Goal: Task Accomplishment & Management: Manage account settings

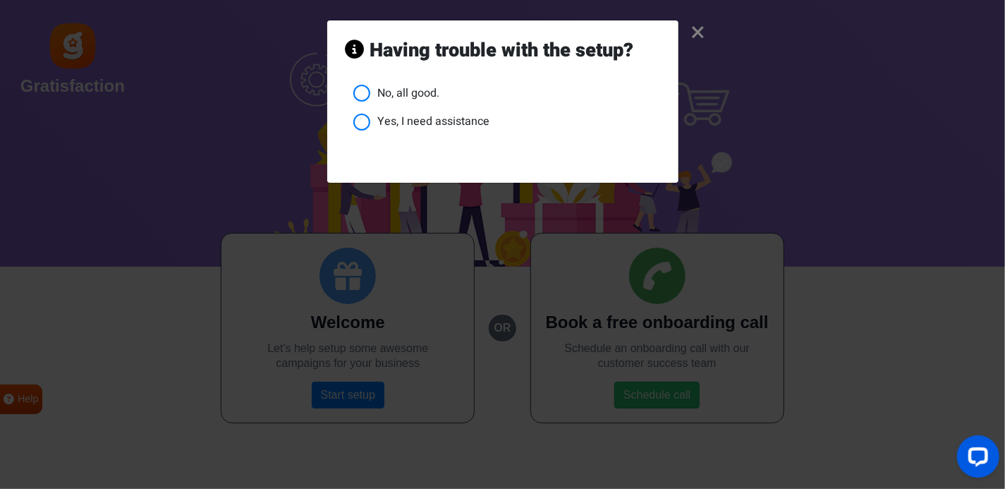
click at [408, 88] on li "No, all good." at bounding box center [506, 94] width 307 height 18
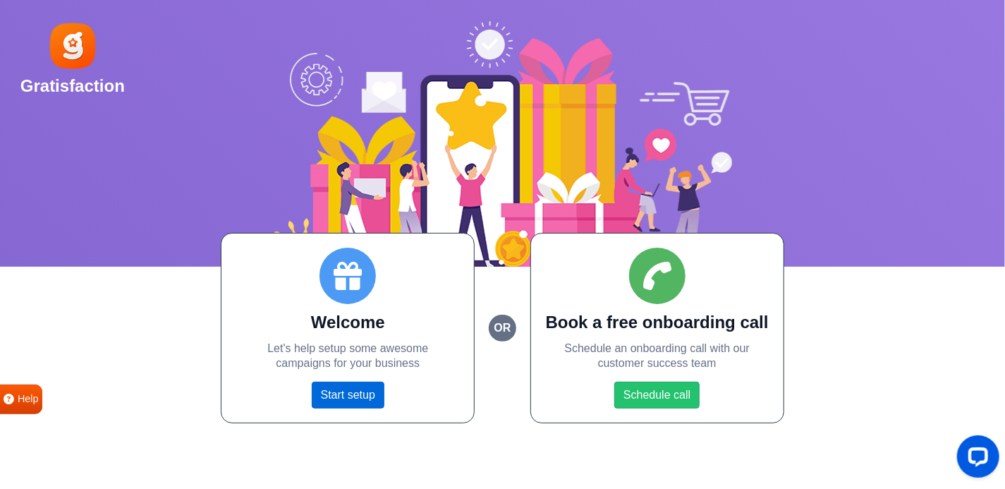
click at [326, 395] on link "Start setup" at bounding box center [348, 394] width 73 height 27
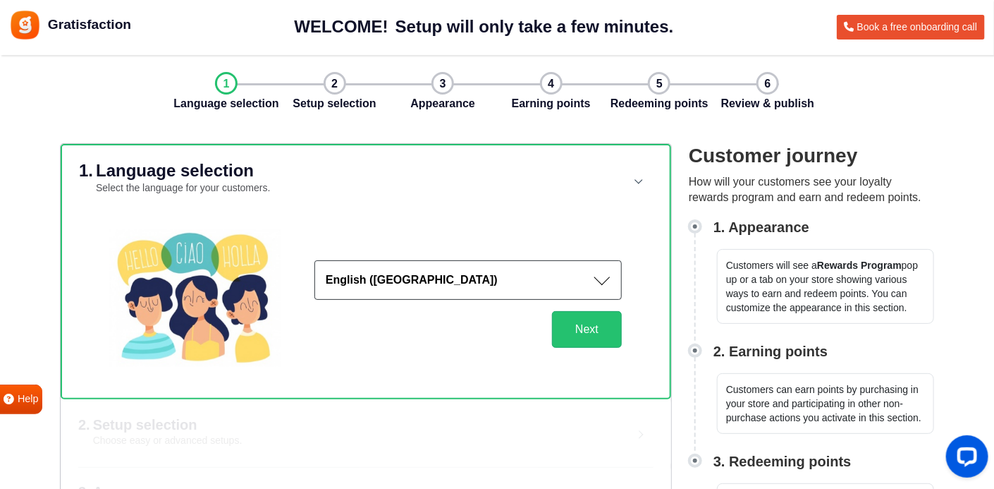
click at [611, 275] on button "English ([GEOGRAPHIC_DATA])" at bounding box center [467, 279] width 307 height 39
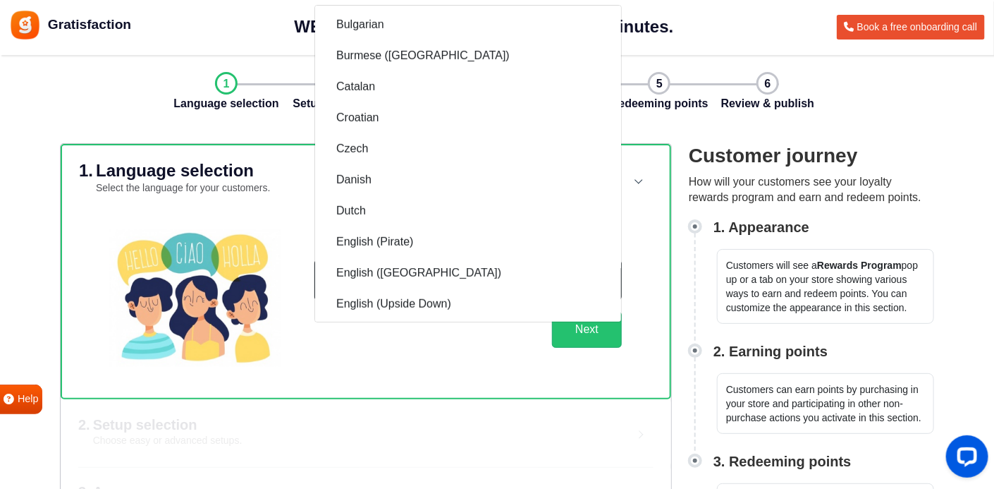
scroll to position [552, 0]
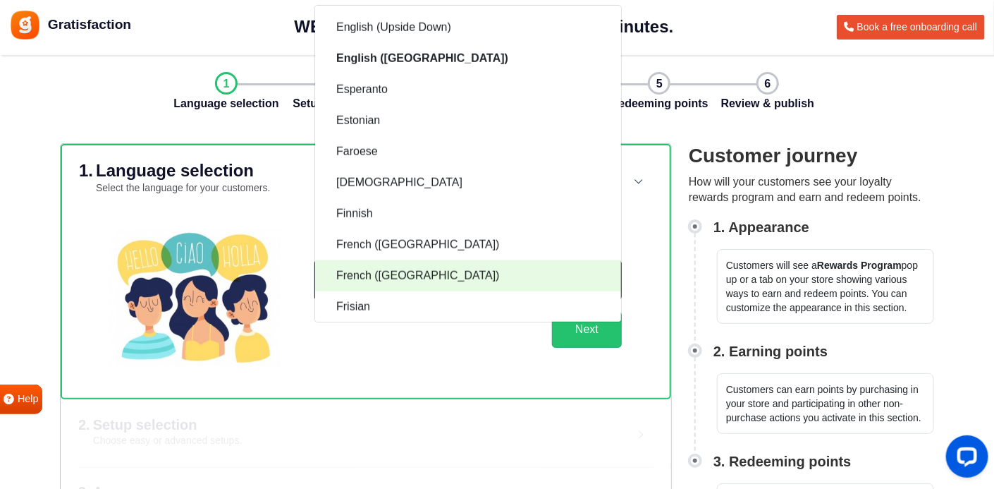
click at [458, 271] on link "French ([GEOGRAPHIC_DATA])" at bounding box center [468, 275] width 306 height 31
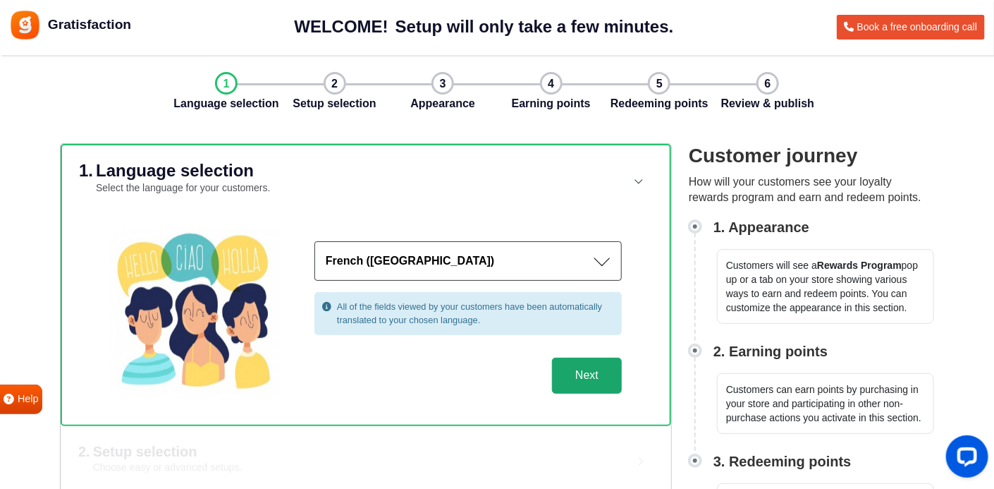
click at [591, 372] on button "Next" at bounding box center [587, 375] width 70 height 37
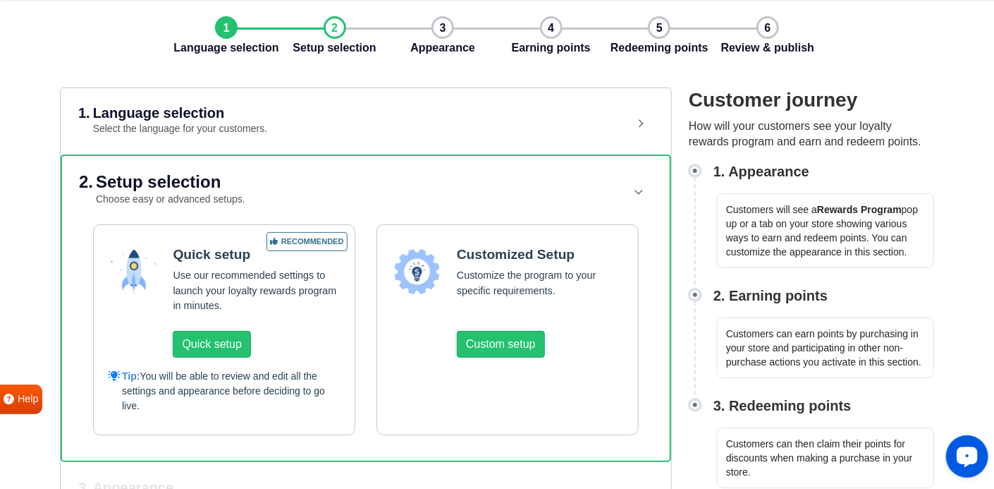
scroll to position [56, 0]
click at [232, 347] on button "Quick setup" at bounding box center [212, 344] width 78 height 27
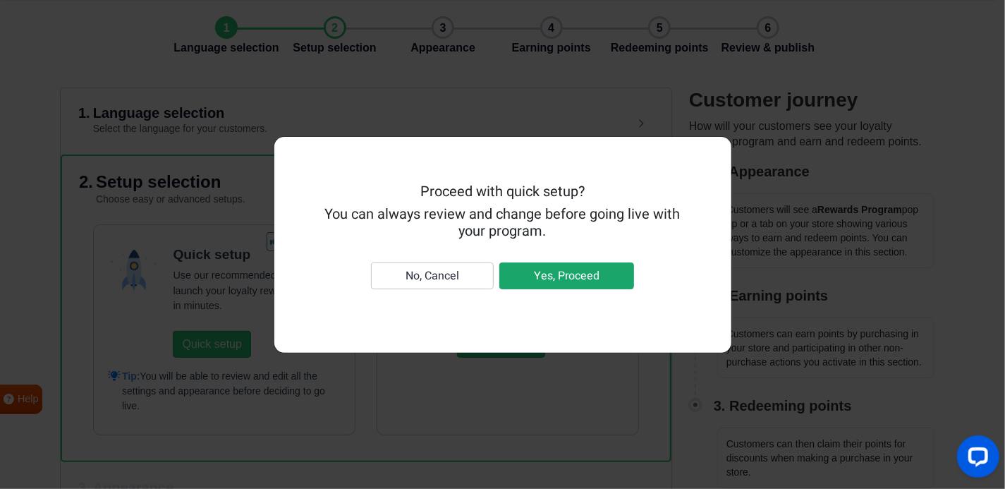
click at [575, 271] on button "Yes, Proceed" at bounding box center [566, 275] width 135 height 27
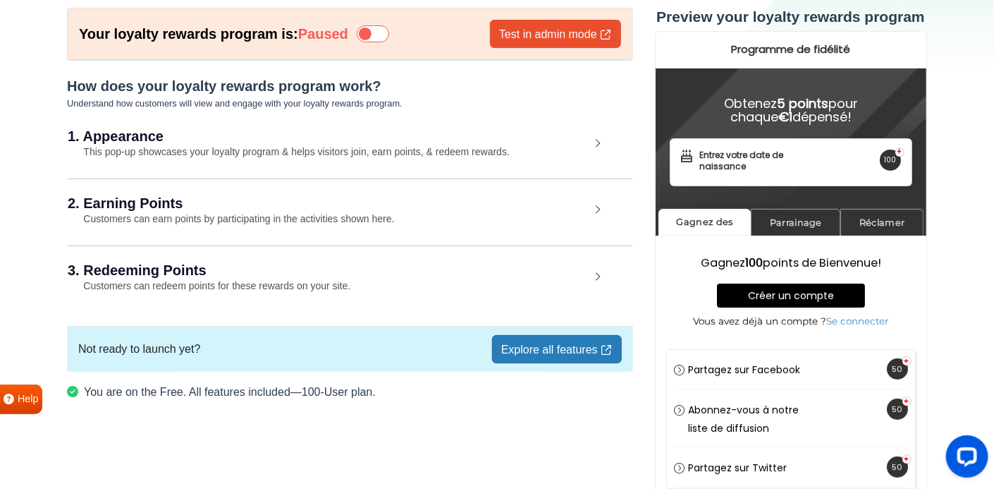
scroll to position [74, 0]
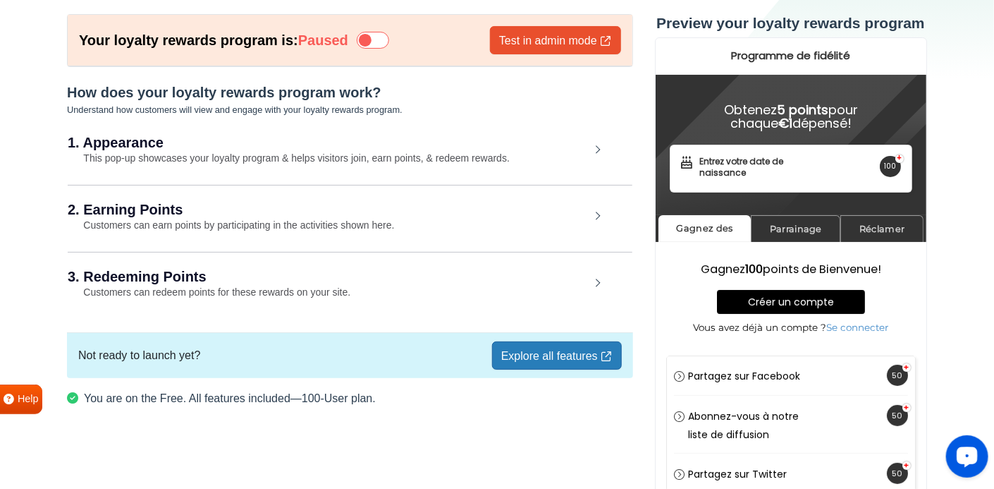
click at [386, 37] on icon at bounding box center [373, 40] width 32 height 17
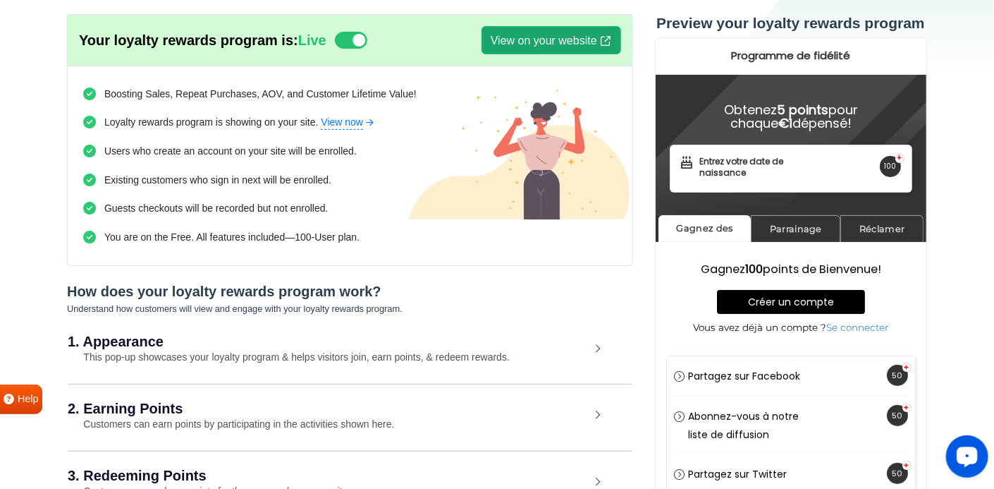
click at [520, 40] on link "View on your website" at bounding box center [551, 40] width 140 height 28
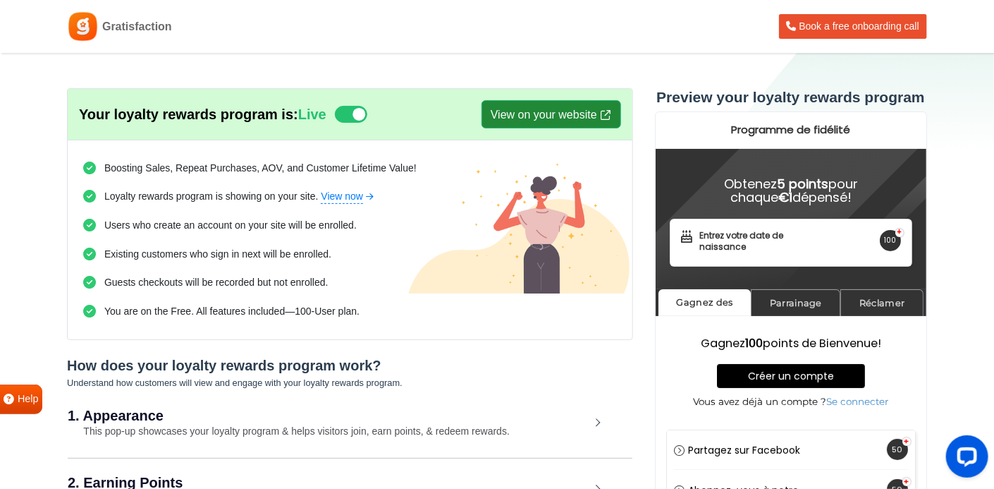
scroll to position [230, 0]
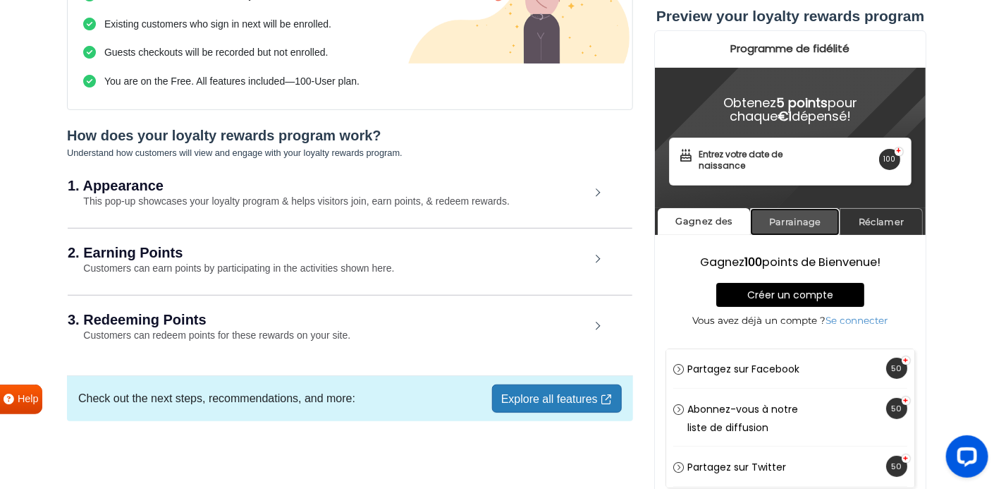
click at [802, 221] on link "Parrainage" at bounding box center [795, 221] width 90 height 27
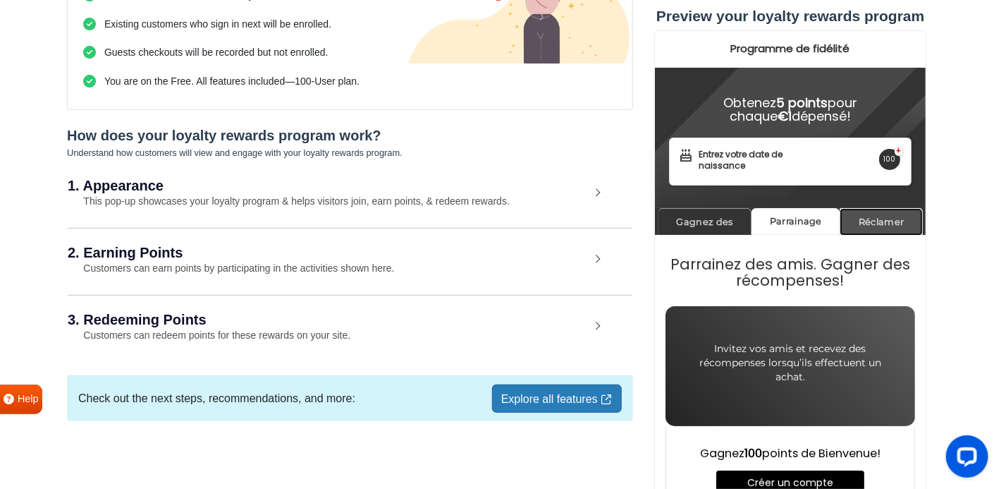
click at [873, 226] on link "Réclamer" at bounding box center [881, 221] width 83 height 27
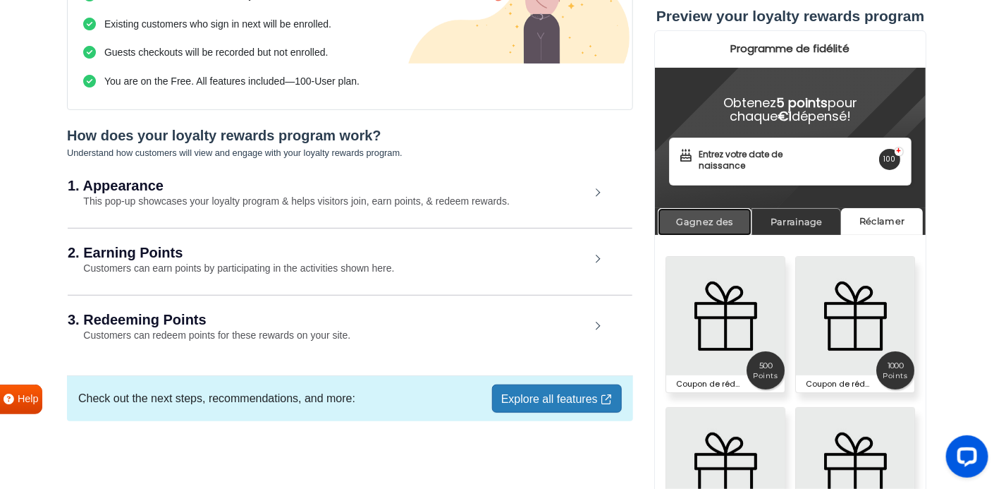
click at [723, 214] on link "Gagnez des" at bounding box center [705, 221] width 94 height 27
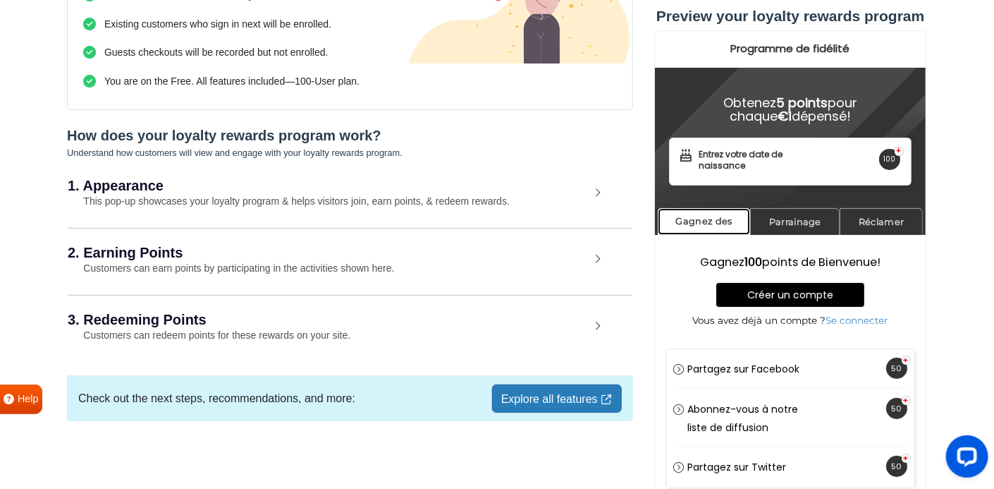
scroll to position [0, 0]
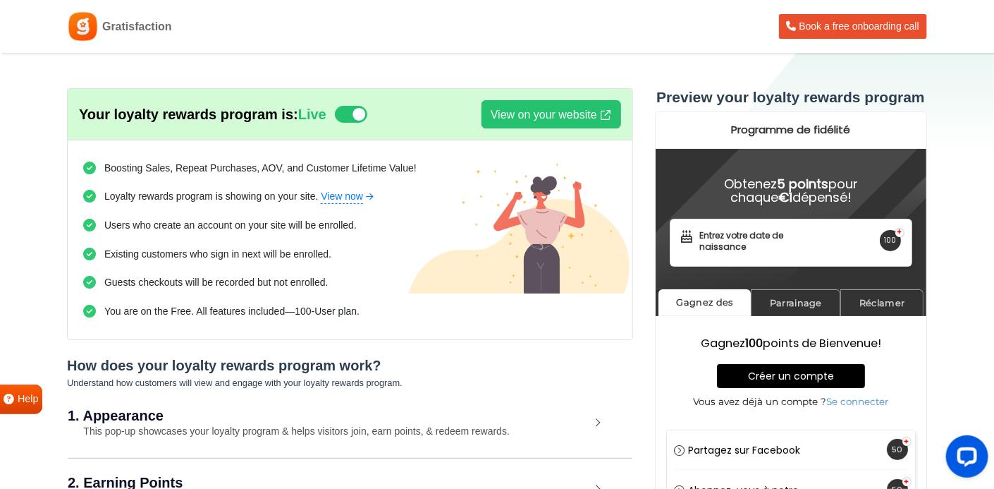
click at [596, 424] on div "1. Appearance This pop-up showcases your loyalty program & helps visitors join,…" at bounding box center [350, 423] width 565 height 65
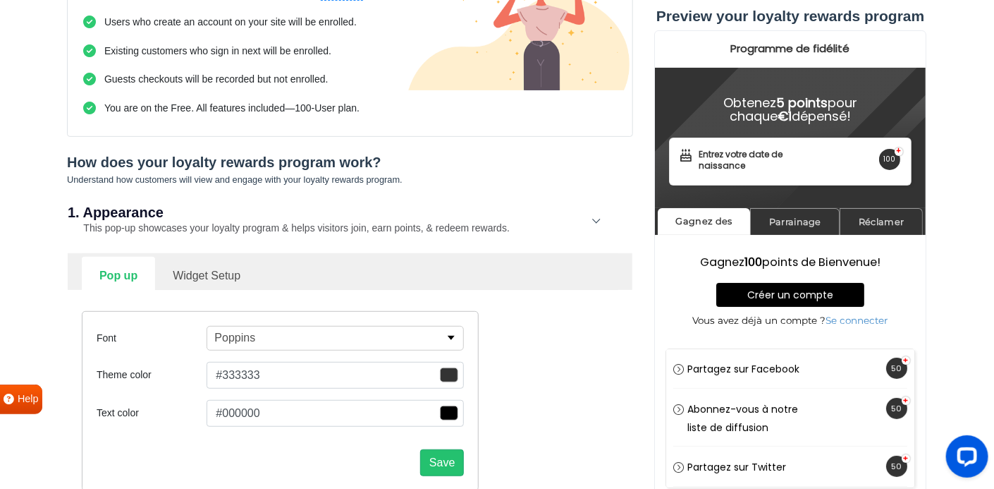
scroll to position [226, 0]
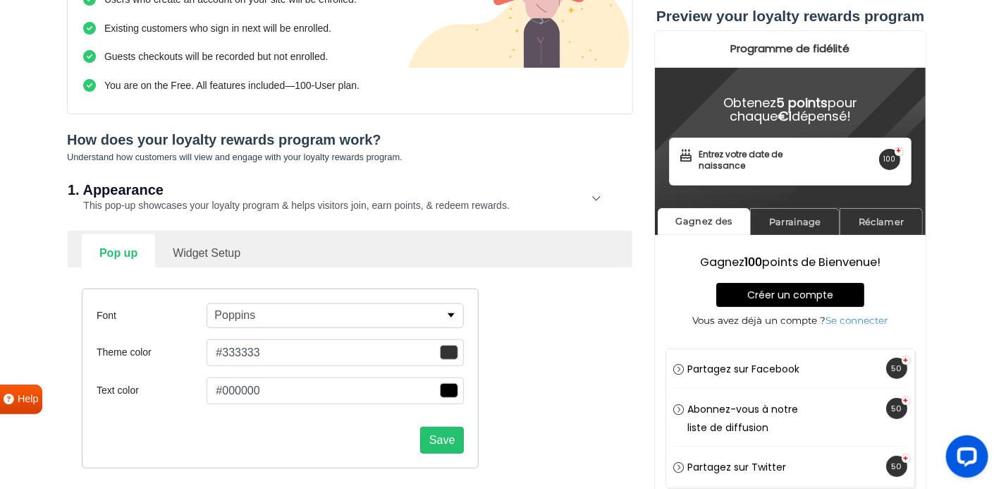
click at [214, 247] on link "Widget Setup" at bounding box center [206, 251] width 103 height 35
select select "right"
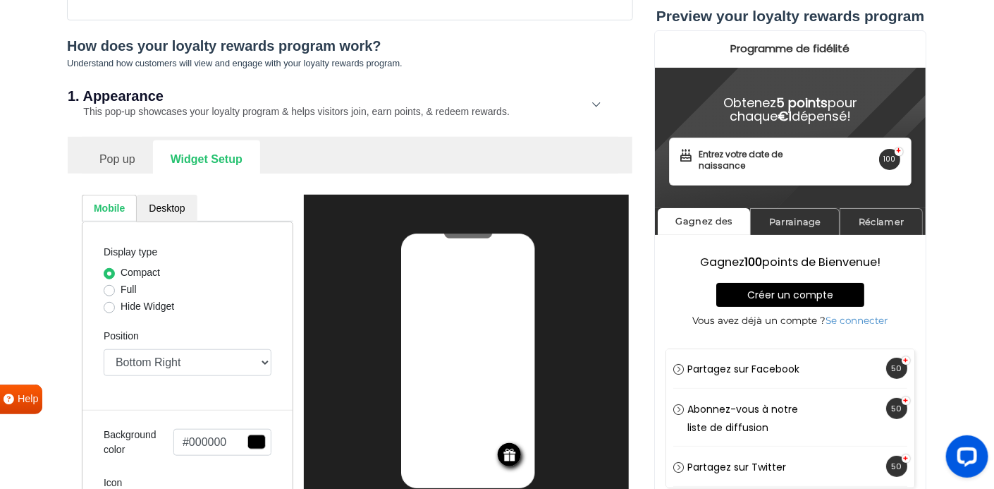
scroll to position [386, 0]
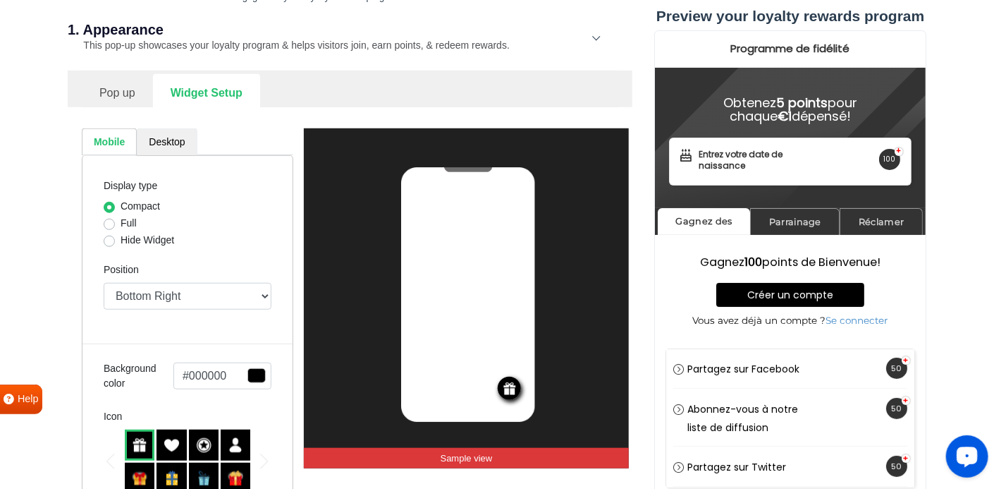
click at [171, 146] on link "Desktop" at bounding box center [167, 141] width 60 height 27
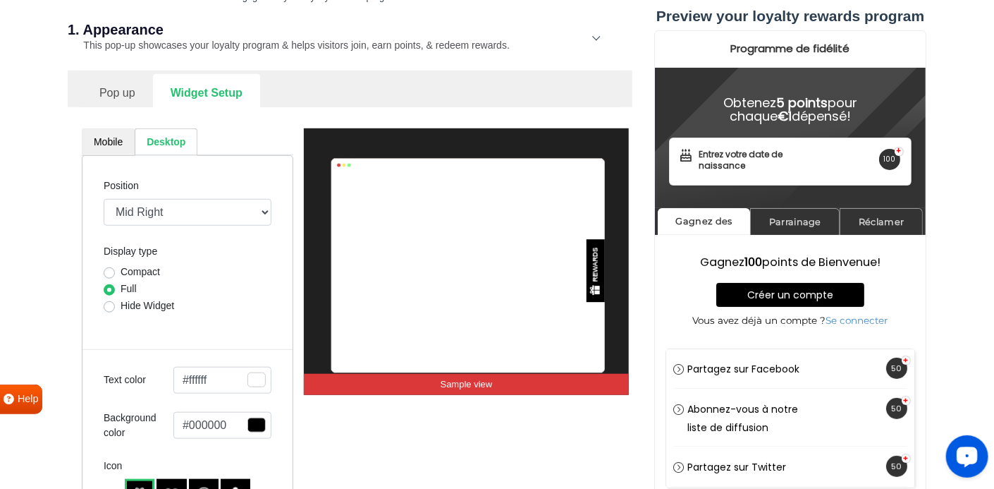
click at [119, 138] on link "Mobile" at bounding box center [108, 141] width 53 height 27
select select "right"
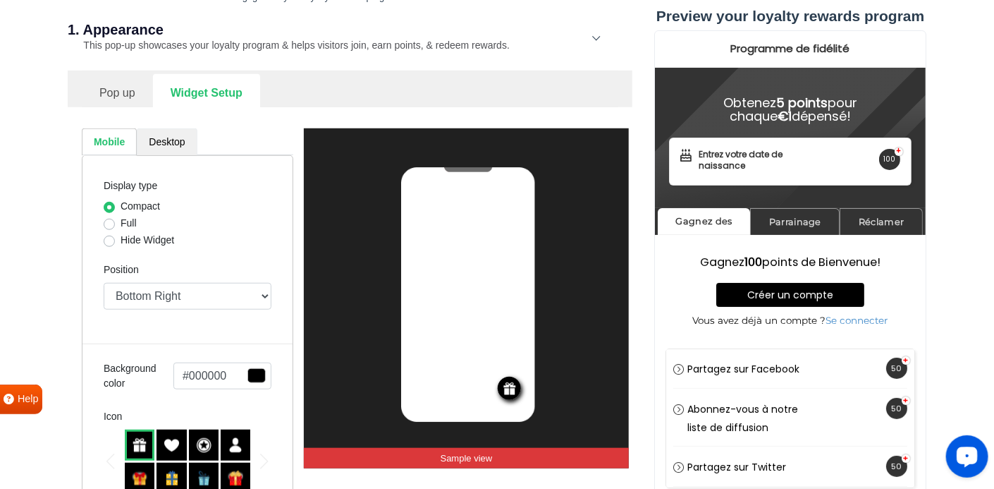
click at [173, 136] on link "Desktop" at bounding box center [167, 141] width 60 height 27
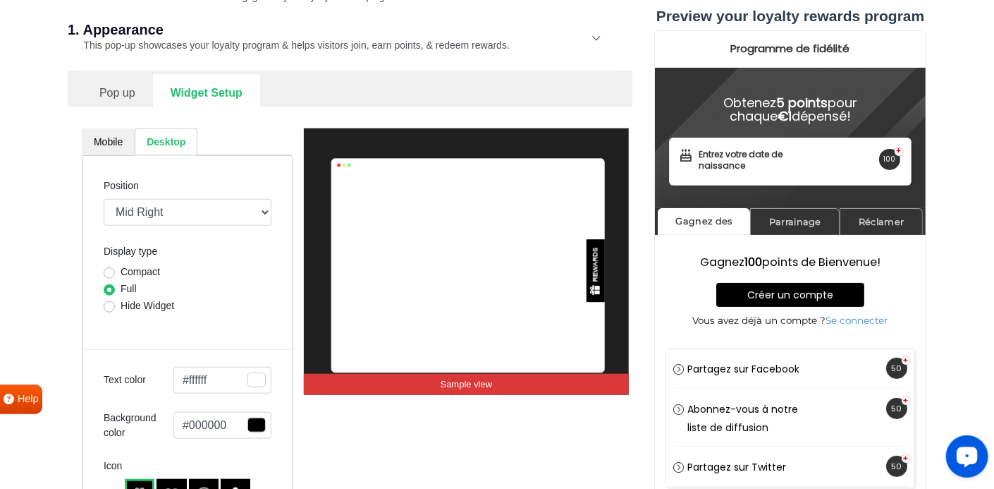
click at [253, 376] on span "button" at bounding box center [256, 379] width 18 height 15
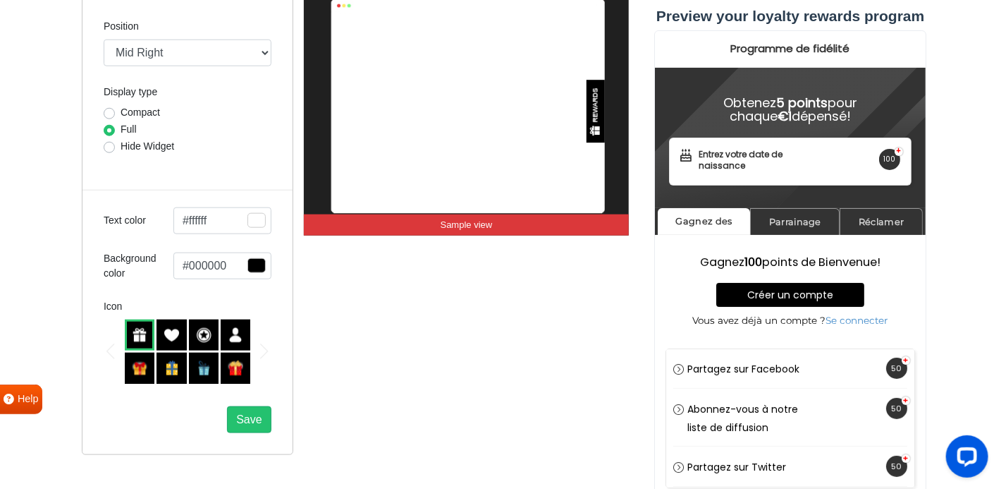
scroll to position [554, 0]
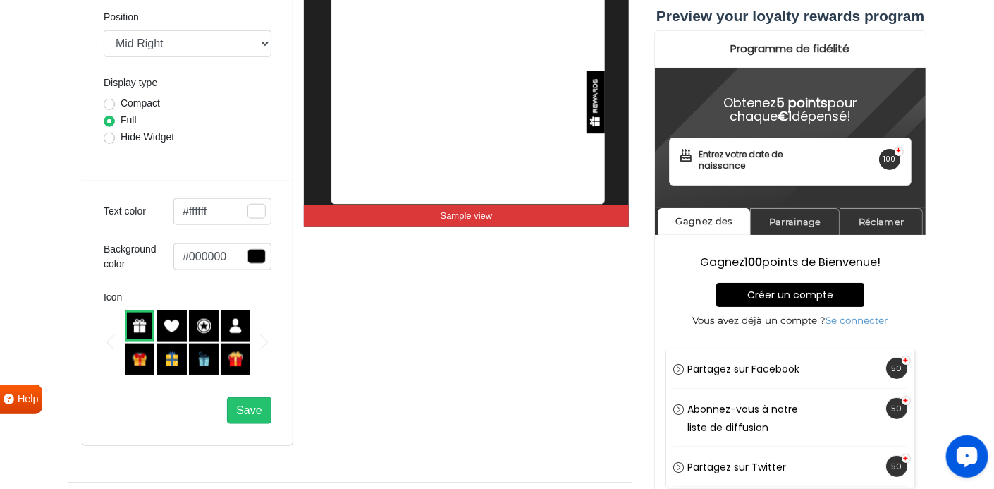
click at [257, 209] on span "button" at bounding box center [256, 211] width 18 height 15
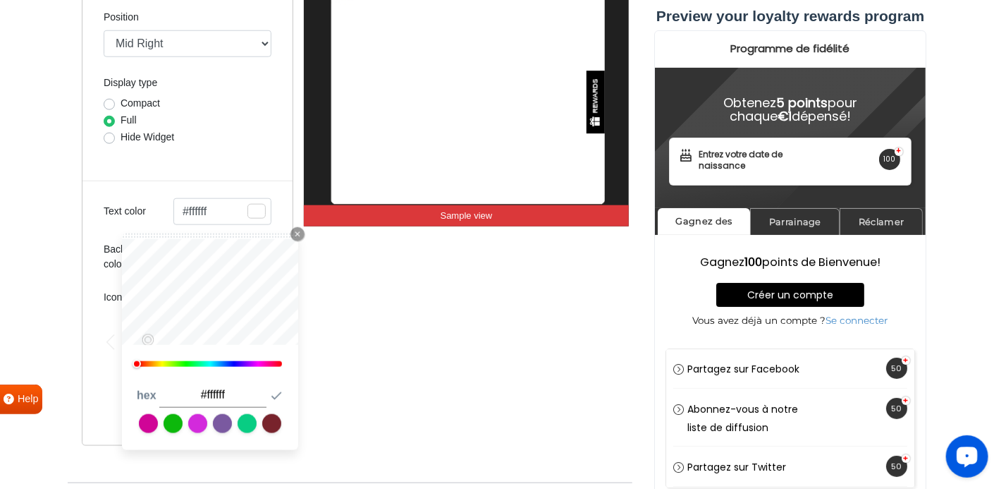
type input "#140f0f"
type input "#140e0e"
type input "#110c0c"
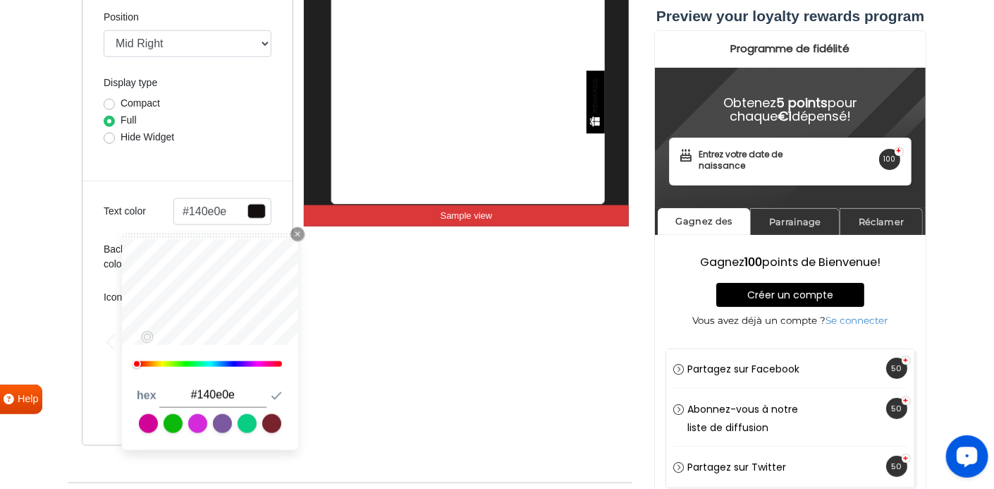
type input "#110c0c"
type input "#0f0a0a"
type input "#0f0909"
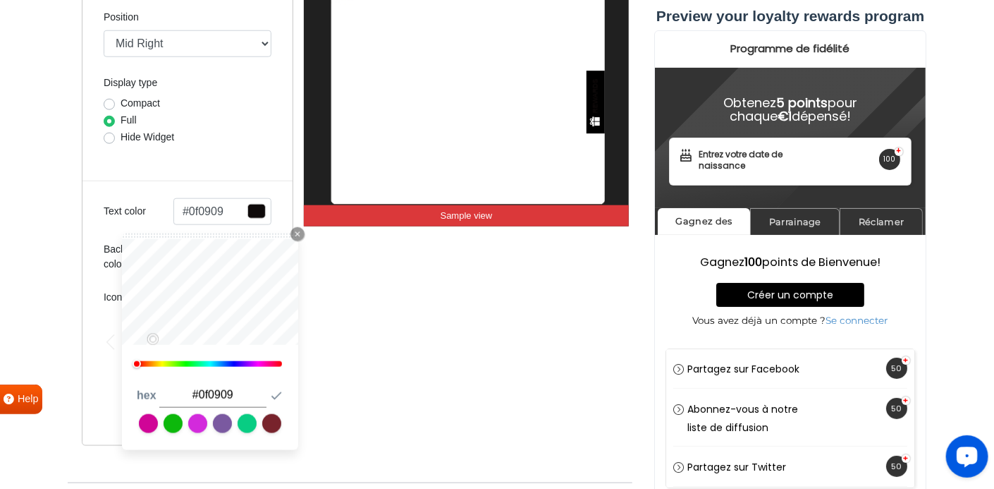
type input "#0c0707"
type input "#090505"
type input "#060303"
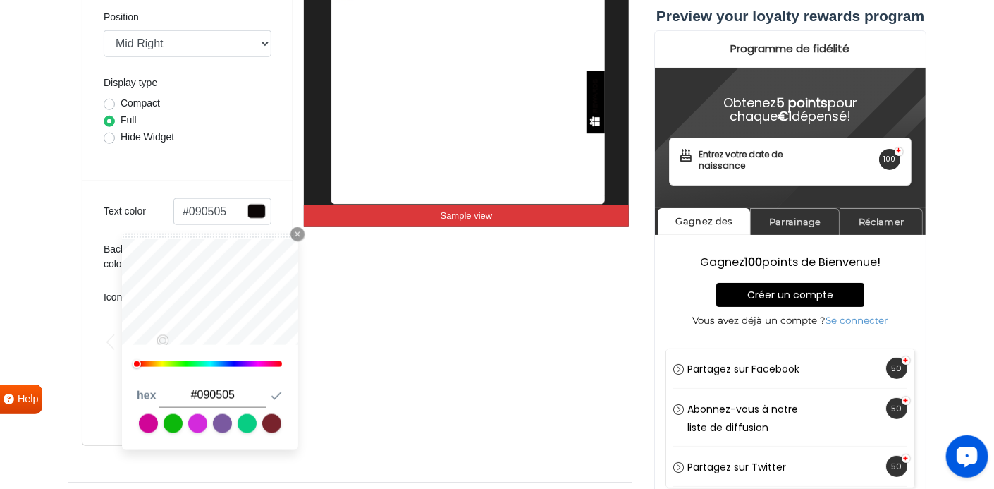
type input "#060303"
type input "#030101"
type input "#000000"
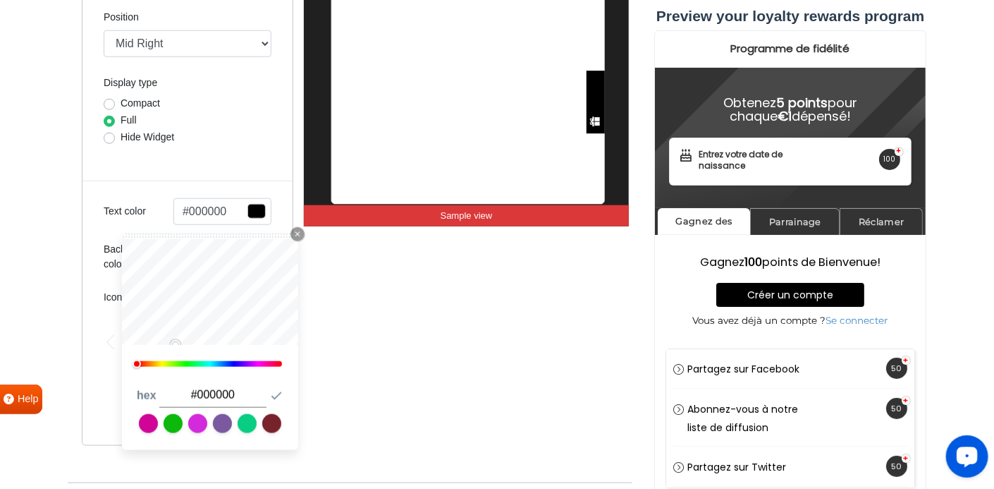
click at [176, 343] on div "0" at bounding box center [210, 307] width 176 height 137
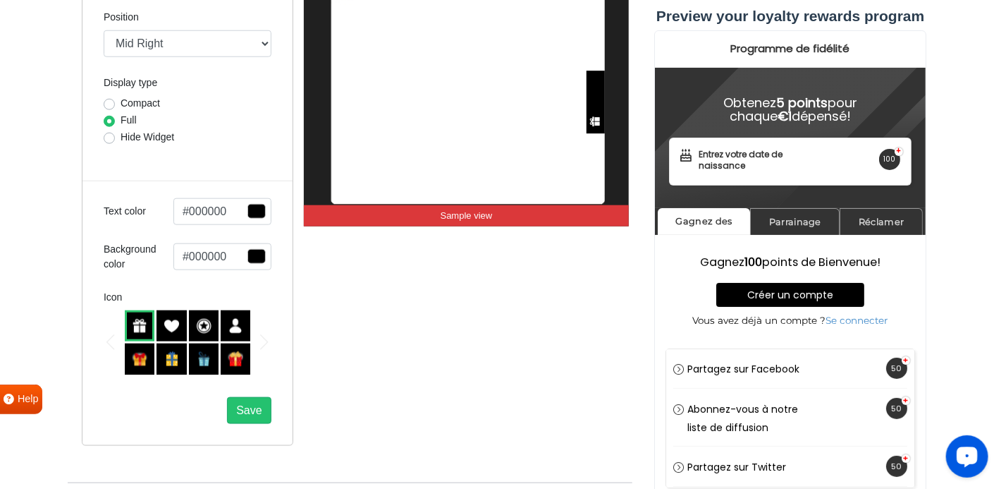
click at [401, 314] on div "REWARDS Sample view" at bounding box center [467, 203] width 326 height 486
click at [262, 252] on span "button" at bounding box center [256, 256] width 18 height 15
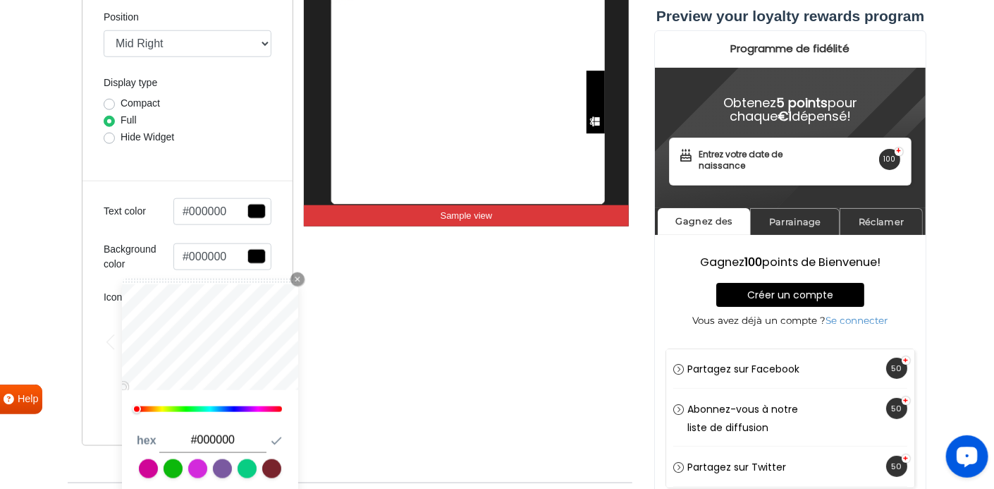
type input "#0a0a0a"
type input "#343131"
type input "#8b7878"
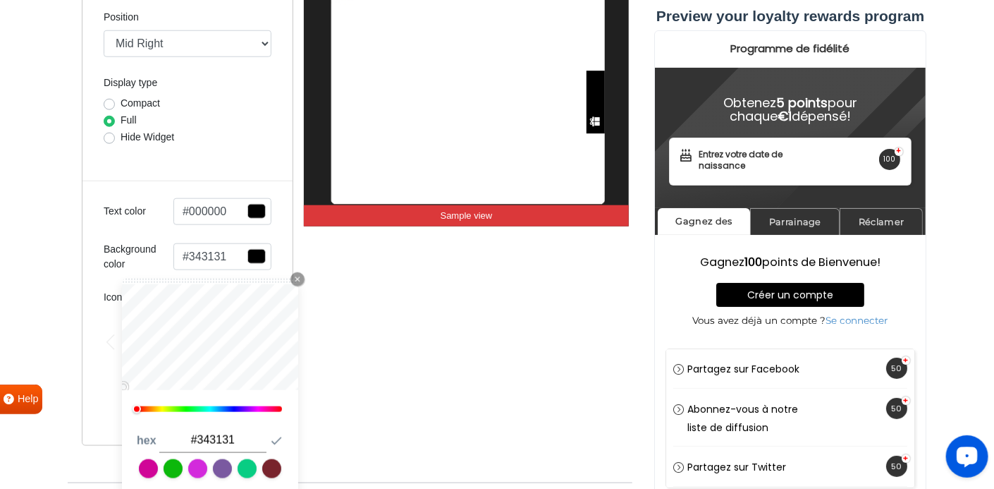
type input "#8b7878"
type input "#c7a2a2"
type input "#eabcbc"
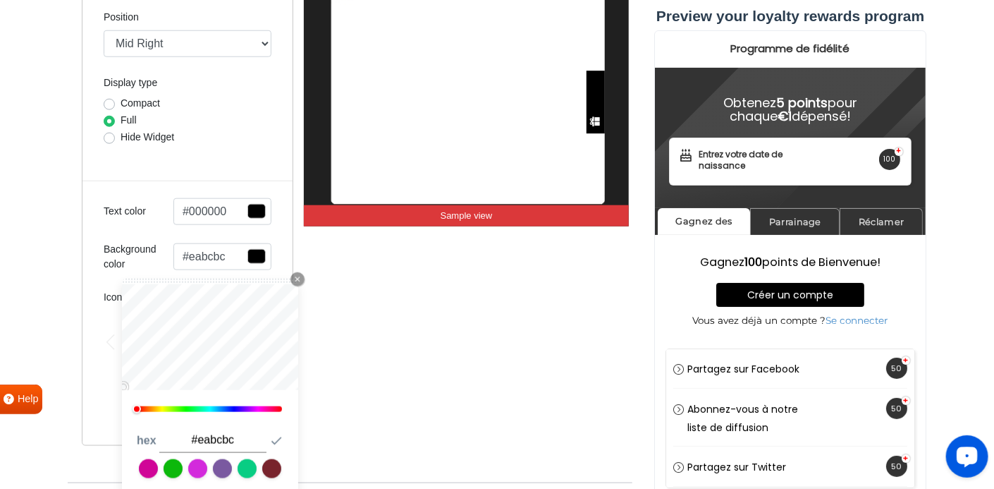
type input "#f3c3c3"
type input "#fbc9c9"
type input "#ffcece"
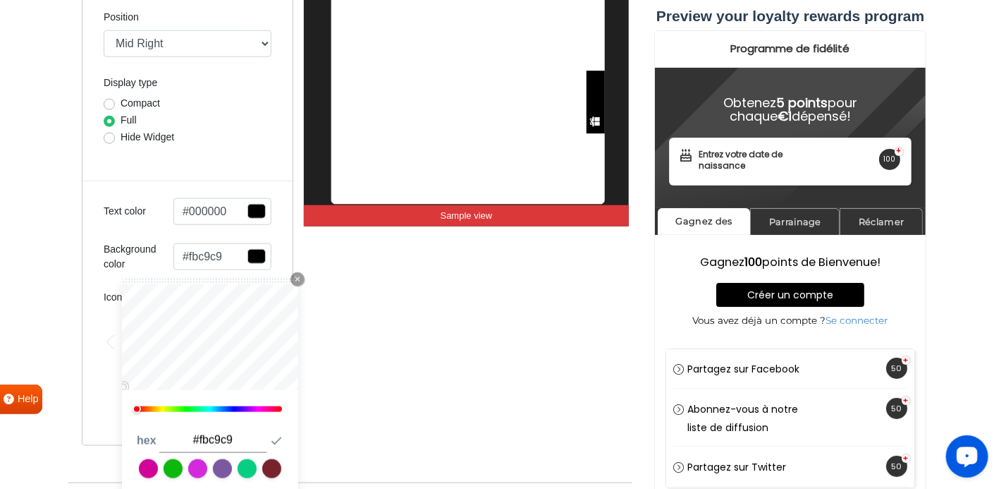
type input "#ffcece"
type input "#ffdede"
type input "#ffe0e0"
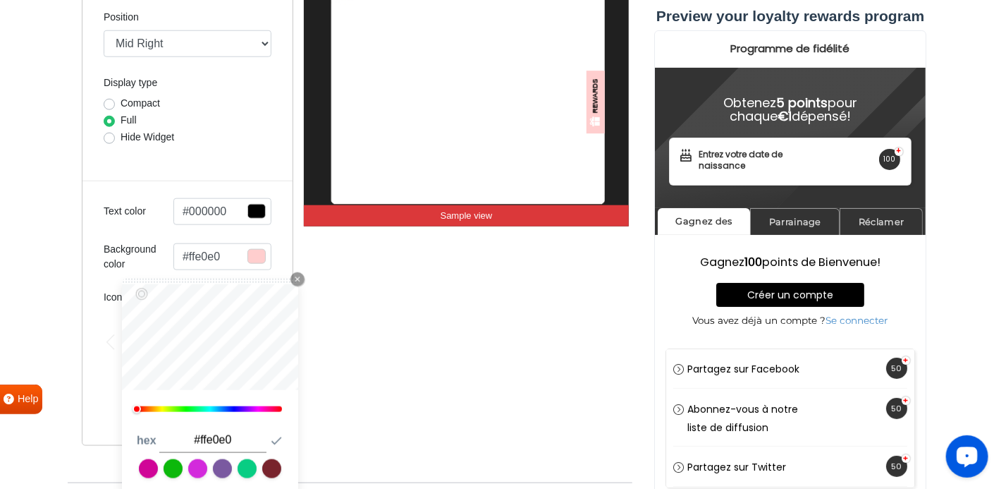
type input "#ffdddd"
type input "#ffe0e0"
type input "#ffe2e2"
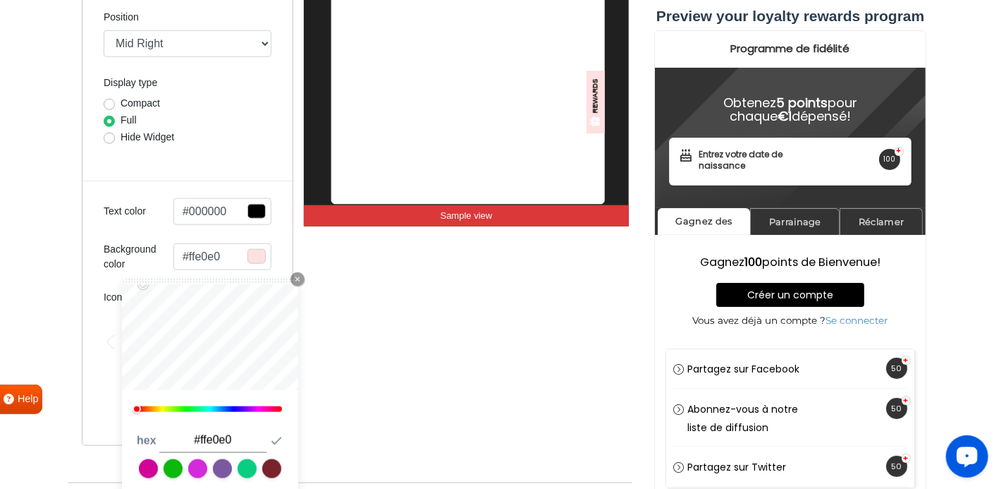
type input "#ffe2e2"
type input "#ffe8e8"
type input "#ffe1e1"
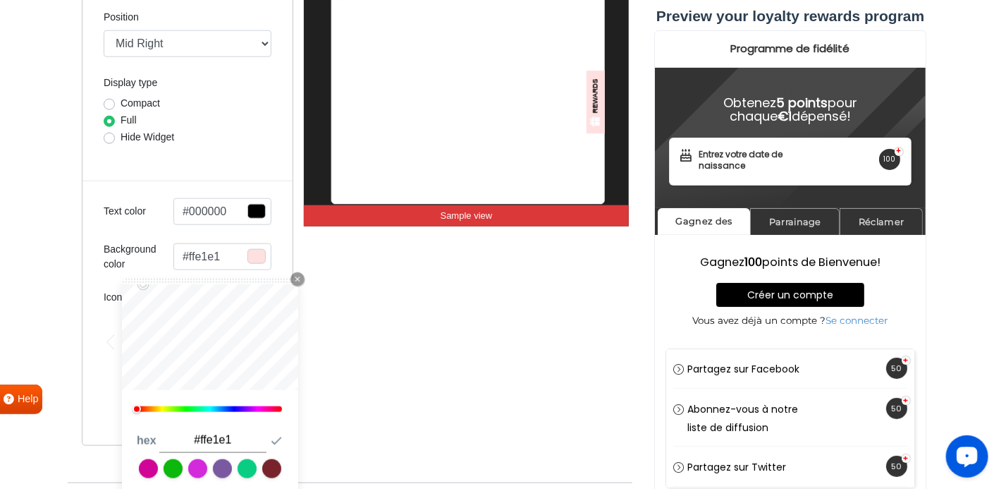
type input "#fbdede"
type input "#f9e1e1"
type input "#f6dede"
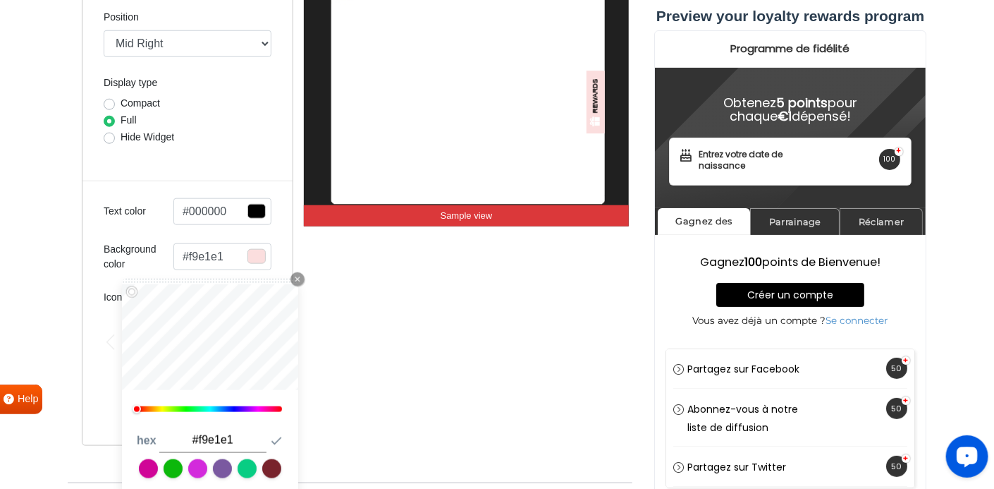
type input "#f6dede"
type input "#f3e1e1"
type input "#f1e3e3"
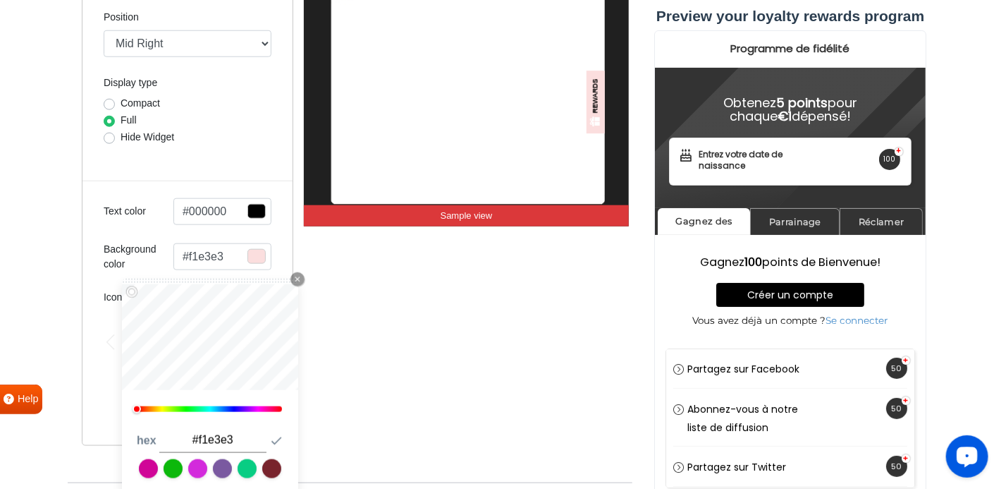
type input "#f1e8e8"
type input "#f4eaea"
type input "#f7eded"
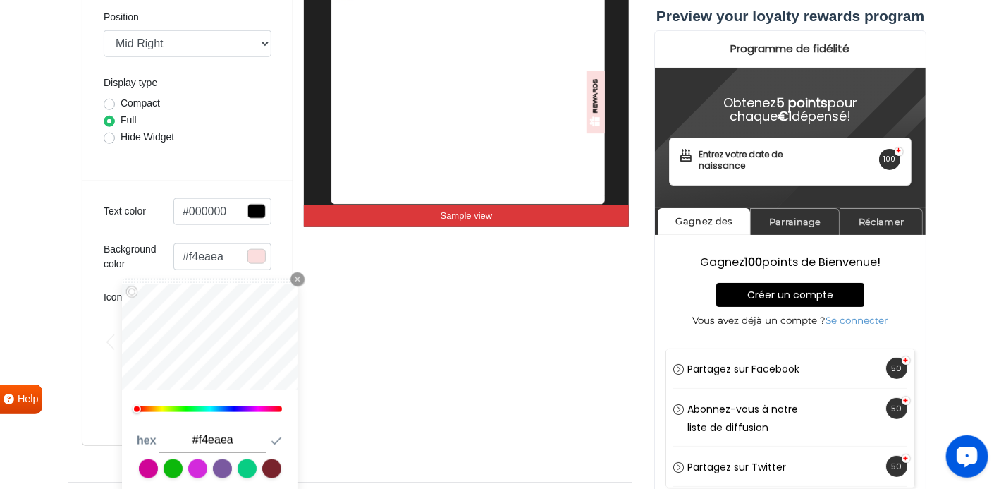
type input "#f7eded"
type input "#f4efef"
type input "#f7f2f2"
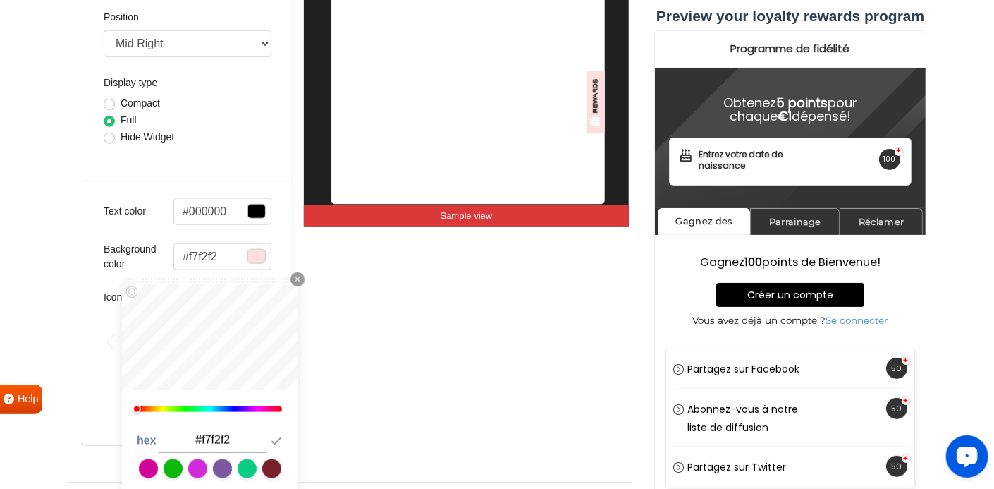
type input "#f9f4f4"
type input "#fef9f9"
type input "#fcfcfc"
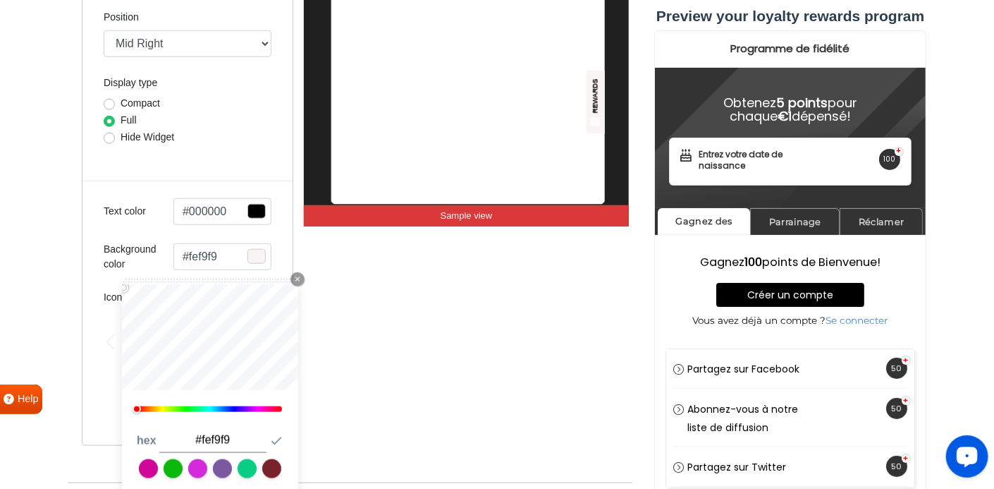
type input "#fcfcfc"
type input "#ffffff"
click at [116, 266] on div "Background color #ffffff Close Icon 0 hex #ffffff Submit Icon" at bounding box center [188, 257] width 168 height 30
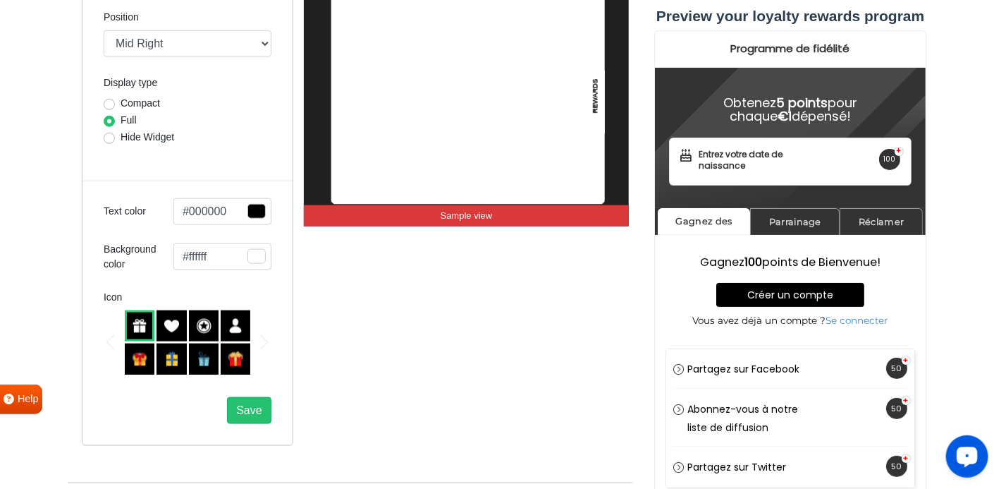
click at [474, 298] on div "REWARDS Sample view" at bounding box center [467, 203] width 326 height 486
click at [235, 323] on img at bounding box center [236, 326] width 16 height 16
click at [249, 407] on span "Save" at bounding box center [248, 410] width 25 height 12
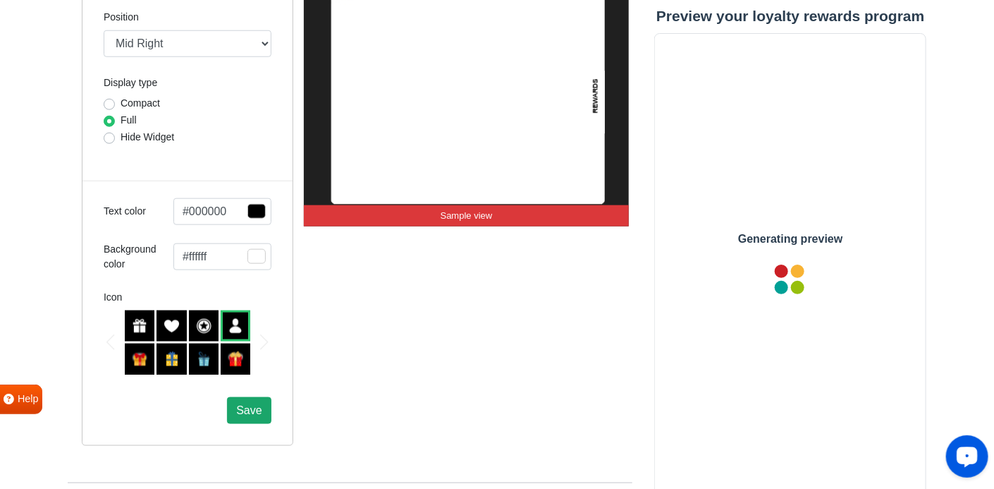
scroll to position [0, 0]
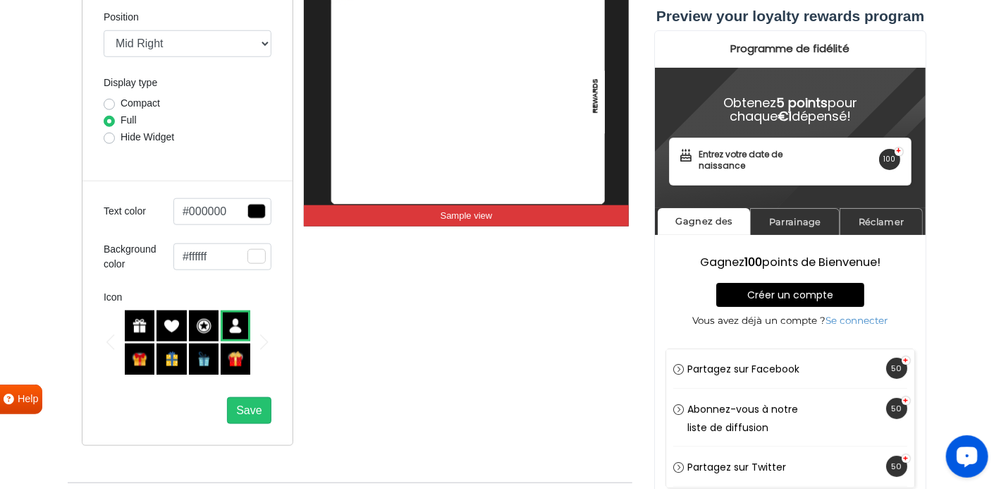
click at [992, 9] on section "Your loyalty rewards program is: Live View on your website Test in admin mode B…" at bounding box center [497, 122] width 994 height 1247
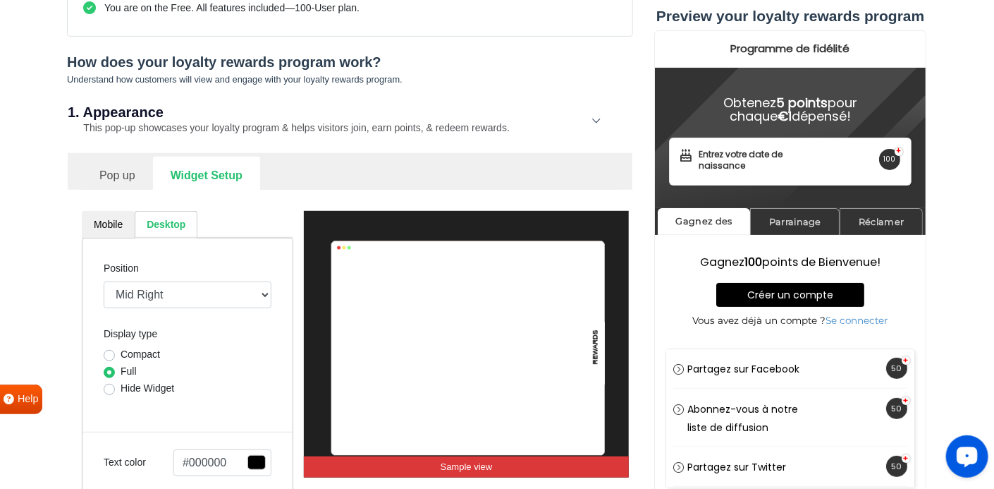
scroll to position [291, 0]
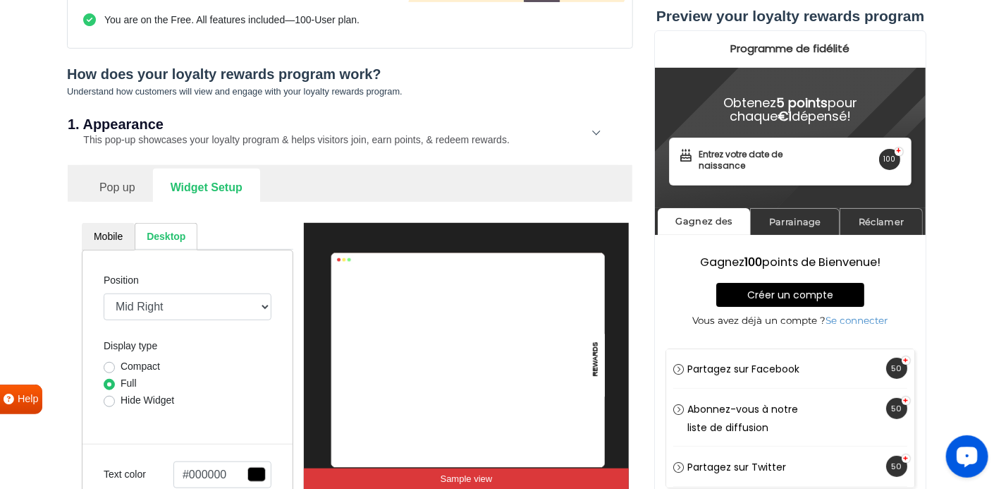
click at [596, 131] on div "1. Appearance This pop-up showcases your loyalty program & helps visitors join,…" at bounding box center [350, 132] width 565 height 65
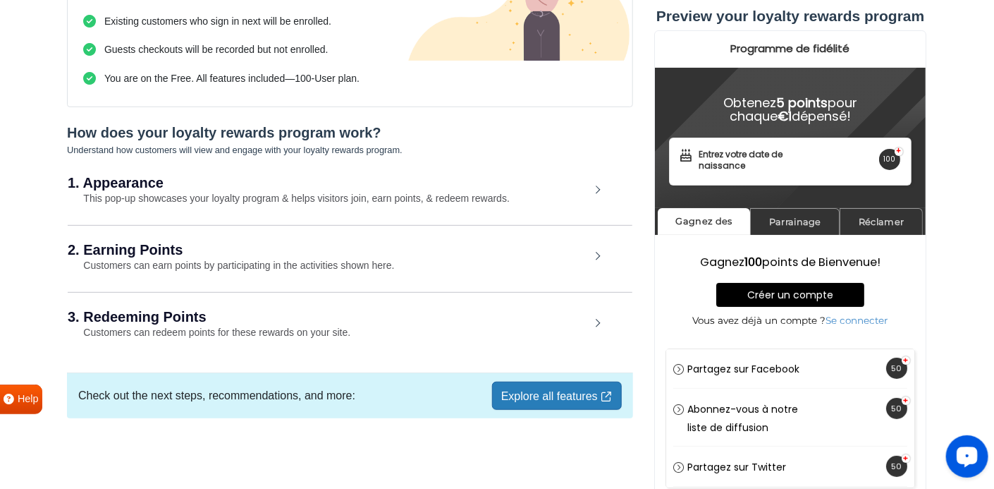
scroll to position [230, 0]
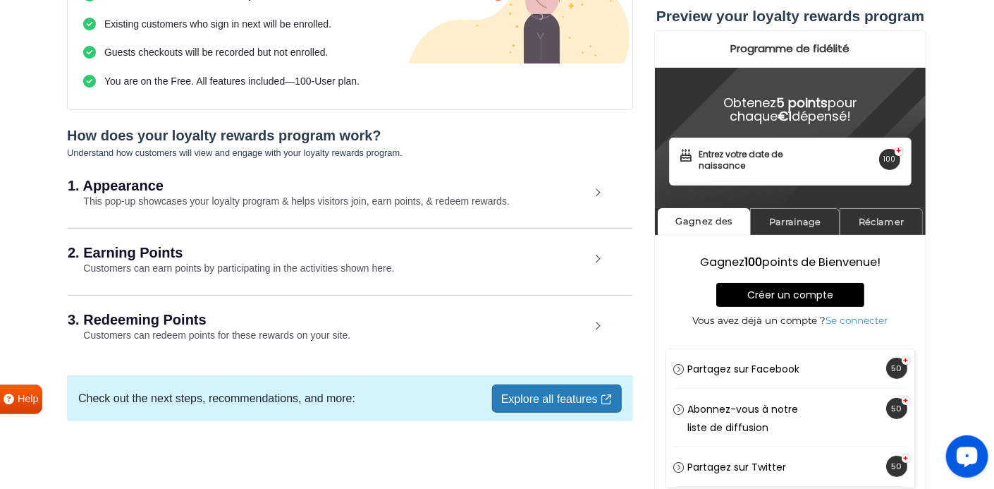
click at [599, 250] on div "2. Earning Points Customers can earn points by participating in the activities …" at bounding box center [350, 261] width 565 height 66
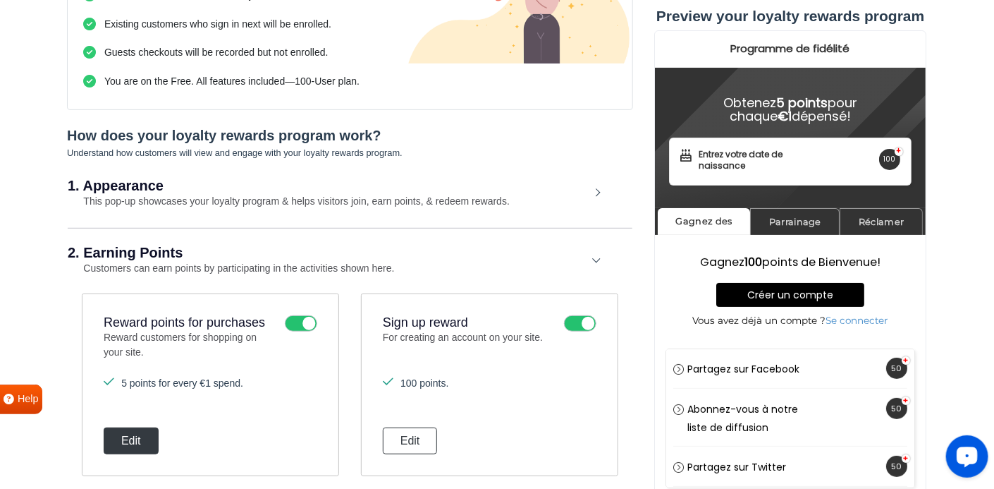
click at [142, 435] on button "Edit" at bounding box center [131, 440] width 55 height 27
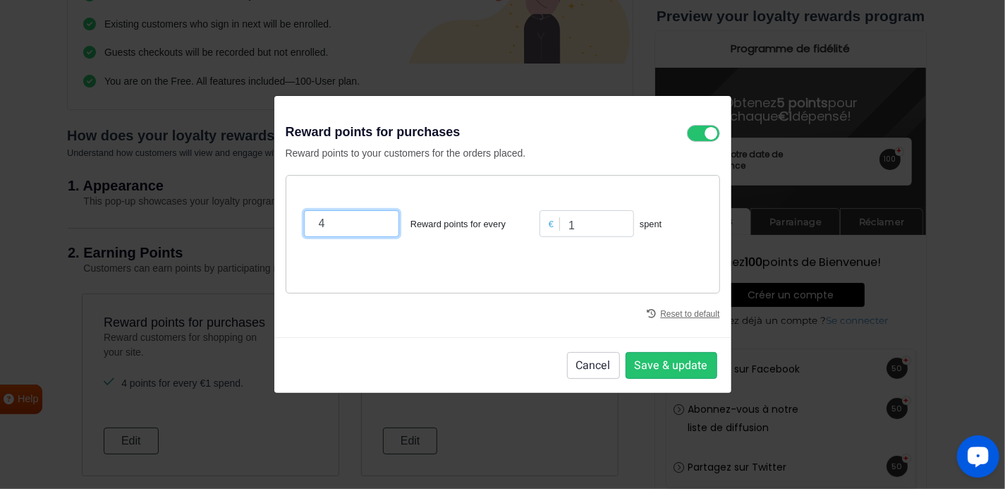
click at [379, 226] on input "4" at bounding box center [351, 223] width 95 height 27
click at [379, 226] on input "3" at bounding box center [351, 223] width 95 height 27
click at [379, 226] on input "2" at bounding box center [351, 223] width 95 height 27
type input "1"
click at [379, 226] on input "1" at bounding box center [351, 223] width 95 height 27
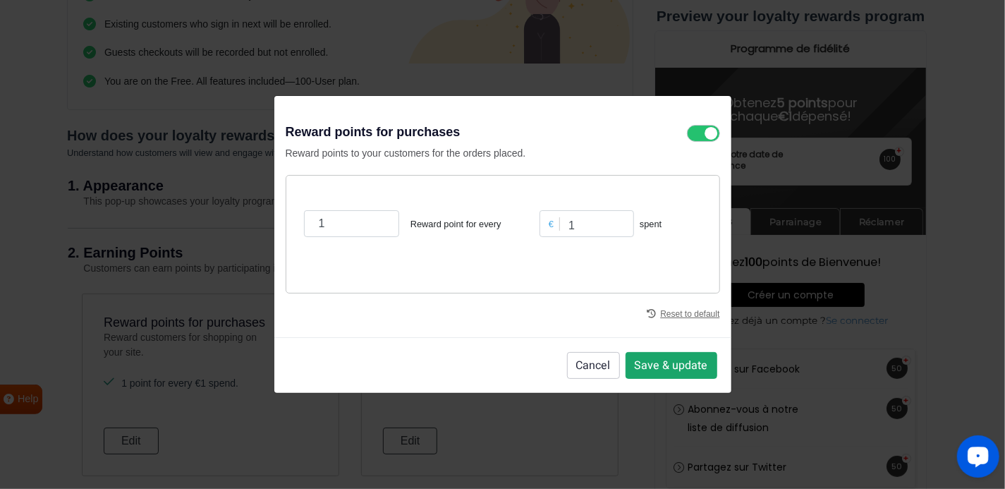
click at [668, 360] on button "Save & update" at bounding box center [671, 365] width 92 height 27
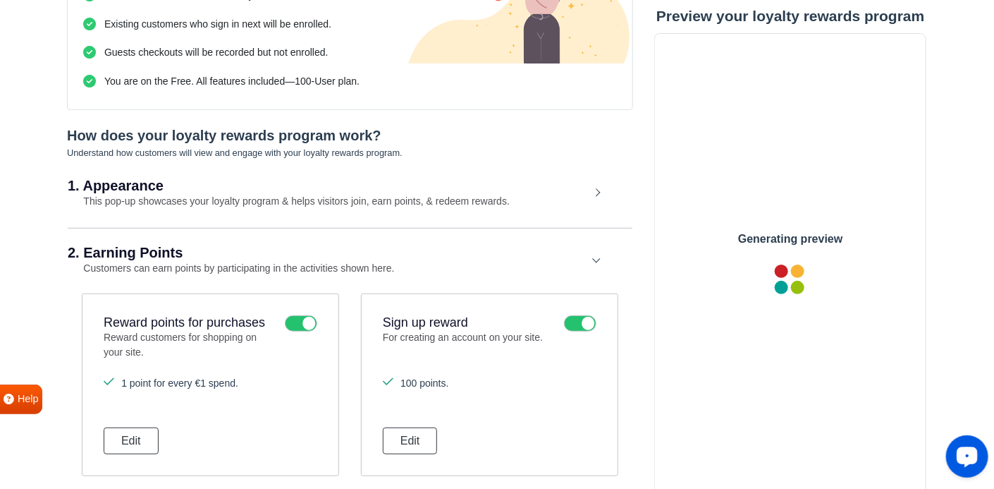
scroll to position [0, 0]
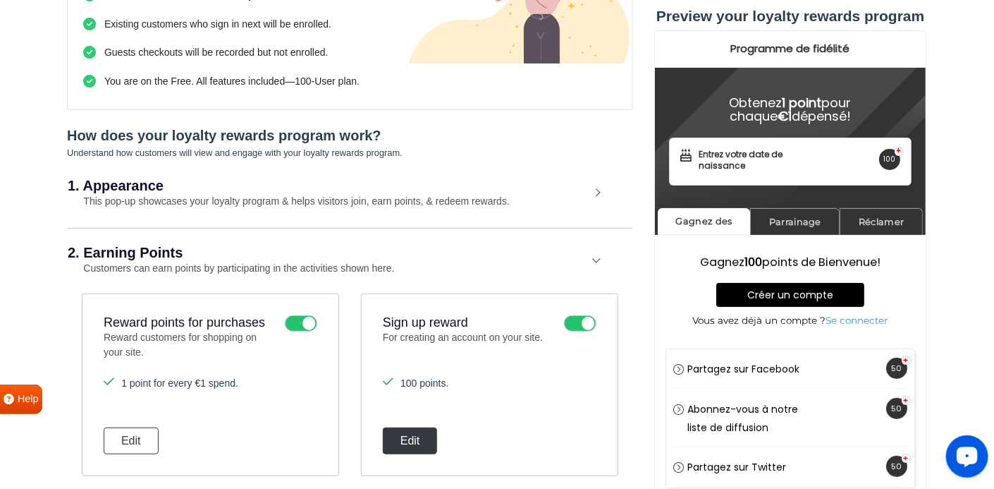
click at [429, 436] on button "Edit" at bounding box center [410, 440] width 55 height 27
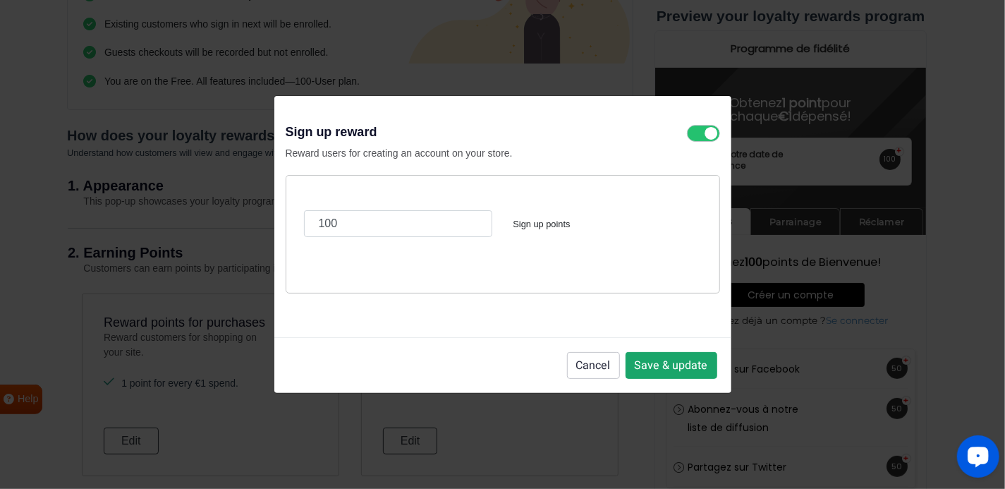
click at [673, 360] on button "Save & update" at bounding box center [671, 365] width 92 height 27
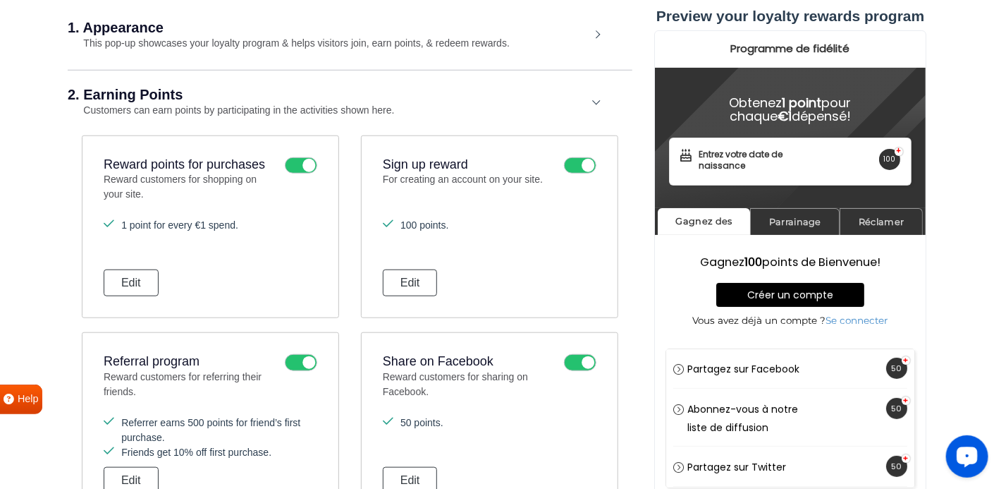
scroll to position [399, 0]
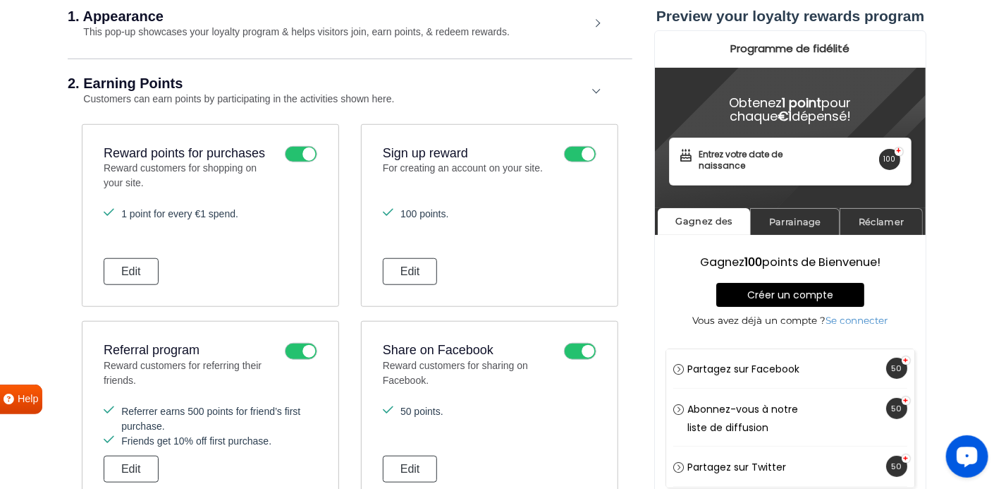
click at [573, 154] on icon at bounding box center [580, 154] width 32 height 17
click at [0, 0] on input "checkbox" at bounding box center [0, 0] width 0 height 0
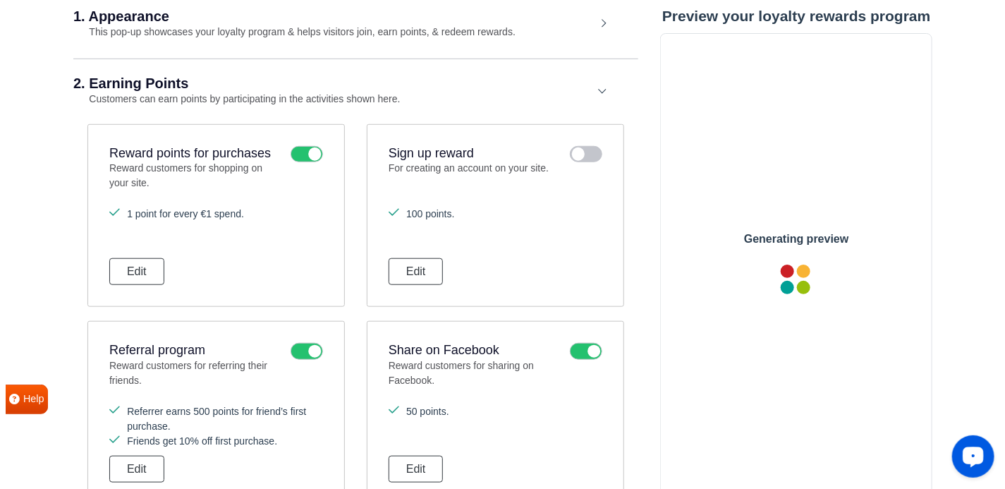
scroll to position [0, 0]
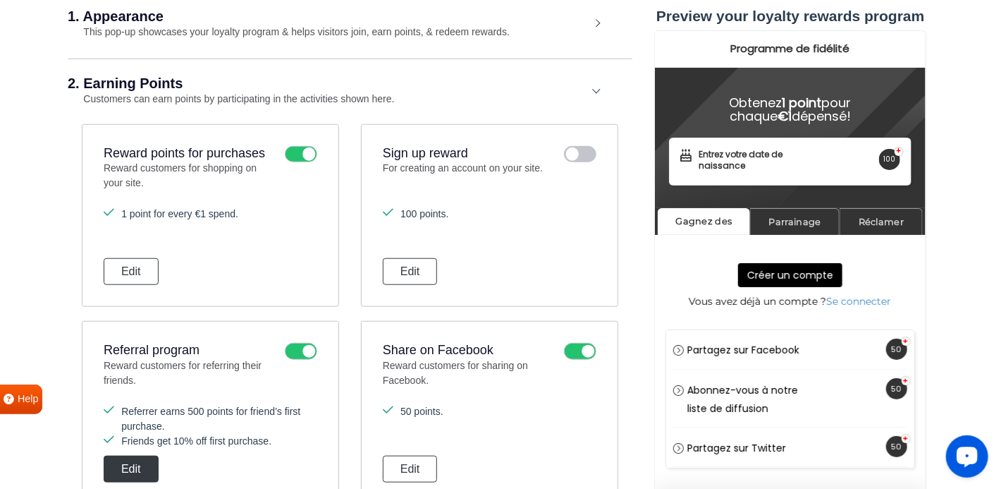
click at [140, 462] on button "Edit" at bounding box center [131, 468] width 55 height 27
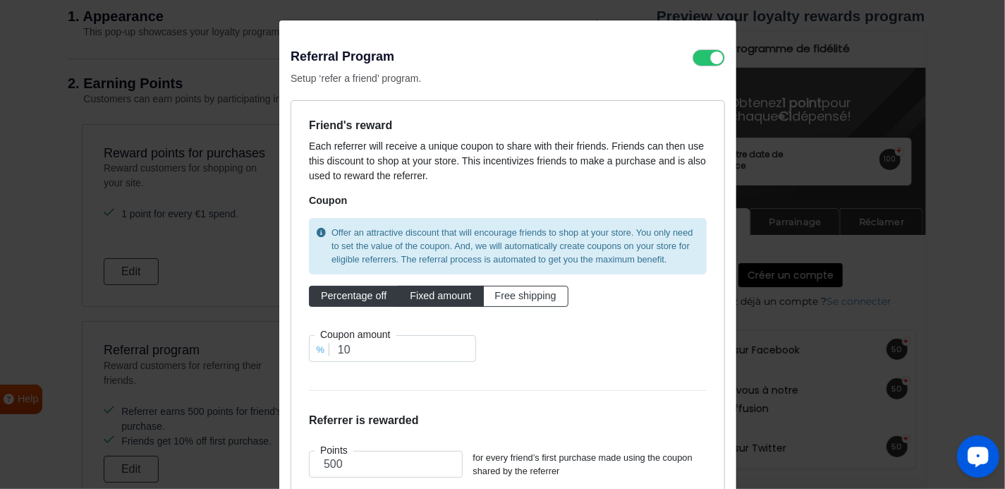
click at [438, 294] on span "Fixed amount" at bounding box center [440, 295] width 61 height 11
click at [419, 294] on input "Fixed amount" at bounding box center [414, 292] width 9 height 9
radio input "true"
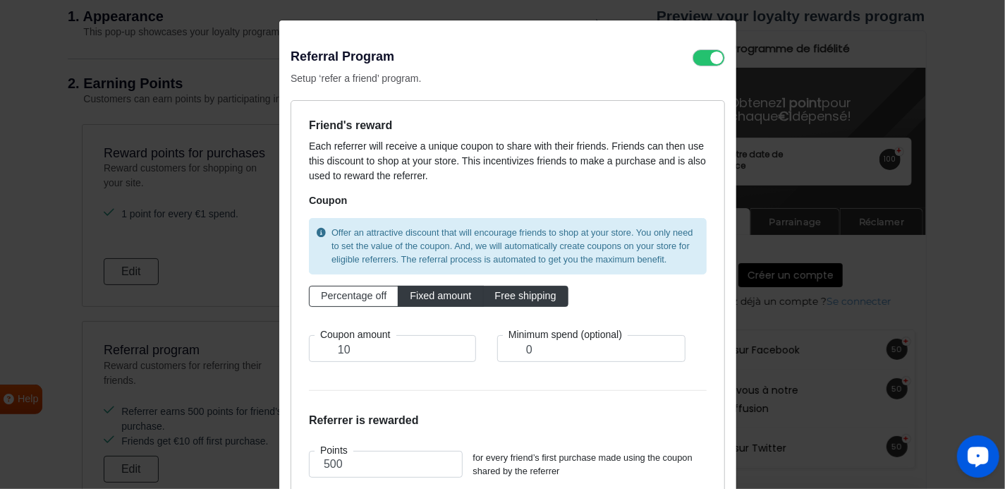
click at [498, 297] on span "Free shipping" at bounding box center [525, 295] width 61 height 11
click at [498, 297] on input "Free shipping" at bounding box center [499, 292] width 9 height 9
radio input "true"
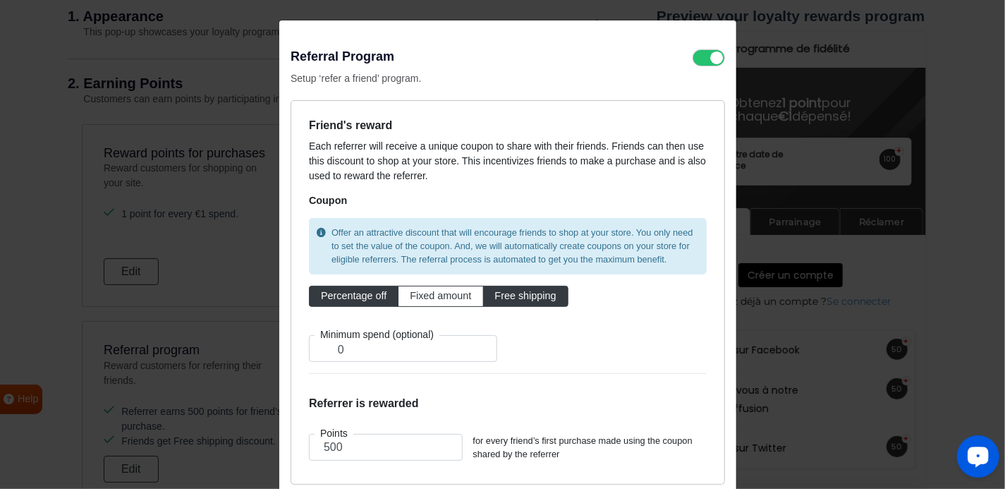
click at [365, 299] on span "Percentage off" at bounding box center [354, 295] width 66 height 11
click at [330, 297] on input "Percentage off" at bounding box center [325, 292] width 9 height 9
radio input "true"
type input "10"
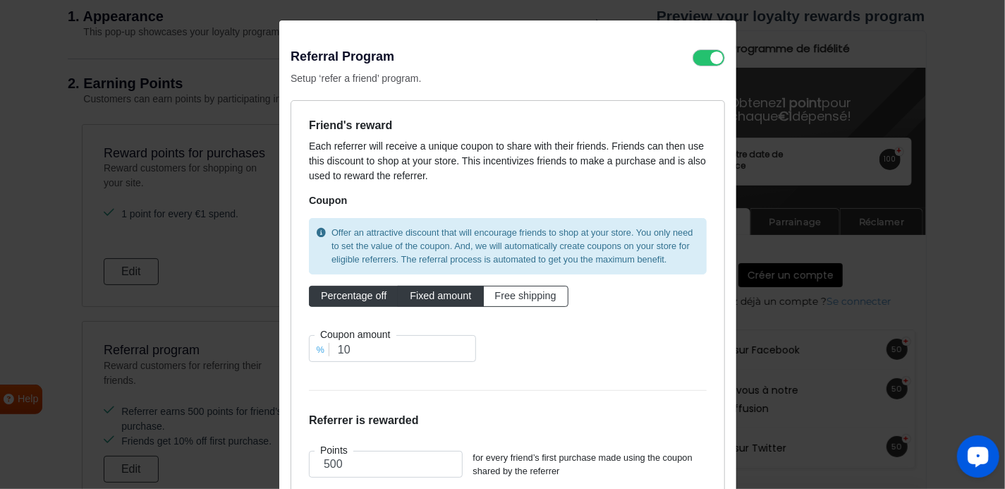
click at [441, 297] on span "Fixed amount" at bounding box center [440, 295] width 61 height 11
click at [419, 297] on input "Fixed amount" at bounding box center [414, 292] width 9 height 9
radio input "true"
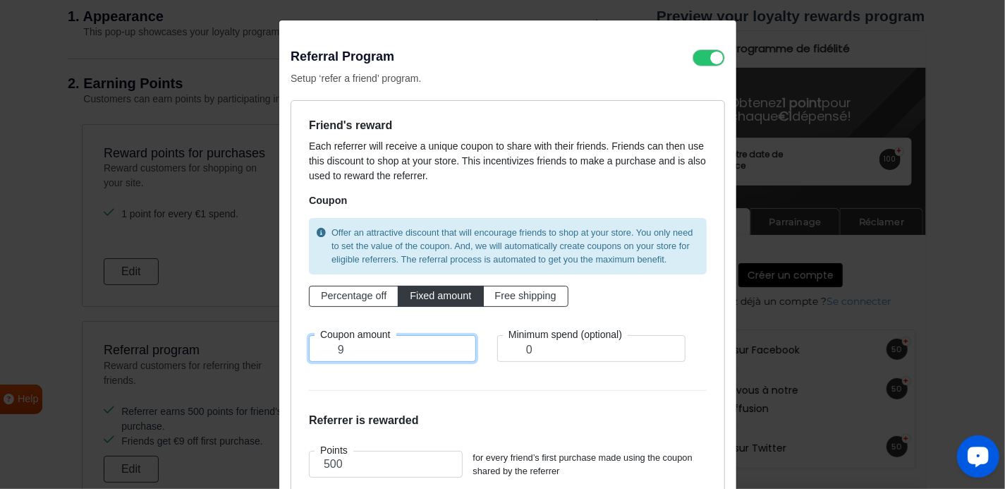
click at [460, 351] on input "9" at bounding box center [392, 348] width 167 height 27
click at [460, 351] on input "8" at bounding box center [392, 348] width 167 height 27
click at [460, 351] on input "7" at bounding box center [392, 348] width 167 height 27
click at [460, 351] on input "6" at bounding box center [392, 348] width 167 height 27
type input "5"
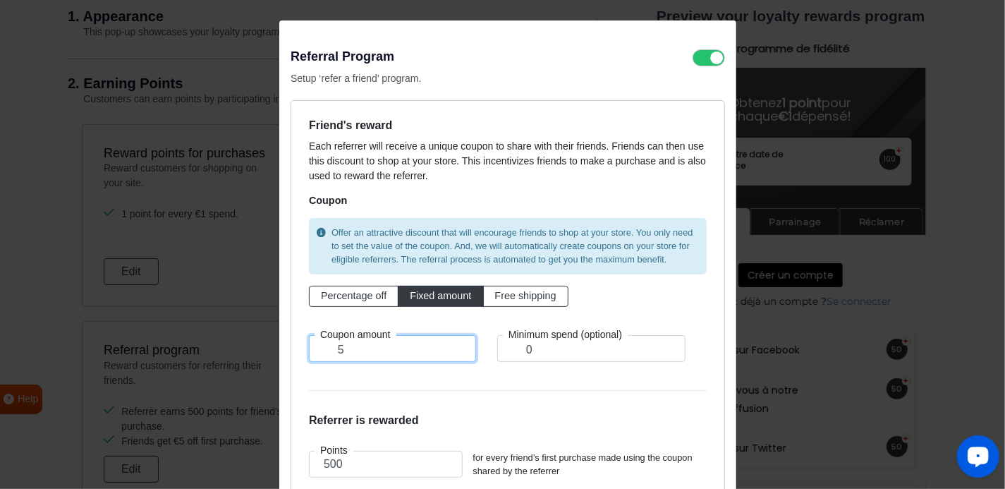
click at [460, 351] on input "5" at bounding box center [392, 348] width 167 height 27
click at [489, 379] on form "Friend's reward Each referrer will receive a unique coupon to share with their …" at bounding box center [508, 300] width 398 height 364
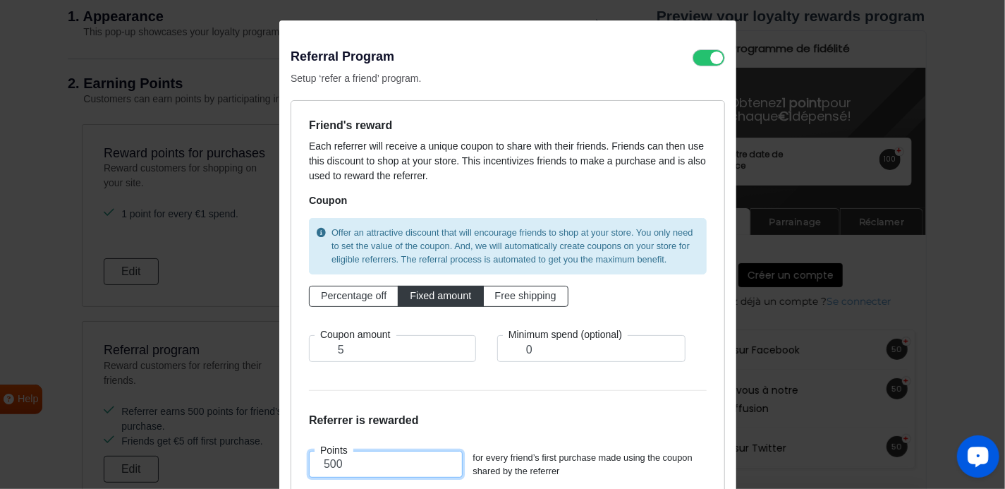
click at [341, 460] on input "500" at bounding box center [386, 463] width 154 height 27
click at [438, 466] on input "113" at bounding box center [386, 463] width 154 height 27
click at [438, 466] on input "112" at bounding box center [386, 463] width 154 height 27
click at [438, 466] on input "111" at bounding box center [386, 463] width 154 height 27
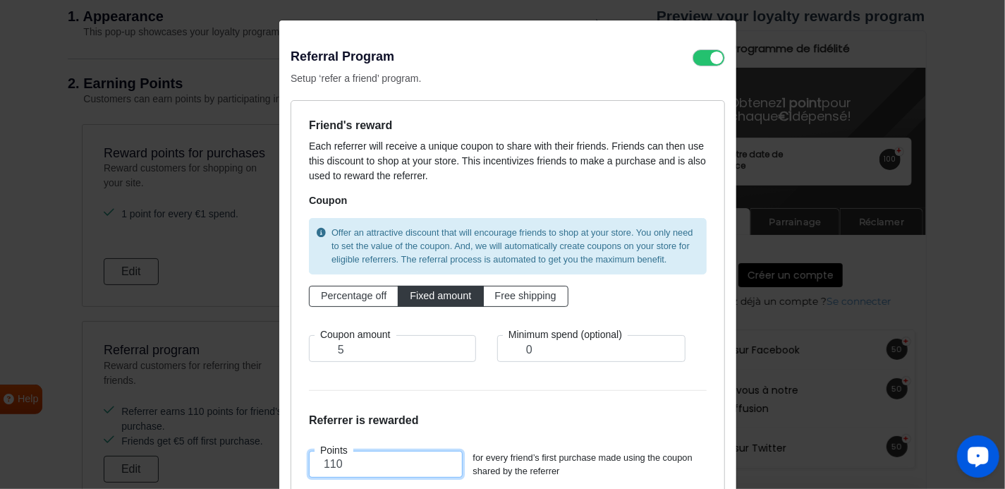
click at [438, 466] on input "110" at bounding box center [386, 463] width 154 height 27
click at [438, 466] on input "109" at bounding box center [386, 463] width 154 height 27
click at [438, 466] on input "108" at bounding box center [386, 463] width 154 height 27
click at [438, 466] on input "107" at bounding box center [386, 463] width 154 height 27
click at [438, 466] on input "106" at bounding box center [386, 463] width 154 height 27
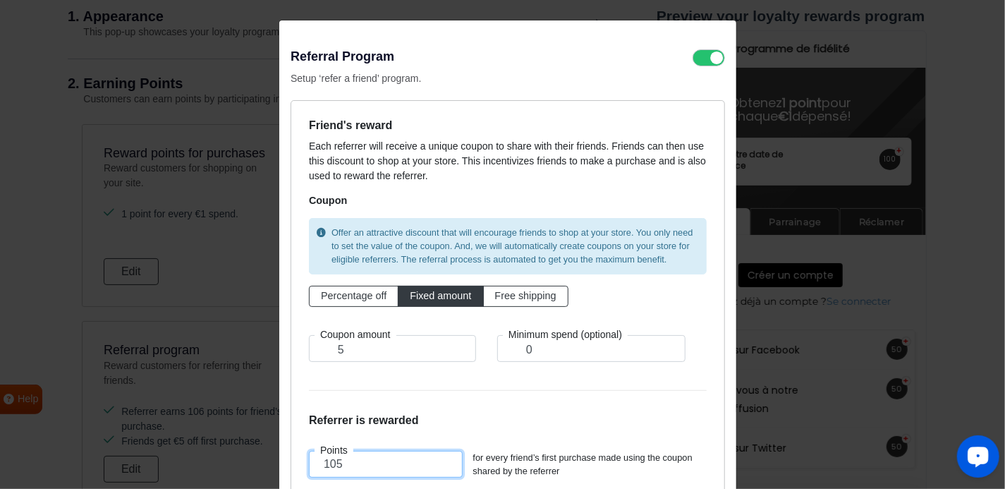
click at [438, 466] on input "105" at bounding box center [386, 463] width 154 height 27
click at [438, 466] on input "104" at bounding box center [386, 463] width 154 height 27
click at [438, 466] on input "103" at bounding box center [386, 463] width 154 height 27
click at [438, 466] on input "102" at bounding box center [386, 463] width 154 height 27
click at [438, 466] on input "101" at bounding box center [386, 463] width 154 height 27
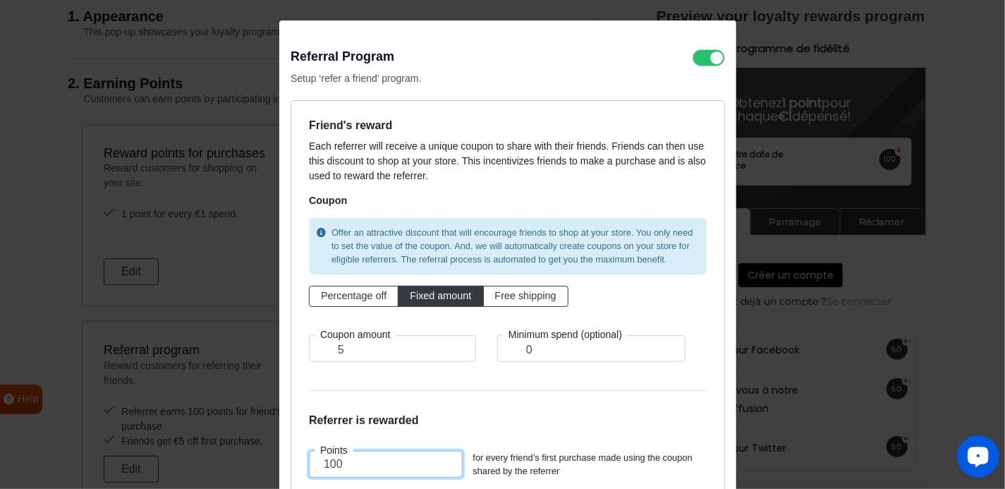
type input "100"
click at [438, 466] on input "100" at bounding box center [386, 463] width 154 height 27
click at [999, 478] on div at bounding box center [974, 458] width 59 height 59
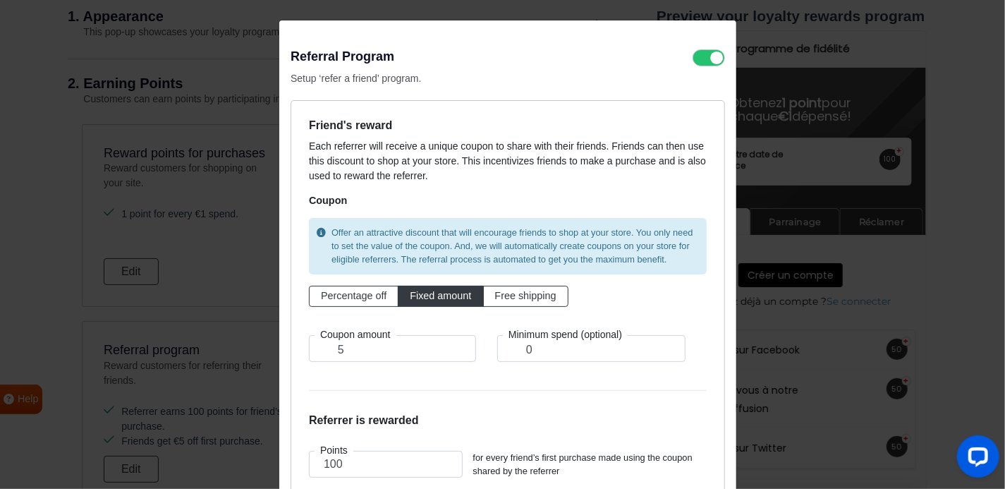
click at [999, 478] on div at bounding box center [974, 458] width 59 height 59
click at [997, 474] on button "Open LiveChat chat widget" at bounding box center [977, 455] width 42 height 42
drag, startPoint x: 590, startPoint y: 38, endPoint x: 499, endPoint y: 45, distance: 91.2
click at [499, 45] on div "Referral Program Setup ‘refer a friend’ program. Friend's reward Each referrer …" at bounding box center [507, 282] width 457 height 524
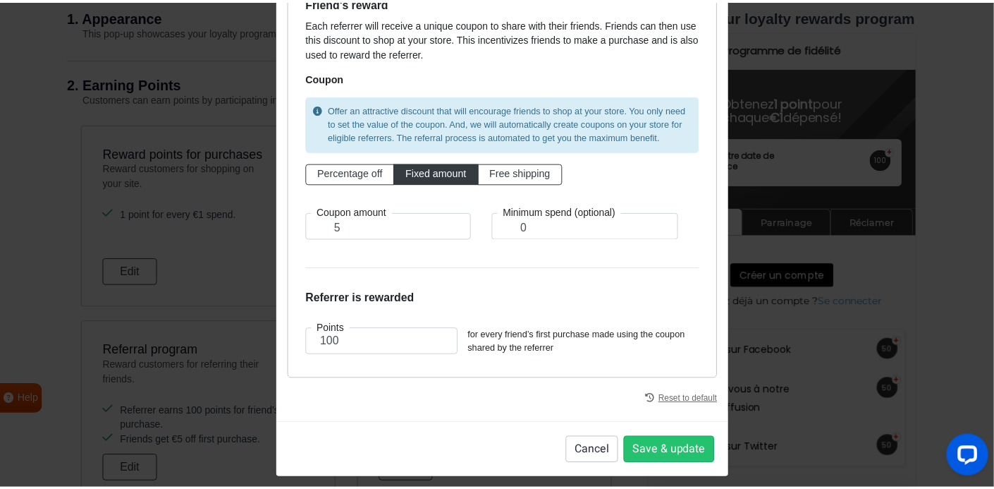
scroll to position [130, 0]
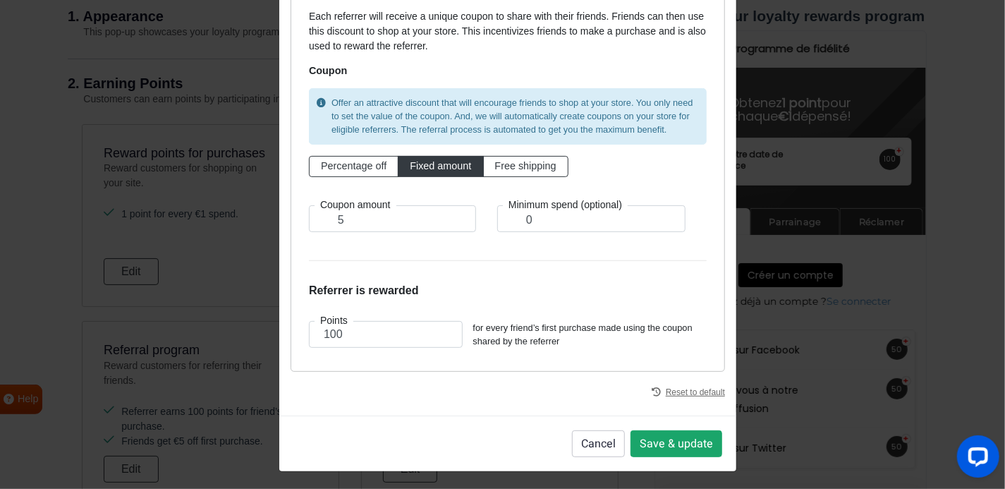
click at [673, 438] on button "Save & update" at bounding box center [676, 443] width 92 height 27
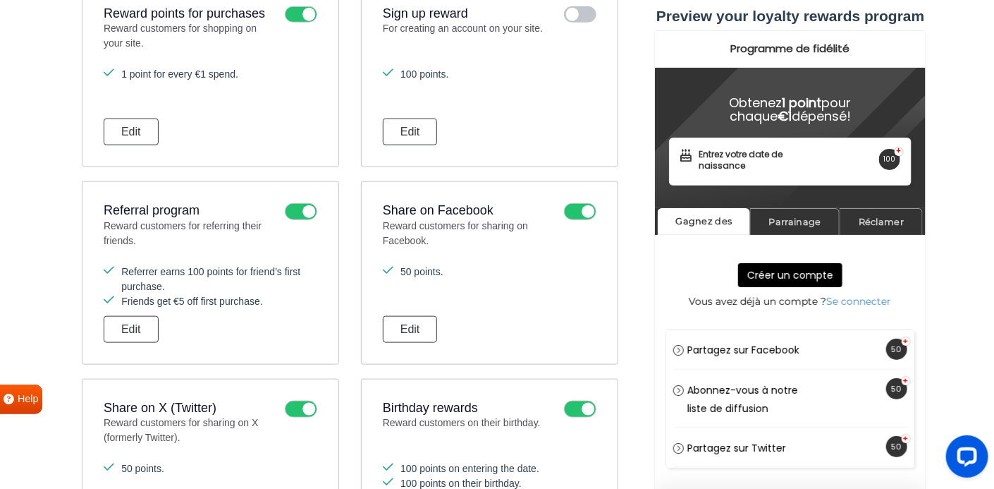
scroll to position [540, 0]
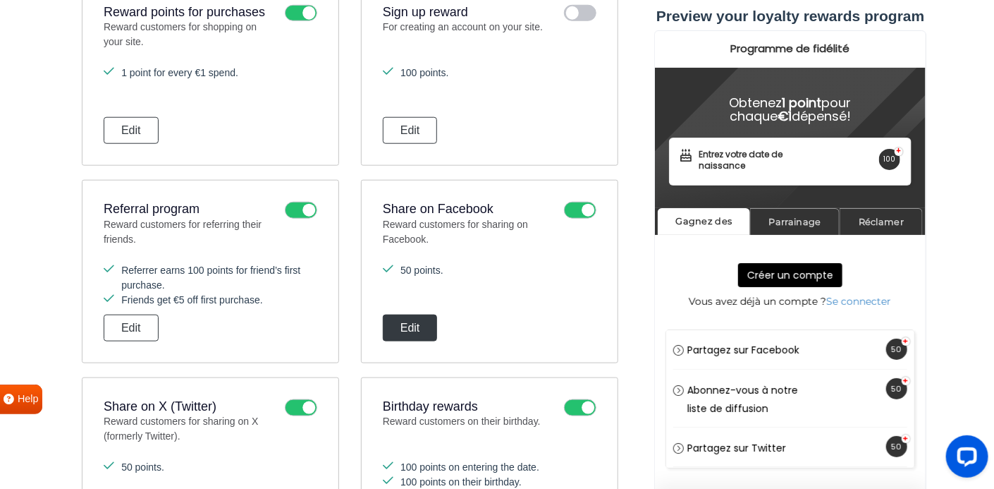
click at [416, 319] on button "Edit" at bounding box center [410, 327] width 55 height 27
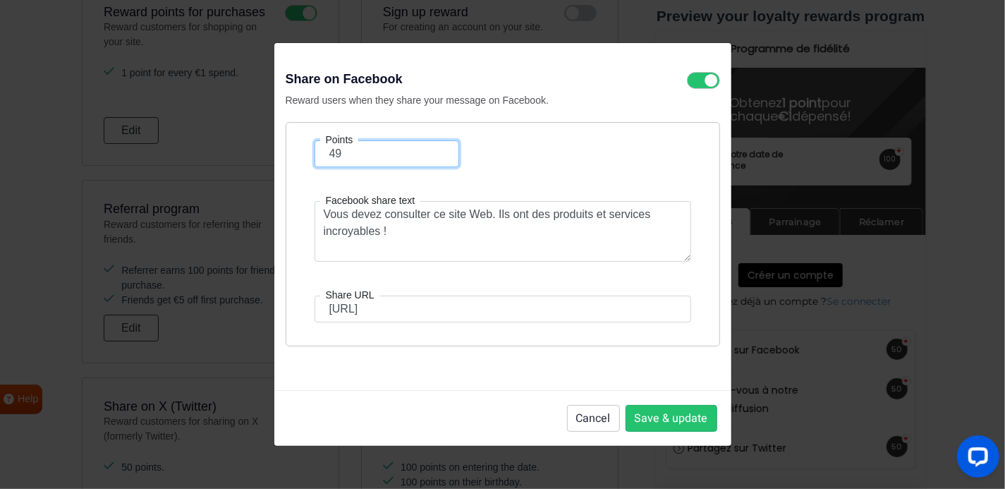
click at [438, 157] on input "49" at bounding box center [386, 153] width 145 height 27
click at [438, 157] on input "48" at bounding box center [386, 153] width 145 height 27
click at [438, 157] on input "47" at bounding box center [386, 153] width 145 height 27
click at [438, 157] on input "46" at bounding box center [386, 153] width 145 height 27
click at [438, 157] on input "45" at bounding box center [386, 153] width 145 height 27
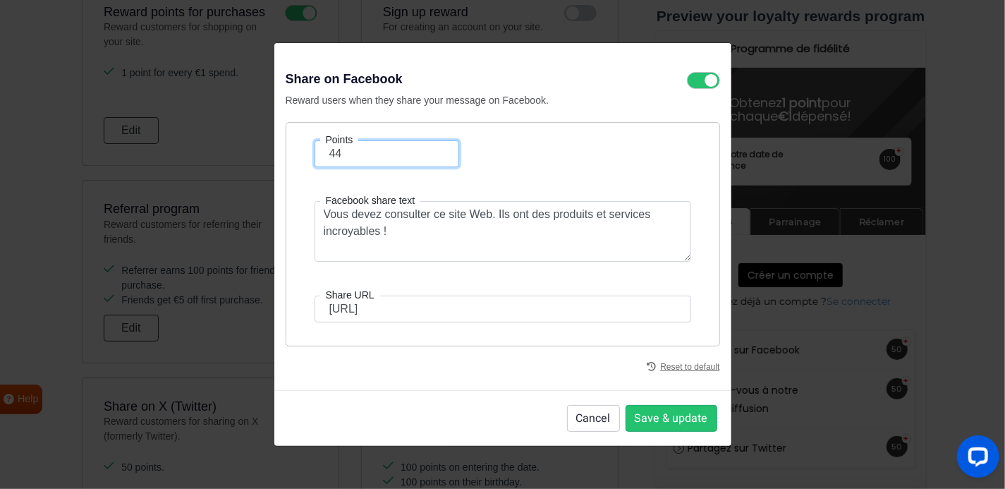
click at [438, 157] on input "44" at bounding box center [386, 153] width 145 height 27
click at [438, 157] on input "43" at bounding box center [386, 153] width 145 height 27
click at [438, 157] on input "42" at bounding box center [386, 153] width 145 height 27
click at [438, 157] on input "41" at bounding box center [386, 153] width 145 height 27
click at [438, 157] on input "40" at bounding box center [386, 153] width 145 height 27
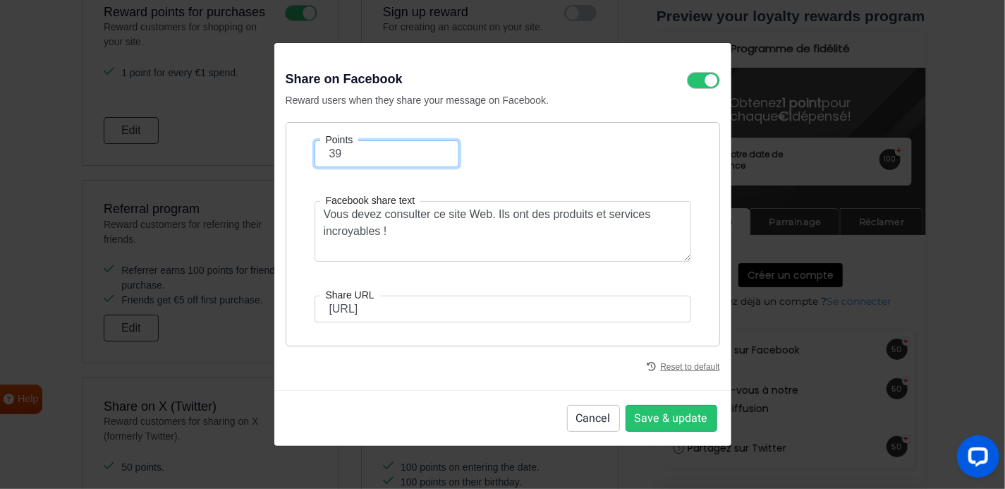
click at [438, 157] on input "39" at bounding box center [386, 153] width 145 height 27
click at [438, 157] on input "38" at bounding box center [386, 153] width 145 height 27
click at [438, 157] on input "37" at bounding box center [386, 153] width 145 height 27
click at [438, 157] on input "25" at bounding box center [386, 153] width 145 height 27
click at [438, 157] on input "24" at bounding box center [386, 153] width 145 height 27
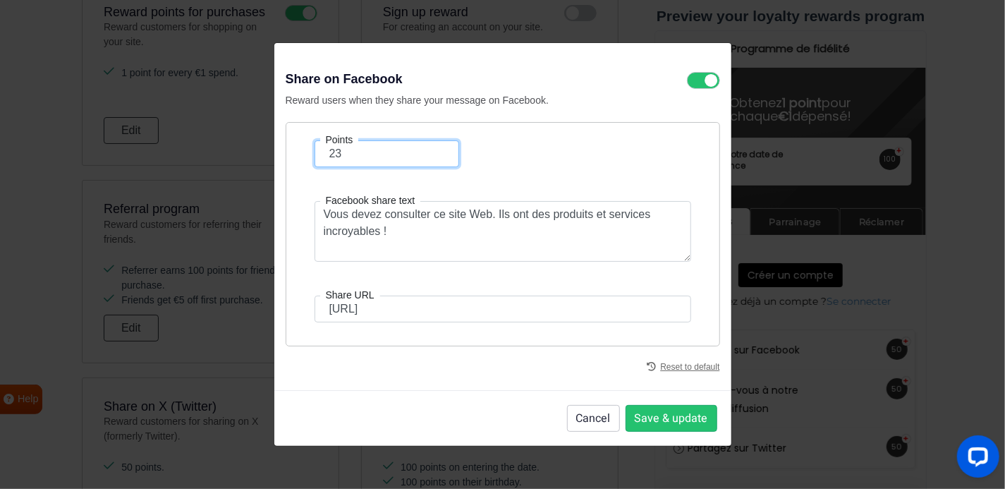
click at [438, 157] on input "23" at bounding box center [386, 153] width 145 height 27
click at [438, 157] on input "22" at bounding box center [386, 153] width 145 height 27
click at [438, 157] on input "21" at bounding box center [386, 153] width 145 height 27
click at [438, 157] on input "20" at bounding box center [386, 153] width 145 height 27
click at [438, 157] on input "19" at bounding box center [386, 153] width 145 height 27
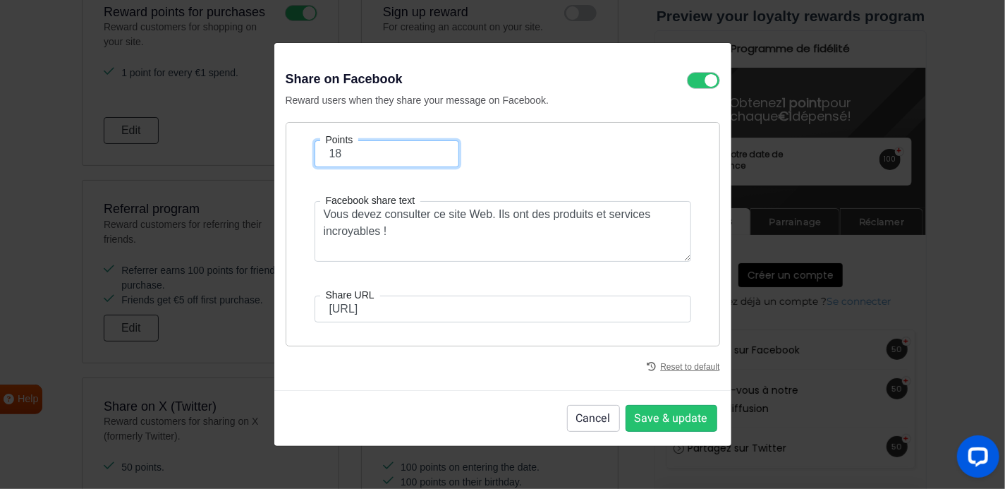
click at [438, 157] on input "18" at bounding box center [386, 153] width 145 height 27
click at [438, 157] on input "17" at bounding box center [386, 153] width 145 height 27
click at [438, 157] on input "16" at bounding box center [386, 153] width 145 height 27
click at [438, 157] on input "15" at bounding box center [386, 153] width 145 height 27
click at [438, 157] on input "14" at bounding box center [386, 153] width 145 height 27
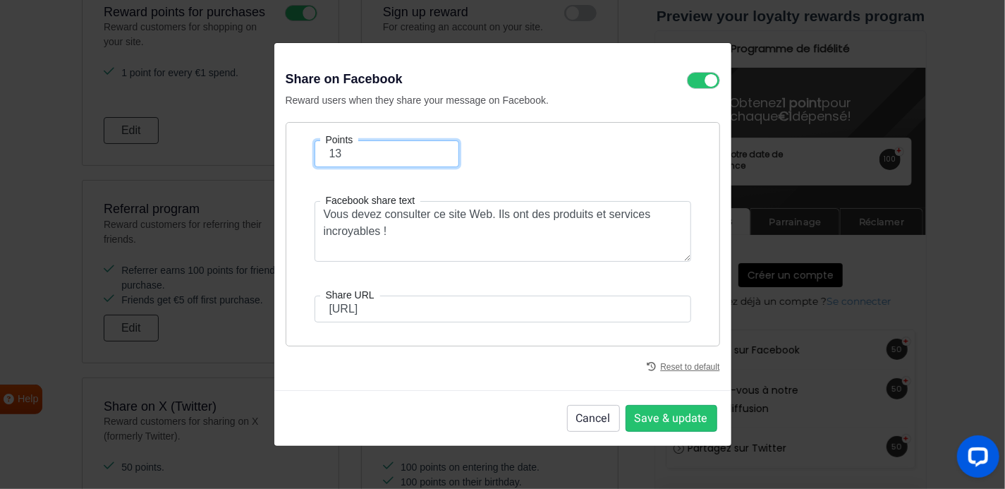
click at [438, 157] on input "13" at bounding box center [386, 153] width 145 height 27
click at [438, 157] on input "12" at bounding box center [386, 153] width 145 height 27
click at [438, 157] on input "11" at bounding box center [386, 153] width 145 height 27
type input "10"
click at [438, 157] on input "10" at bounding box center [386, 153] width 145 height 27
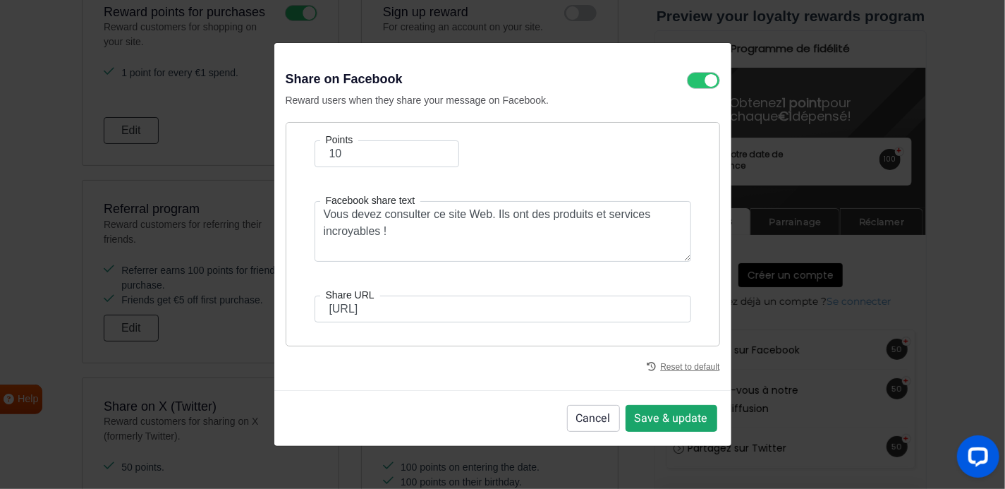
click at [670, 416] on button "Save & update" at bounding box center [671, 418] width 92 height 27
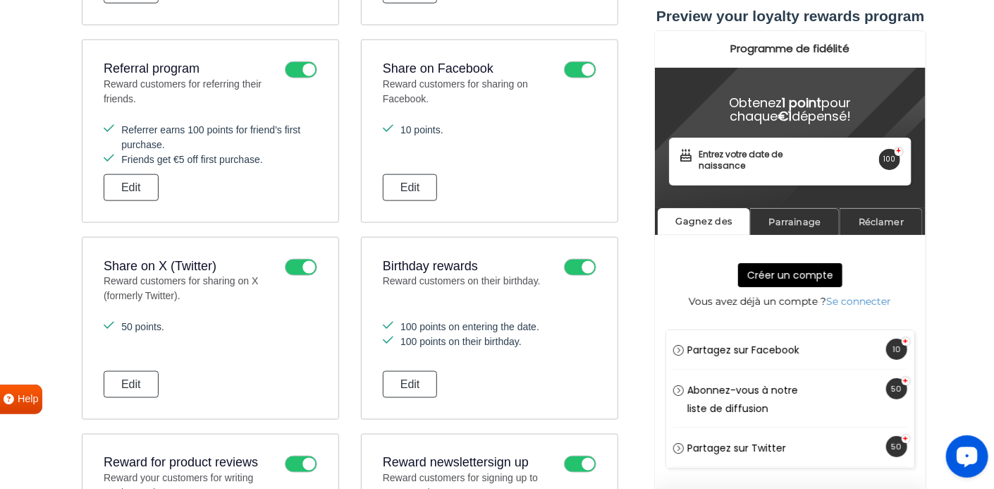
scroll to position [708, 0]
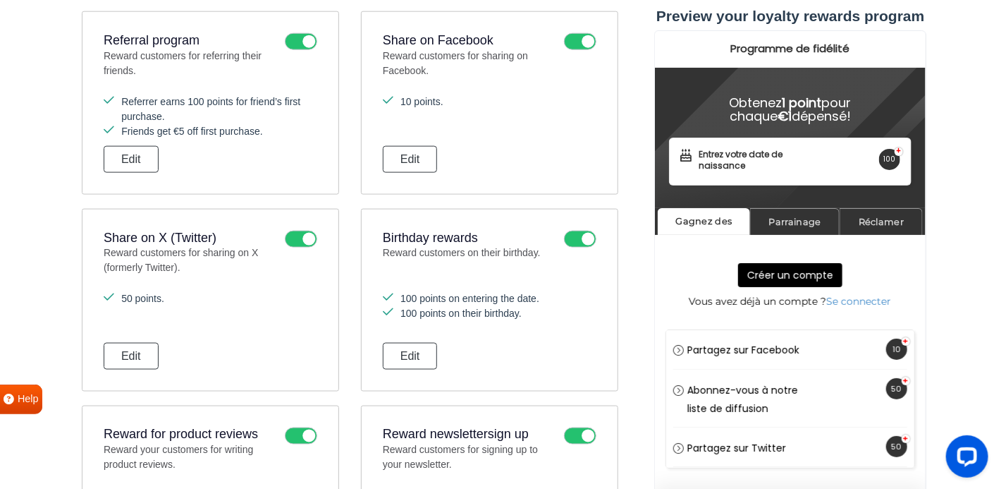
click at [302, 233] on icon at bounding box center [301, 239] width 32 height 17
click at [0, 0] on input "checkbox" at bounding box center [0, 0] width 0 height 0
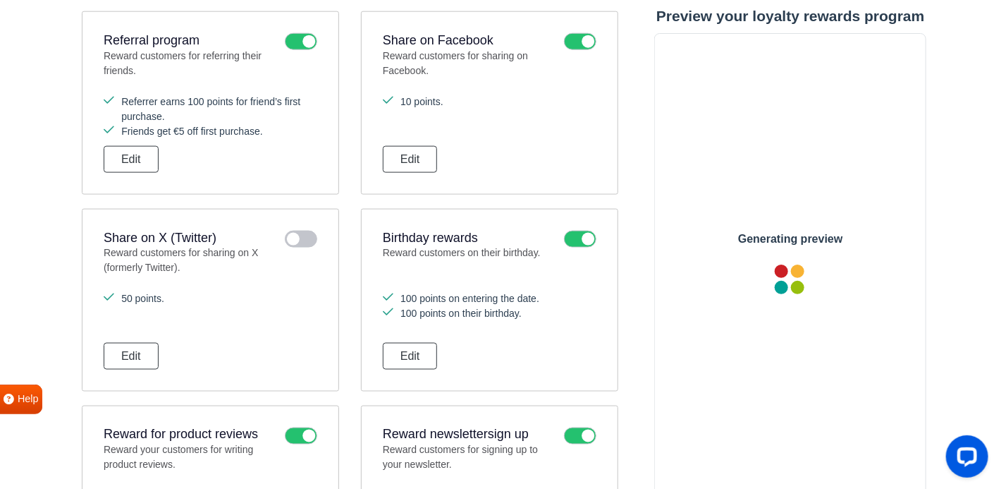
scroll to position [0, 0]
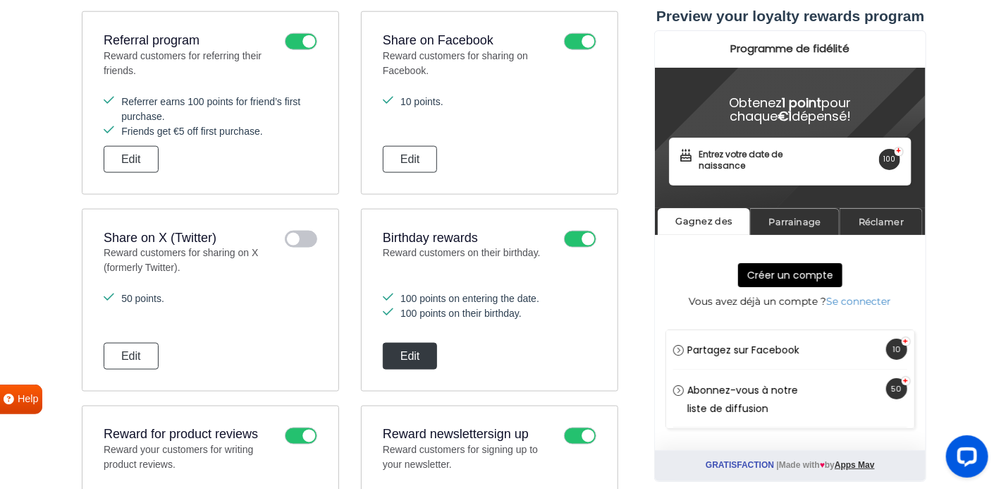
click at [424, 345] on button "Edit" at bounding box center [410, 356] width 55 height 27
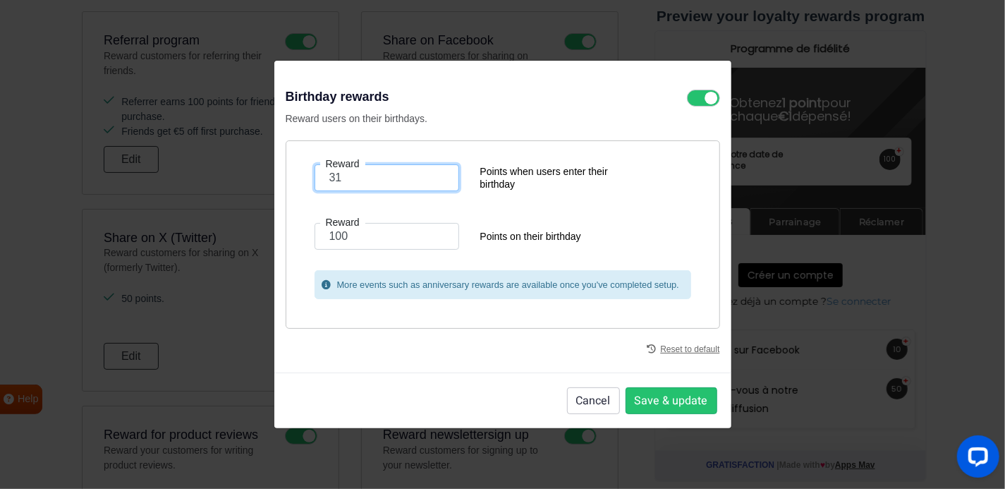
click at [438, 180] on input "31" at bounding box center [386, 177] width 145 height 27
click at [438, 180] on input "30" at bounding box center [386, 177] width 145 height 27
click at [438, 180] on input "12" at bounding box center [386, 177] width 145 height 27
click at [438, 180] on input "11" at bounding box center [386, 177] width 145 height 27
click at [438, 180] on input "10" at bounding box center [386, 177] width 145 height 27
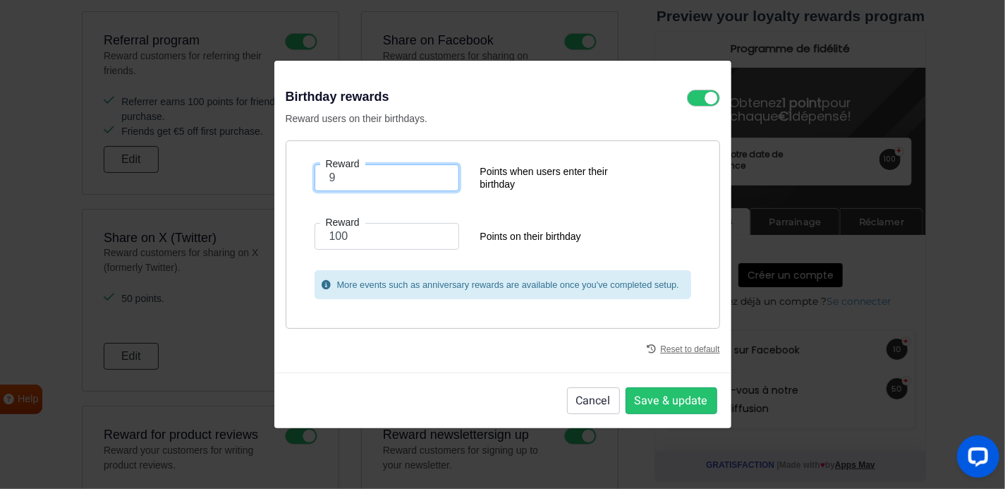
click at [437, 183] on input "9" at bounding box center [386, 177] width 145 height 27
click at [437, 183] on input "8" at bounding box center [386, 177] width 145 height 27
click at [437, 183] on input "7" at bounding box center [386, 177] width 145 height 27
click at [437, 183] on input "6" at bounding box center [386, 177] width 145 height 27
type input "5"
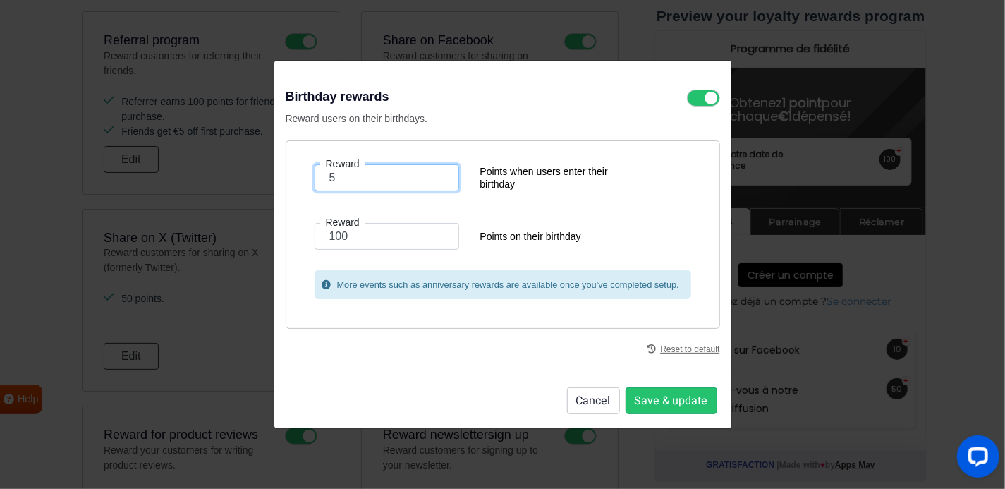
click at [437, 183] on input "5" at bounding box center [386, 177] width 145 height 27
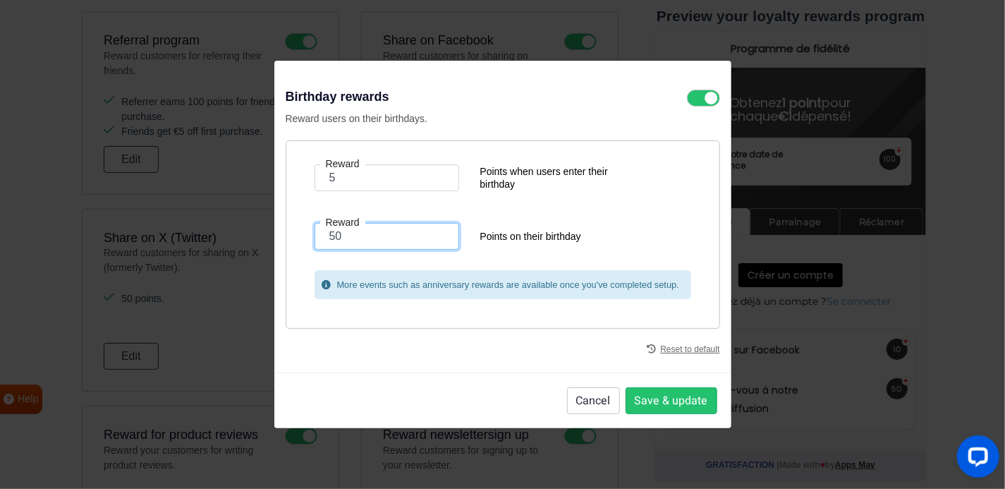
click at [436, 238] on input "50" at bounding box center [386, 236] width 145 height 27
click at [436, 238] on input "33" at bounding box center [386, 236] width 145 height 27
click at [436, 238] on input "20" at bounding box center [386, 236] width 145 height 27
click at [436, 238] on input "19" at bounding box center [386, 236] width 145 height 27
click at [436, 238] on input "18" at bounding box center [386, 236] width 145 height 27
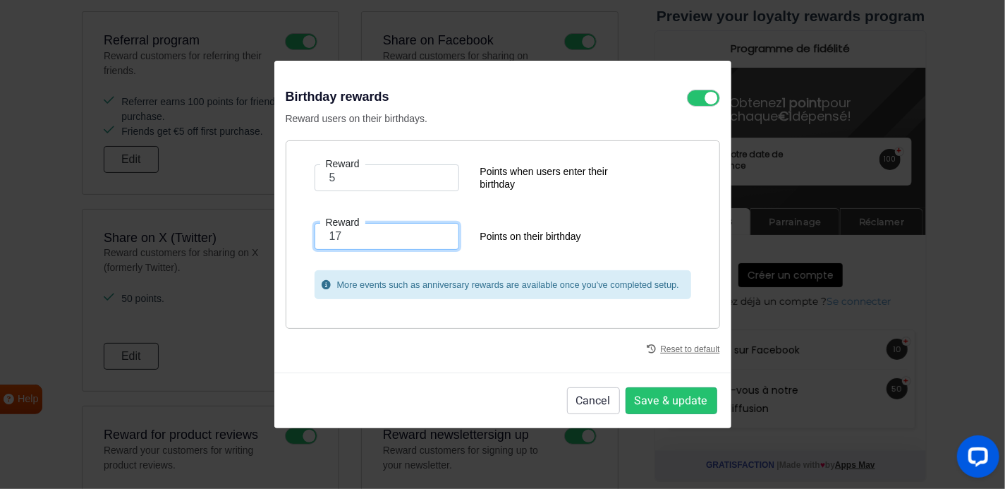
click at [436, 238] on input "17" at bounding box center [386, 236] width 145 height 27
click at [436, 238] on input "16" at bounding box center [386, 236] width 145 height 27
click at [436, 238] on input "15" at bounding box center [386, 236] width 145 height 27
click at [436, 238] on input "14" at bounding box center [386, 236] width 145 height 27
click at [436, 238] on input "13" at bounding box center [386, 236] width 145 height 27
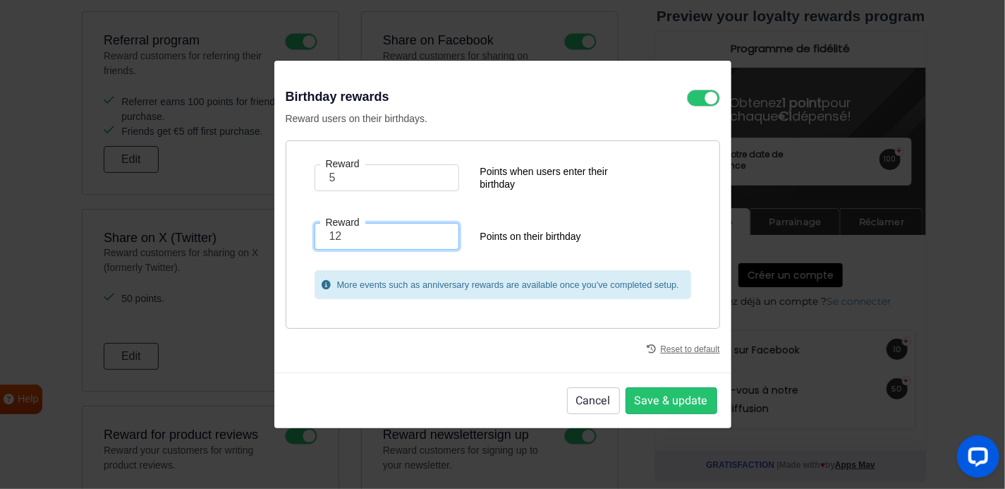
click at [436, 238] on input "12" at bounding box center [386, 236] width 145 height 27
click at [436, 238] on input "11" at bounding box center [386, 236] width 145 height 27
type input "10"
click at [436, 238] on input "10" at bounding box center [386, 236] width 145 height 27
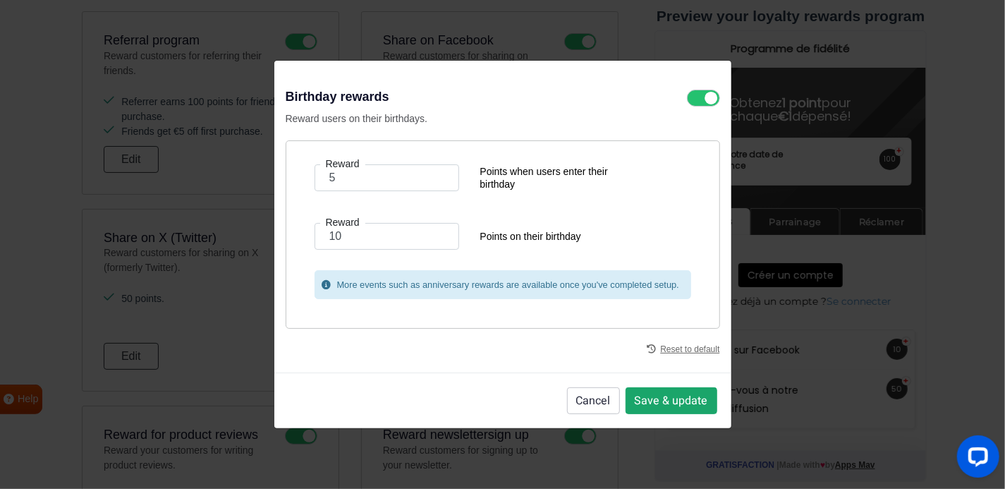
click at [656, 395] on button "Save & update" at bounding box center [671, 400] width 92 height 27
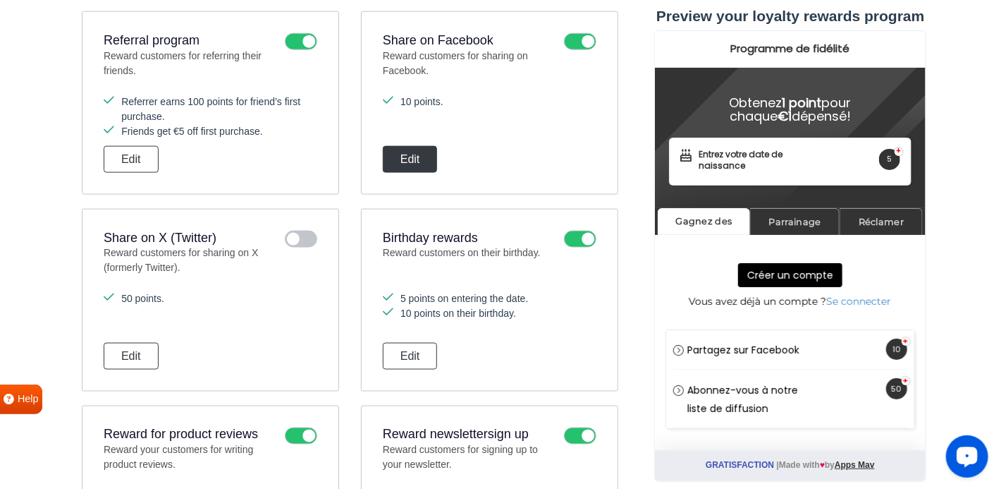
click at [422, 166] on button "Edit" at bounding box center [410, 159] width 55 height 27
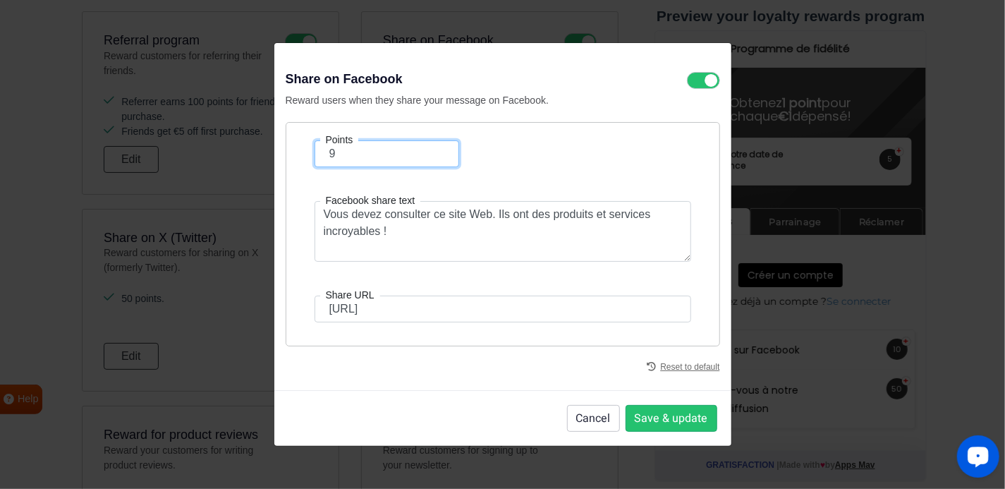
click at [440, 158] on input "9" at bounding box center [386, 153] width 145 height 27
click at [440, 158] on input "8" at bounding box center [386, 153] width 145 height 27
click at [440, 158] on input "7" at bounding box center [386, 153] width 145 height 27
click at [440, 158] on input "6" at bounding box center [386, 153] width 145 height 27
type input "5"
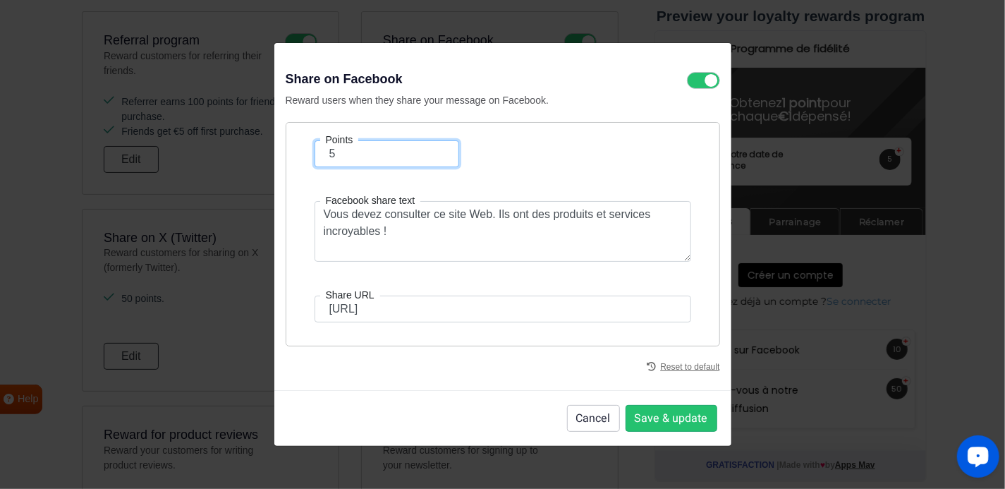
click at [440, 158] on input "5" at bounding box center [386, 153] width 145 height 27
click at [680, 419] on button "Save & update" at bounding box center [671, 418] width 92 height 27
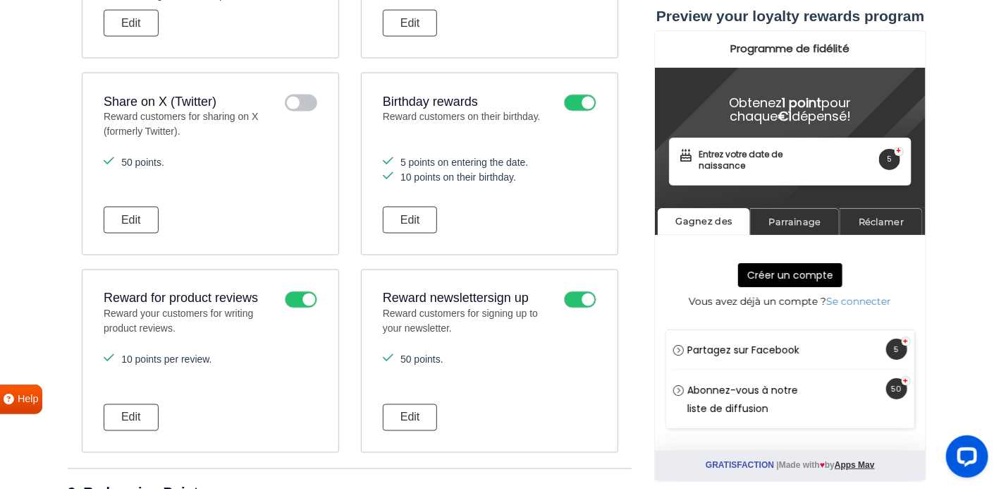
scroll to position [849, 0]
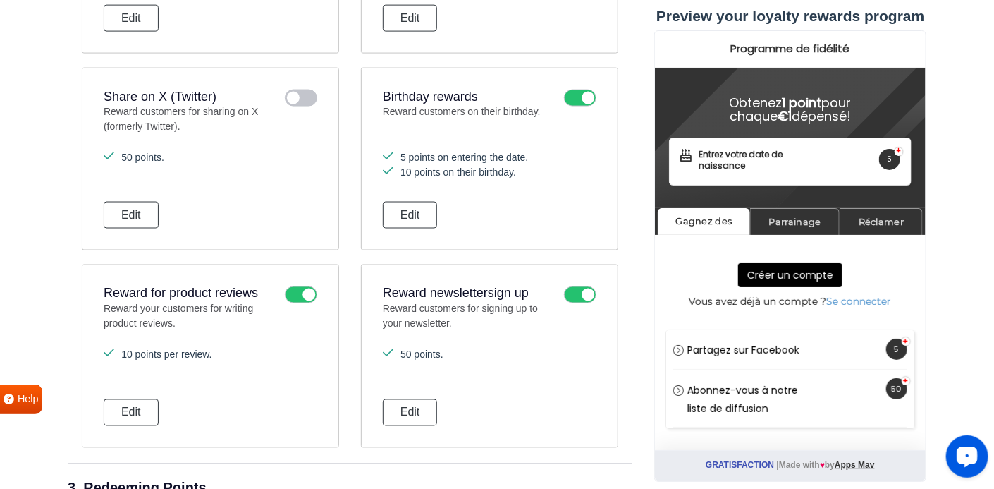
click at [292, 295] on icon at bounding box center [301, 294] width 32 height 17
click at [0, 0] on input "checkbox" at bounding box center [0, 0] width 0 height 0
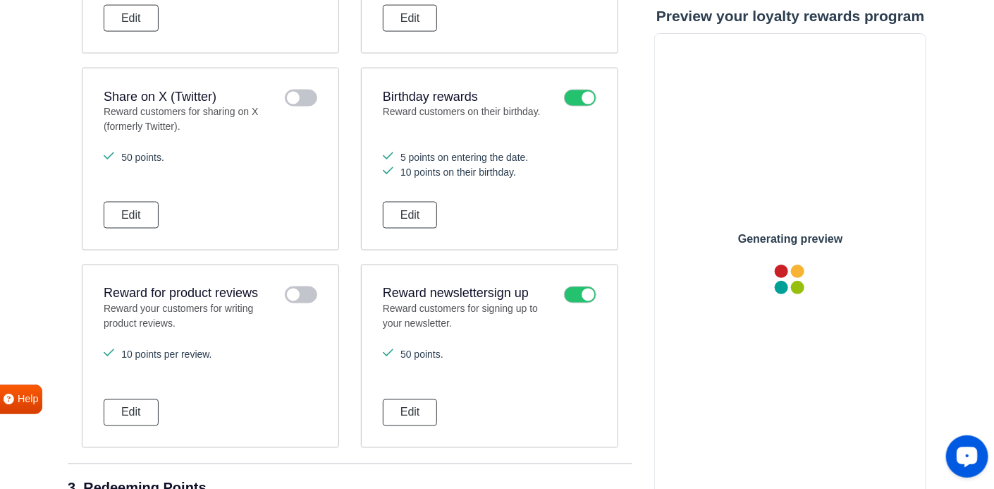
scroll to position [0, 0]
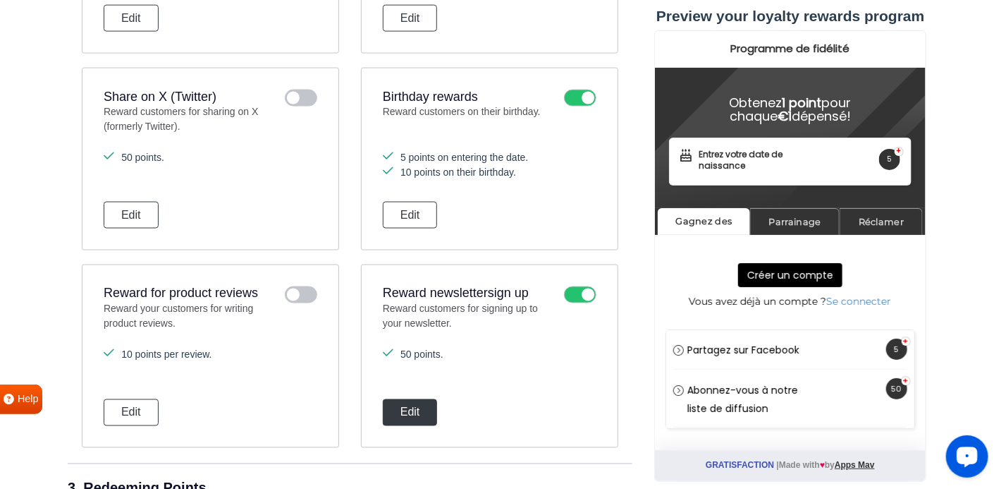
click at [406, 412] on button "Edit" at bounding box center [410, 412] width 55 height 27
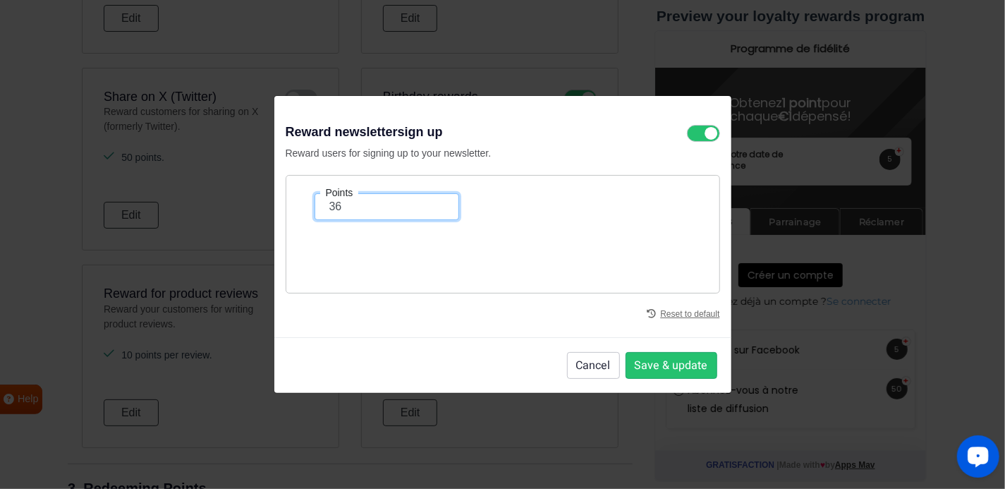
click at [437, 209] on input "36" at bounding box center [386, 206] width 145 height 27
click at [437, 209] on input "26" at bounding box center [386, 206] width 145 height 27
click at [437, 209] on input "25" at bounding box center [386, 206] width 145 height 27
click at [437, 209] on input "24" at bounding box center [386, 206] width 145 height 27
click at [437, 209] on input "23" at bounding box center [386, 206] width 145 height 27
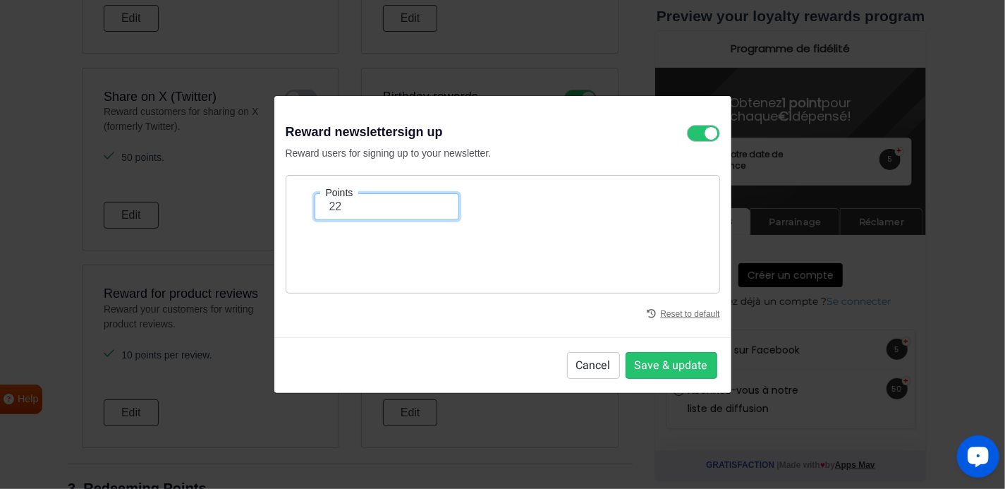
click at [437, 209] on input "22" at bounding box center [386, 206] width 145 height 27
click at [437, 209] on input "21" at bounding box center [386, 206] width 145 height 27
click at [437, 209] on input "20" at bounding box center [386, 206] width 145 height 27
click at [437, 209] on input "19" at bounding box center [386, 206] width 145 height 27
click at [437, 209] on input "18" at bounding box center [386, 206] width 145 height 27
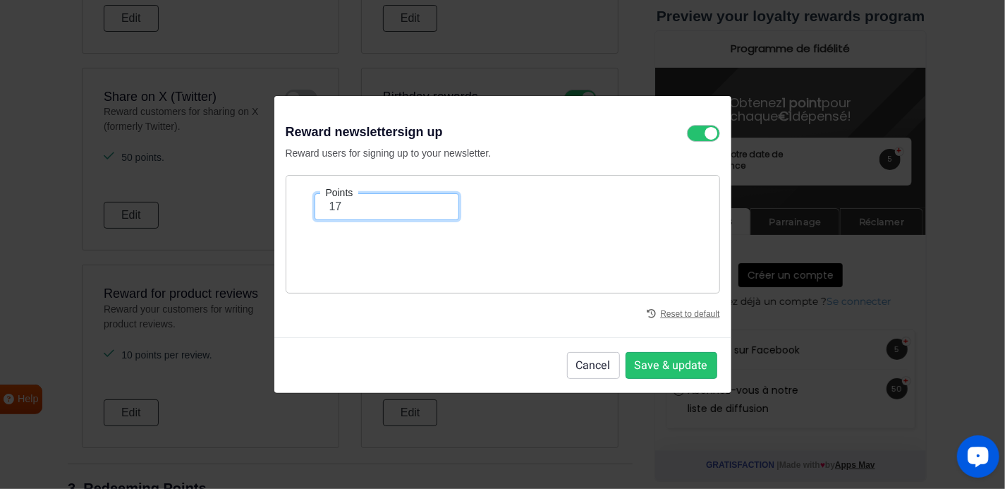
click at [437, 209] on input "17" at bounding box center [386, 206] width 145 height 27
click at [437, 209] on input "16" at bounding box center [386, 206] width 145 height 27
click at [437, 209] on input "15" at bounding box center [386, 206] width 145 height 27
click at [437, 209] on input "14" at bounding box center [386, 206] width 145 height 27
click at [437, 209] on input "13" at bounding box center [386, 206] width 145 height 27
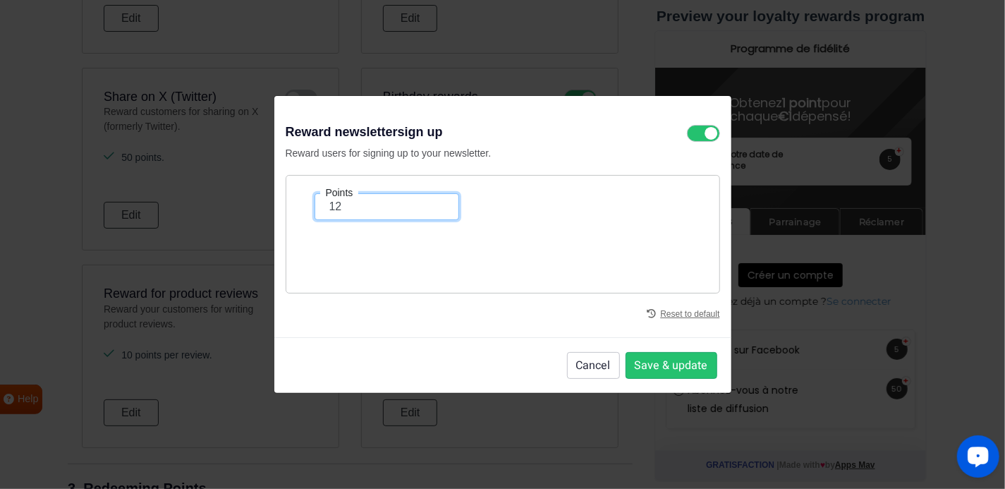
click at [437, 209] on input "12" at bounding box center [386, 206] width 145 height 27
click at [437, 209] on input "11" at bounding box center [386, 206] width 145 height 27
click at [437, 209] on input "10" at bounding box center [386, 206] width 145 height 27
click at [437, 209] on input "9" at bounding box center [386, 206] width 145 height 27
click at [437, 209] on input "8" at bounding box center [386, 206] width 145 height 27
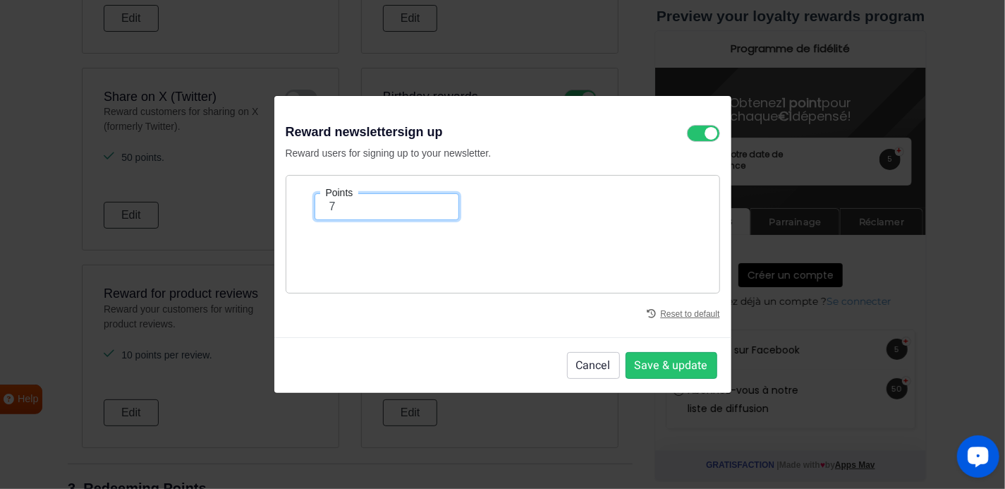
click at [437, 209] on input "7" at bounding box center [386, 206] width 145 height 27
click at [437, 209] on input "6" at bounding box center [386, 206] width 145 height 27
type input "5"
click at [437, 209] on input "5" at bounding box center [386, 206] width 145 height 27
click at [661, 364] on button "Save & update" at bounding box center [671, 365] width 92 height 27
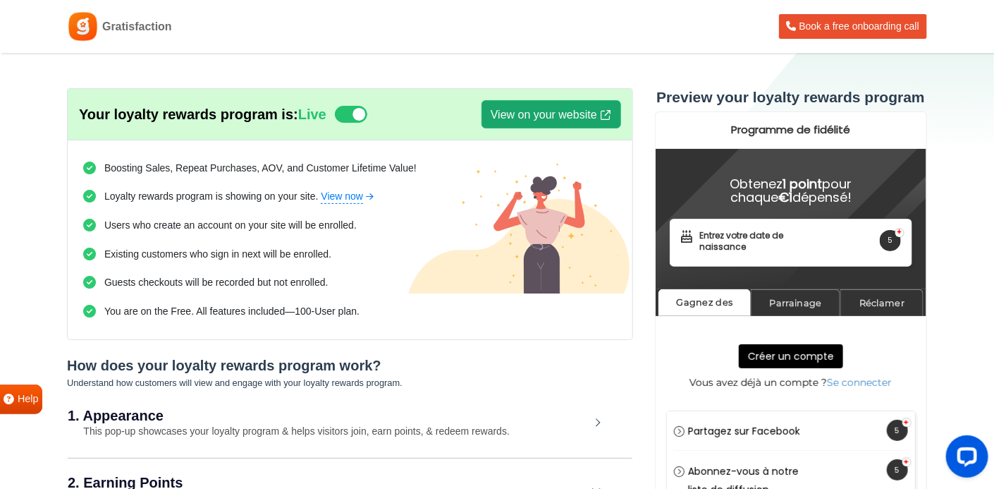
click at [546, 111] on link "View on your website" at bounding box center [551, 114] width 140 height 28
click at [561, 112] on link "View on your website" at bounding box center [551, 114] width 140 height 28
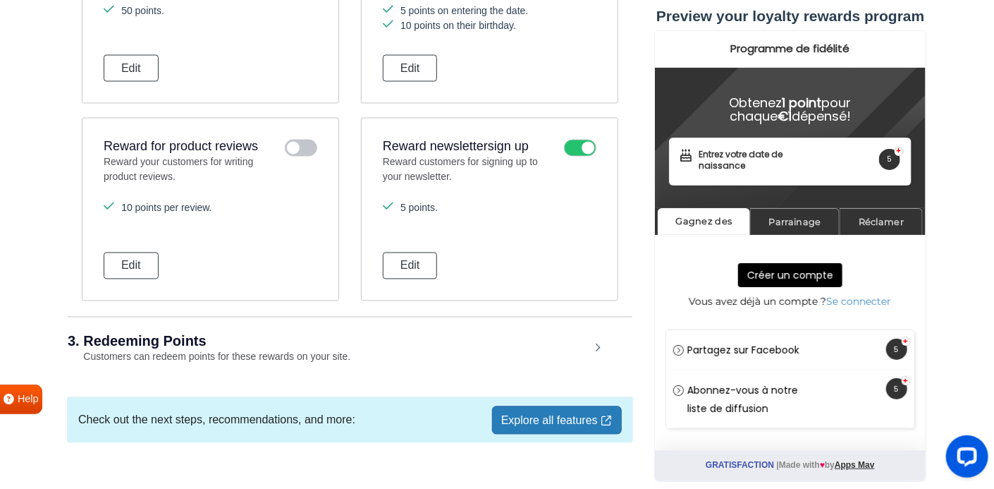
scroll to position [1015, 0]
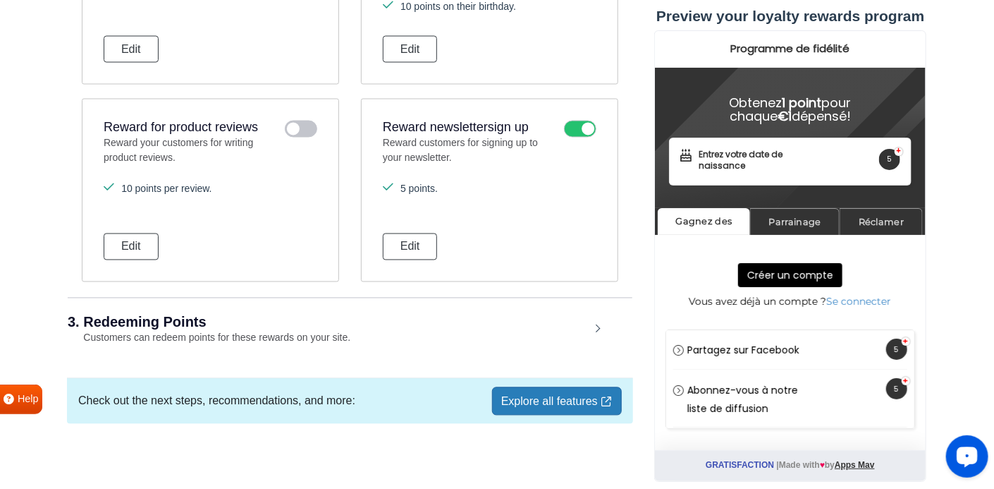
click at [602, 321] on div "3. Redeeming Points Customers can redeem points for these rewards on your site." at bounding box center [350, 330] width 565 height 66
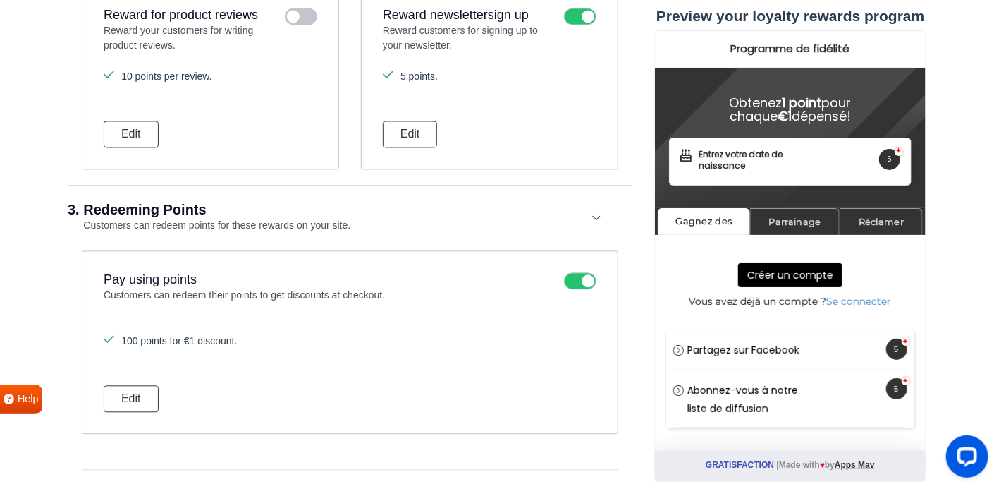
scroll to position [1165, 0]
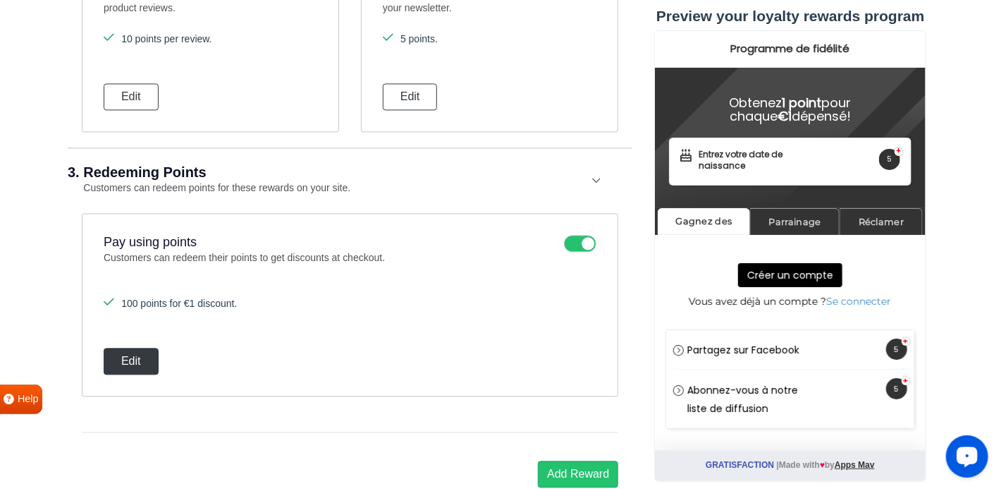
click at [125, 361] on button "Edit" at bounding box center [131, 361] width 55 height 27
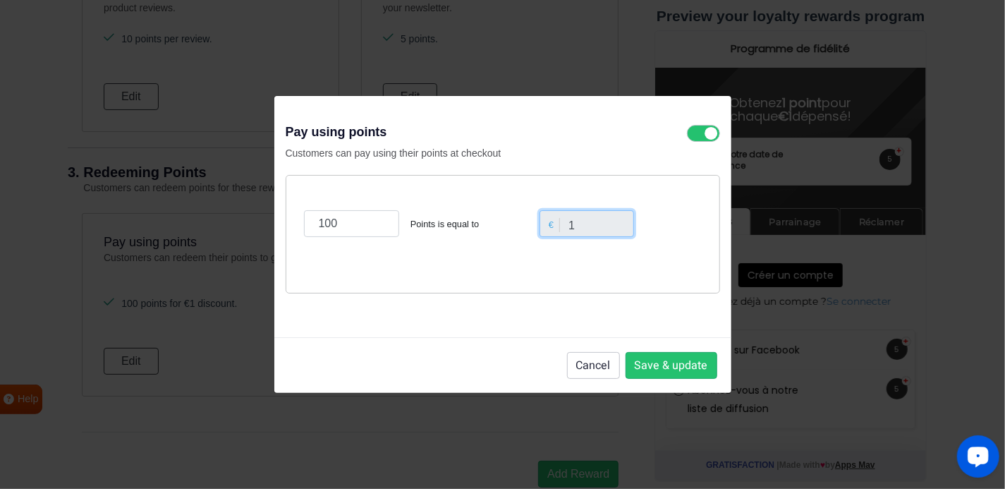
click at [575, 225] on input "1" at bounding box center [586, 223] width 94 height 27
drag, startPoint x: 575, startPoint y: 225, endPoint x: 541, endPoint y: 266, distance: 53.1
click at [541, 266] on div "100 Points is equal to € 1" at bounding box center [503, 234] width 434 height 118
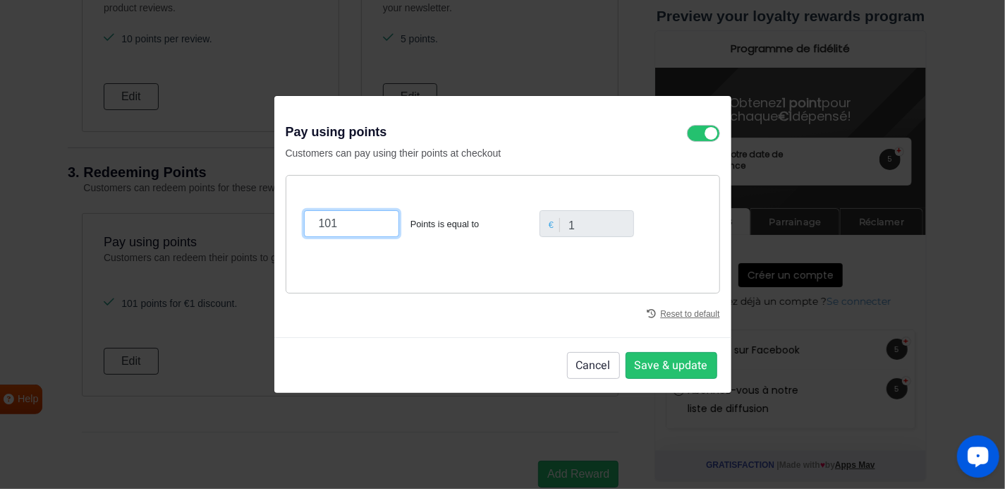
click at [379, 221] on input "101" at bounding box center [351, 223] width 95 height 27
click at [379, 221] on input "102" at bounding box center [351, 223] width 95 height 27
click at [379, 221] on input "103" at bounding box center [351, 223] width 95 height 27
click at [379, 221] on input "104" at bounding box center [351, 223] width 95 height 27
click at [379, 221] on input "105" at bounding box center [351, 223] width 95 height 27
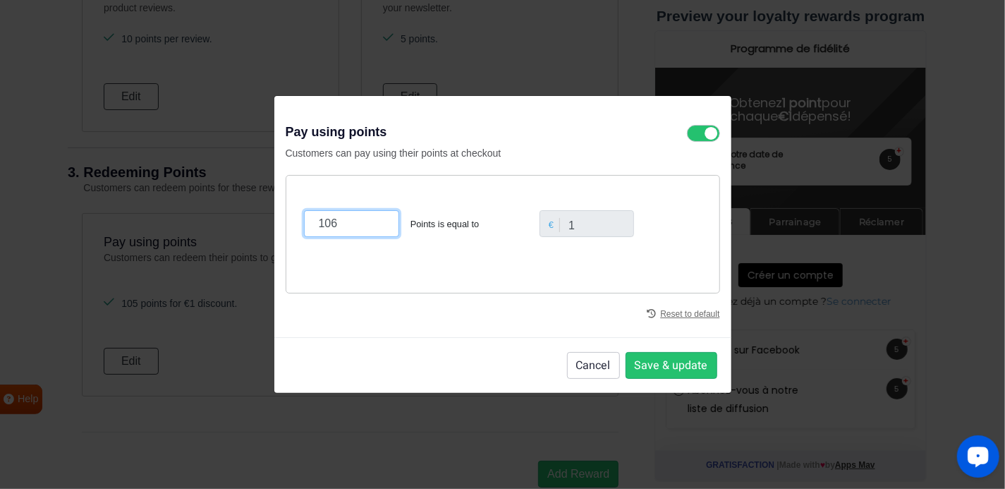
click at [379, 221] on input "106" at bounding box center [351, 223] width 95 height 27
click at [379, 221] on input "107" at bounding box center [351, 223] width 95 height 27
click at [379, 221] on input "108" at bounding box center [351, 223] width 95 height 27
click at [379, 221] on input "109" at bounding box center [351, 223] width 95 height 27
click at [379, 221] on input "124" at bounding box center [351, 223] width 95 height 27
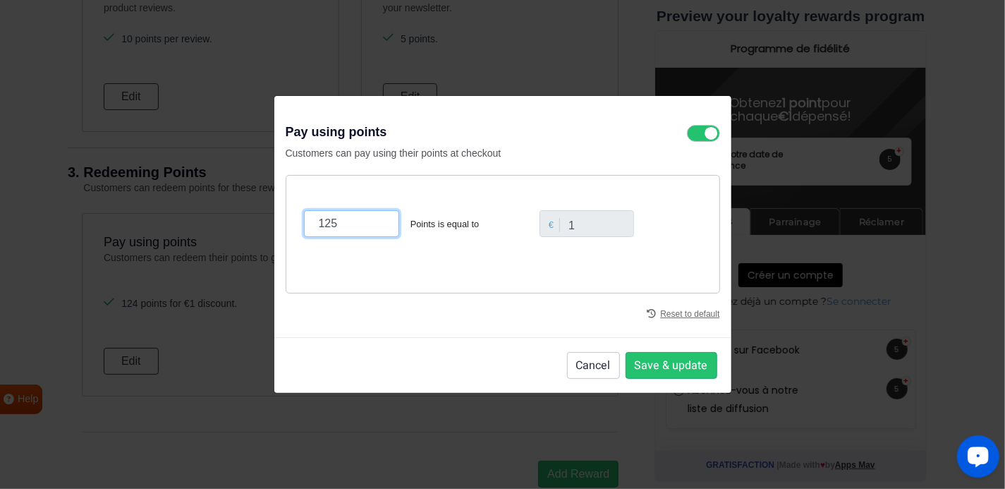
click at [379, 221] on input "125" at bounding box center [351, 223] width 95 height 27
click at [379, 221] on input "126" at bounding box center [351, 223] width 95 height 27
click at [379, 221] on input "134" at bounding box center [351, 223] width 95 height 27
click at [379, 221] on input "144" at bounding box center [351, 223] width 95 height 27
click at [379, 221] on input "145" at bounding box center [351, 223] width 95 height 27
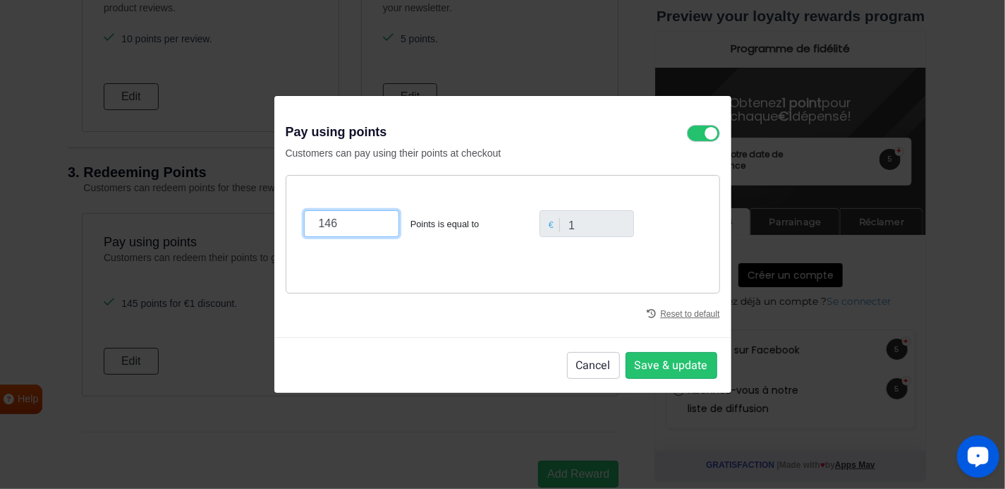
click at [379, 221] on input "146" at bounding box center [351, 223] width 95 height 27
click at [379, 221] on input "147" at bounding box center [351, 223] width 95 height 27
click at [379, 221] on input "148" at bounding box center [351, 223] width 95 height 27
click at [379, 221] on input "149" at bounding box center [351, 223] width 95 height 27
click at [379, 221] on input "150" at bounding box center [351, 223] width 95 height 27
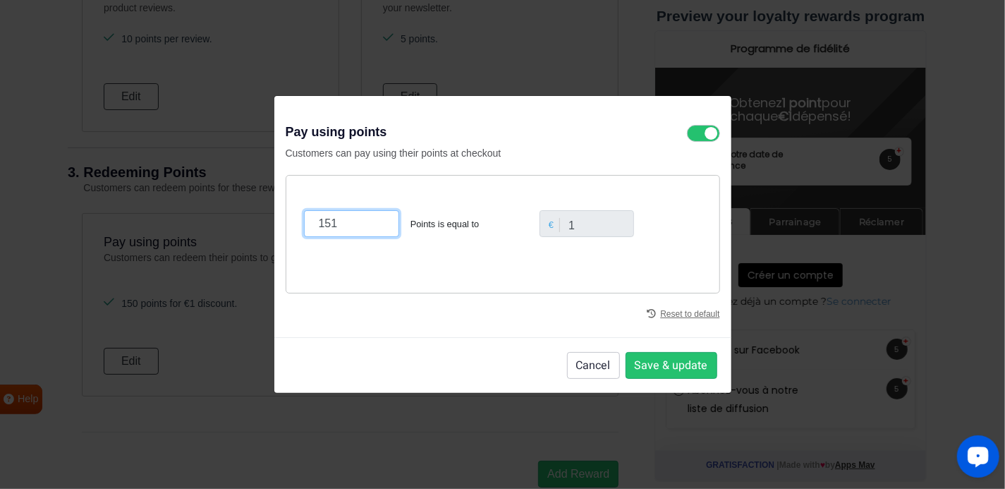
click at [379, 221] on input "151" at bounding box center [351, 223] width 95 height 27
type input "150"
click at [380, 228] on input "150" at bounding box center [351, 223] width 95 height 27
click at [440, 261] on div "150 Points is equal to € 1" at bounding box center [503, 234] width 434 height 118
click at [677, 372] on button "Save & update" at bounding box center [671, 365] width 92 height 27
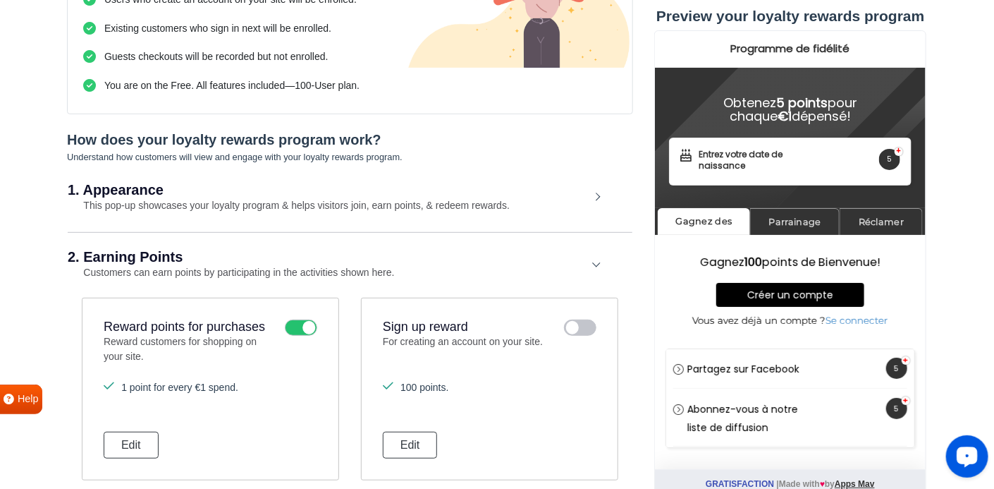
scroll to position [197, 0]
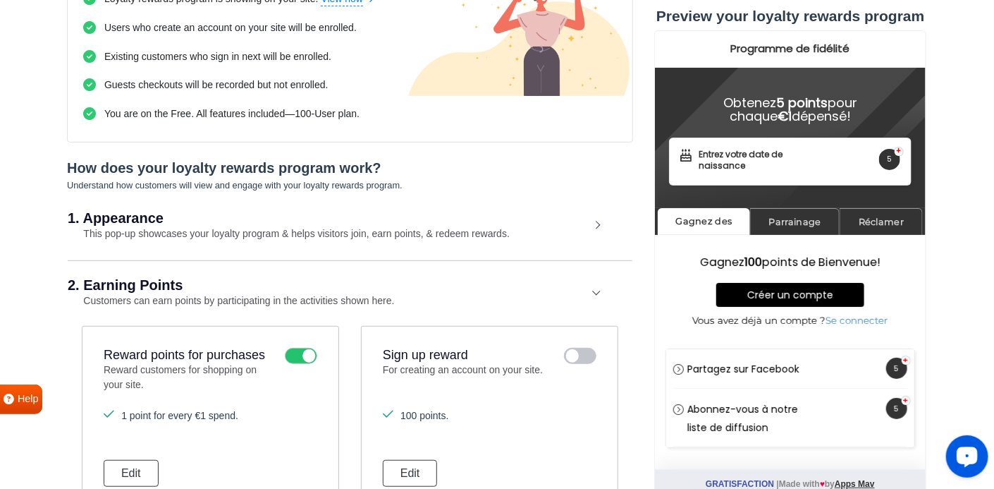
click at [598, 227] on div "1. Appearance This pop-up showcases your loyalty program & helps visitors join,…" at bounding box center [350, 226] width 565 height 65
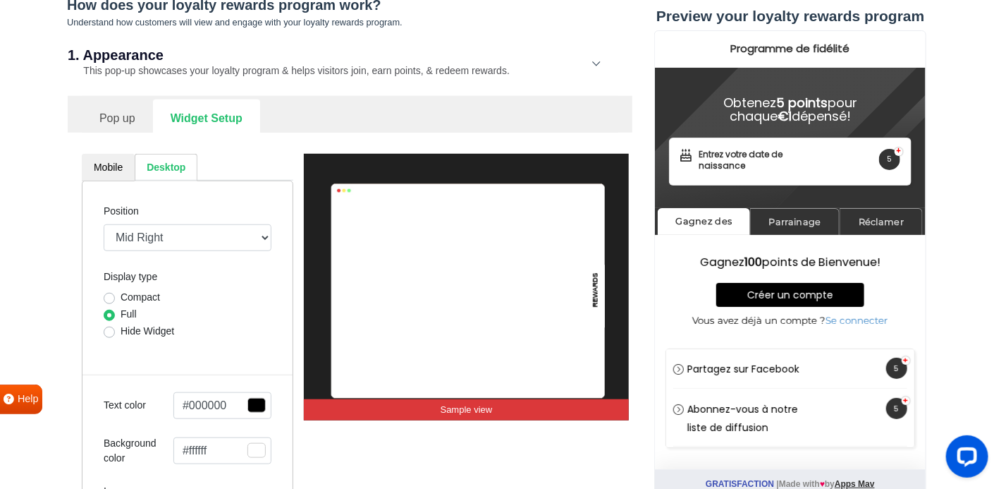
scroll to position [367, 0]
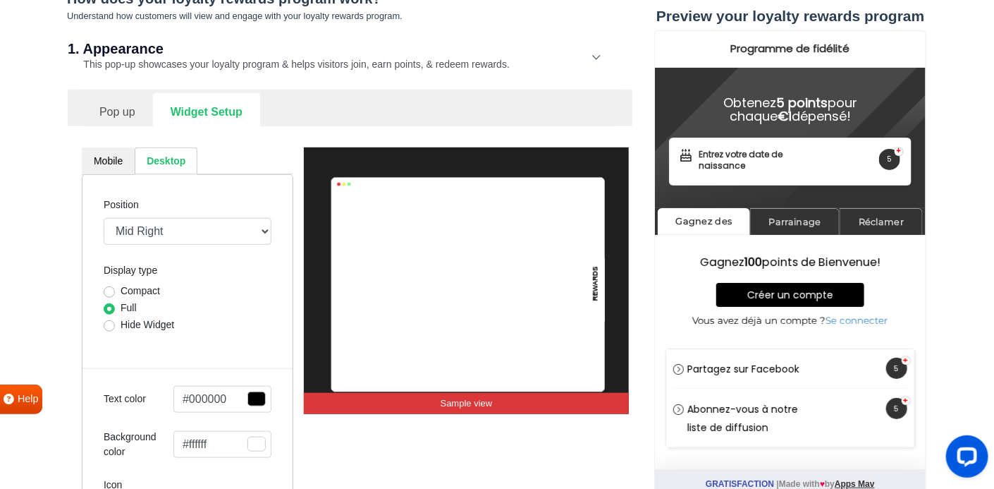
click at [130, 99] on link "Pop up" at bounding box center [117, 110] width 71 height 35
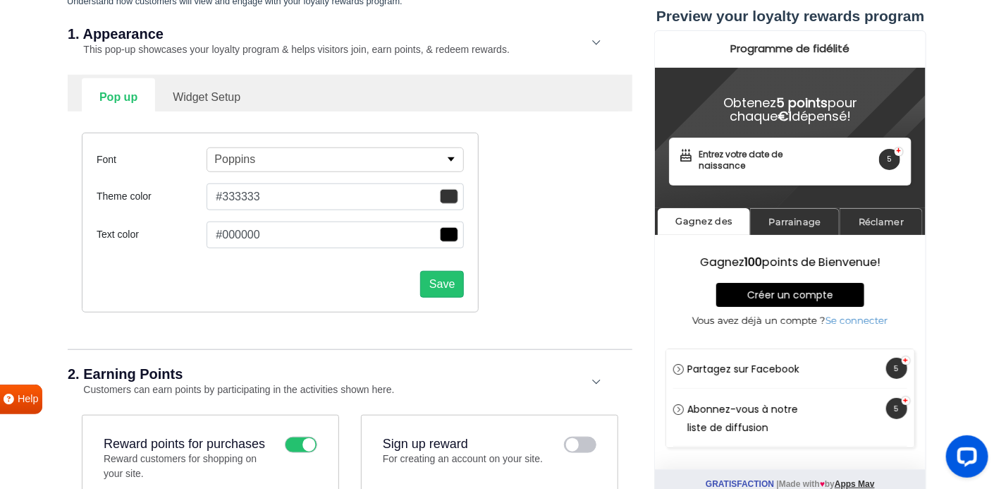
scroll to position [395, 0]
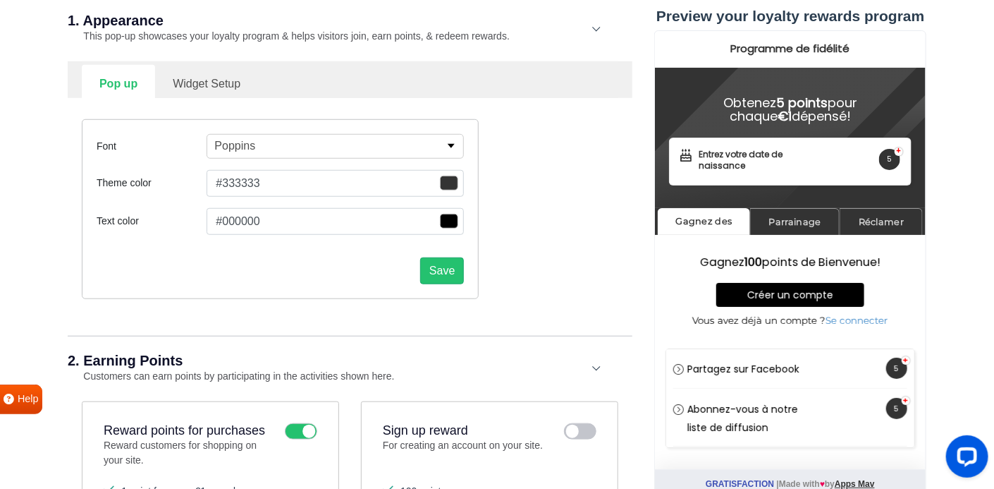
click at [296, 142] on button "Poppins" at bounding box center [335, 146] width 257 height 25
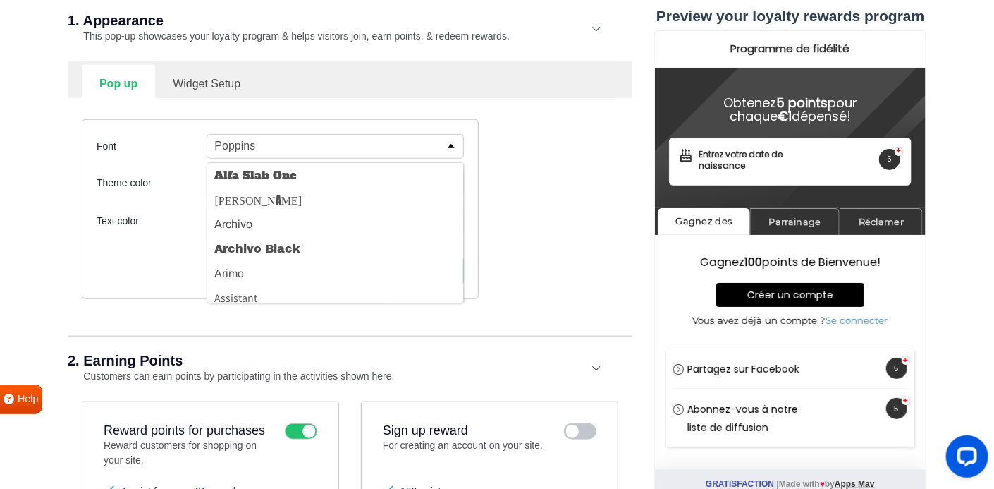
click at [296, 142] on button "Poppins" at bounding box center [335, 146] width 257 height 25
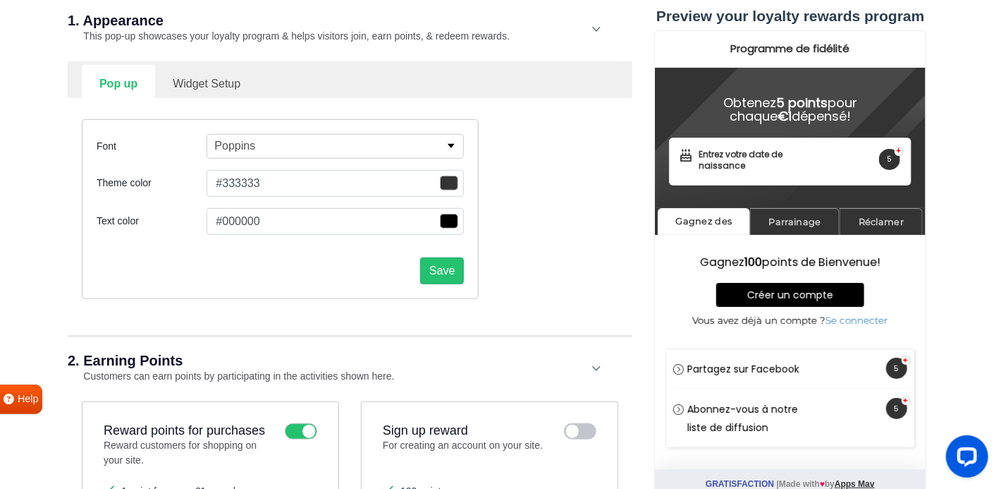
click at [203, 76] on link "Widget Setup" at bounding box center [206, 82] width 103 height 35
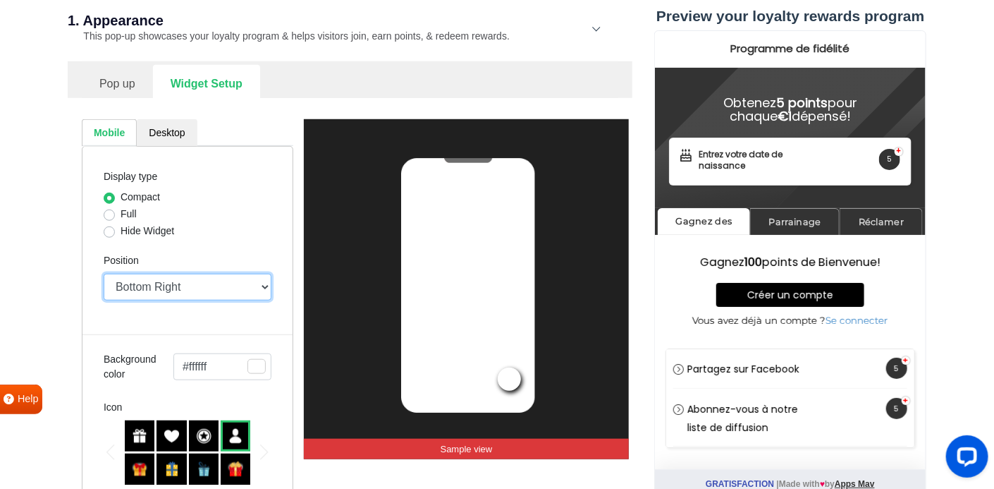
click at [195, 282] on select "Top Right Top Left Top Center Bottom Right Bottom Left Bottom Center" at bounding box center [188, 287] width 168 height 27
click at [242, 216] on div "Full" at bounding box center [188, 215] width 168 height 17
click at [190, 290] on select "Top Right Top Left Top Center Bottom Right Bottom Left Bottom Center" at bounding box center [188, 287] width 168 height 27
click at [104, 274] on select "Top Right Top Left Top Center Bottom Right Bottom Left Bottom Center" at bounding box center [188, 287] width 168 height 27
click at [200, 291] on select "Top Right Top Left Top Center Bottom Right Bottom Left Bottom Center" at bounding box center [188, 287] width 168 height 27
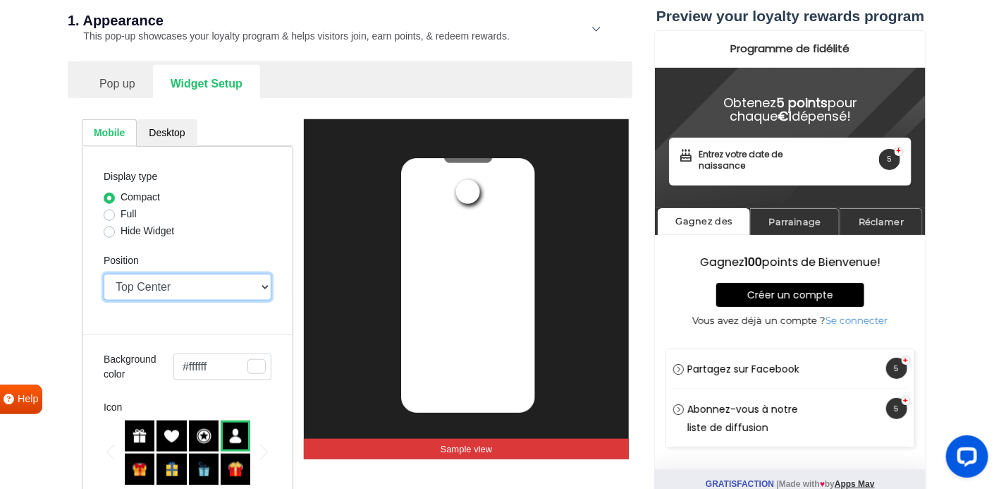
select select "mid"
click at [104, 274] on select "Top Right Top Left Top Center Bottom Right Bottom Left Bottom Center" at bounding box center [188, 287] width 168 height 27
click at [290, 93] on ul "Pop up Widget Setup" at bounding box center [350, 81] width 536 height 33
click at [133, 78] on link "Pop up" at bounding box center [117, 82] width 71 height 35
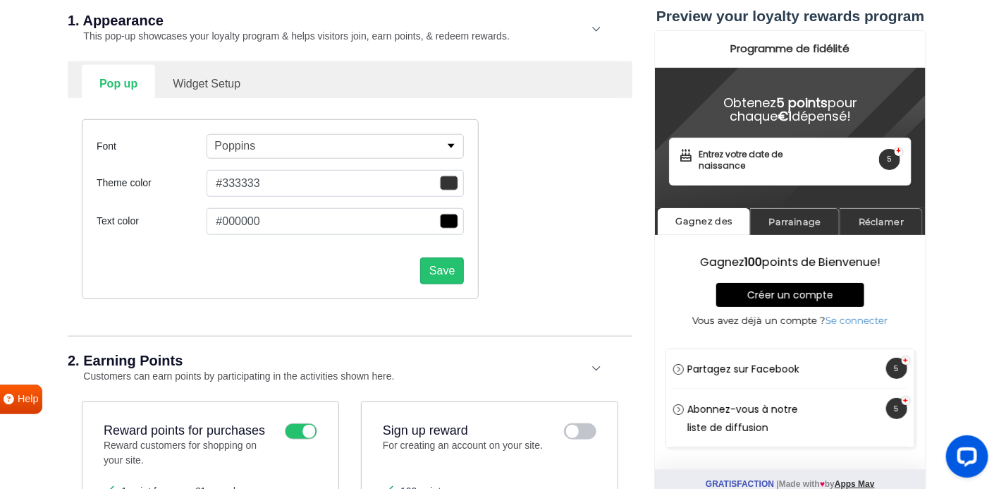
click at [211, 75] on link "Widget Setup" at bounding box center [206, 82] width 103 height 35
select select "mid"
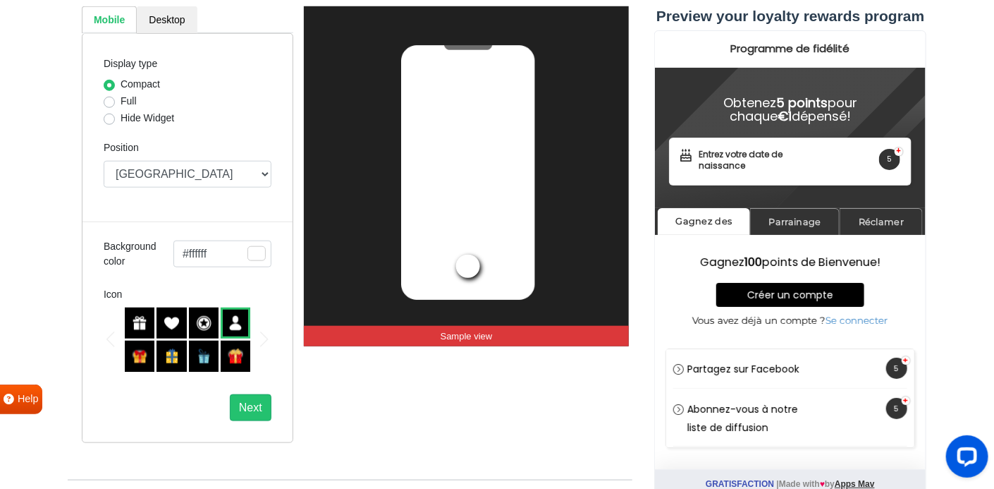
scroll to position [536, 0]
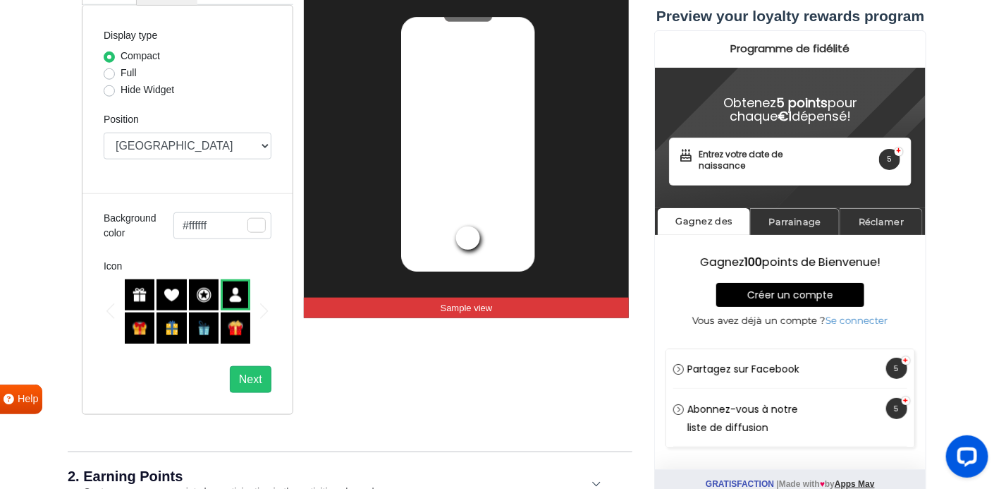
click at [136, 291] on img at bounding box center [140, 295] width 16 height 16
click at [171, 290] on img at bounding box center [172, 295] width 16 height 16
click at [142, 290] on img at bounding box center [140, 295] width 16 height 16
click at [240, 296] on img at bounding box center [236, 295] width 16 height 16
click at [255, 380] on button "Next" at bounding box center [251, 379] width 42 height 27
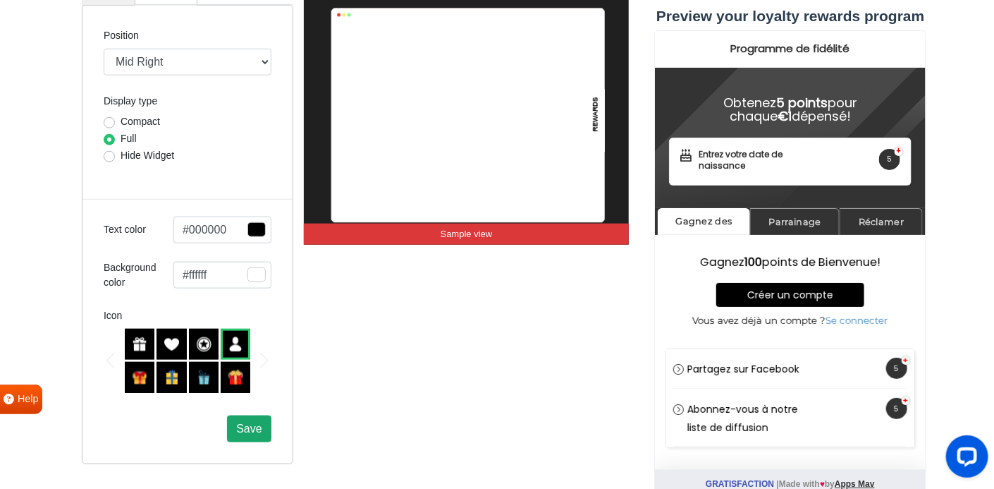
click at [252, 424] on span "Save" at bounding box center [248, 428] width 25 height 12
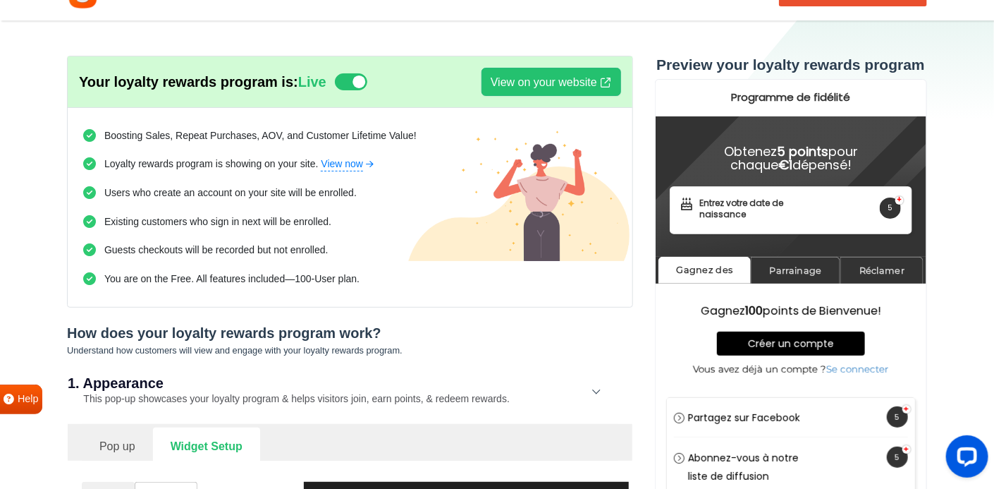
scroll to position [0, 0]
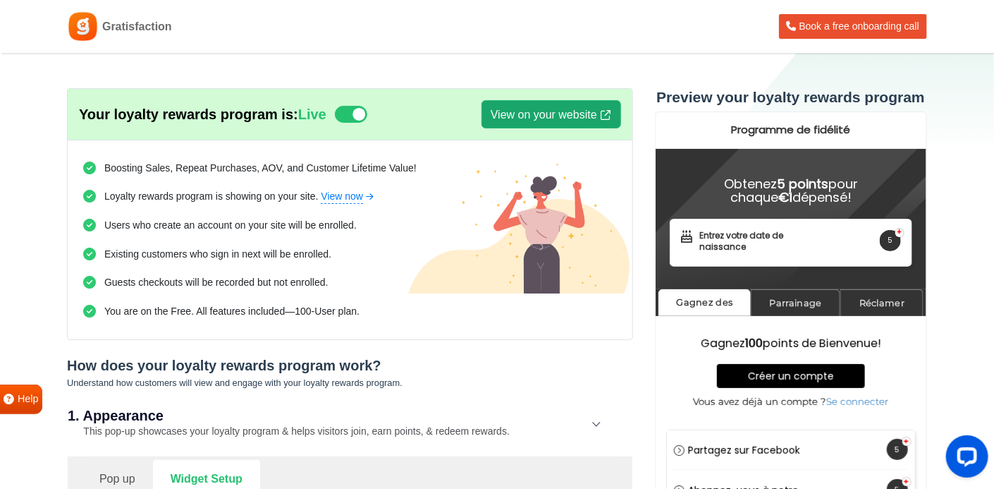
click at [577, 118] on link "View on your website" at bounding box center [551, 114] width 140 height 28
click at [567, 112] on link "View on your website" at bounding box center [551, 114] width 140 height 28
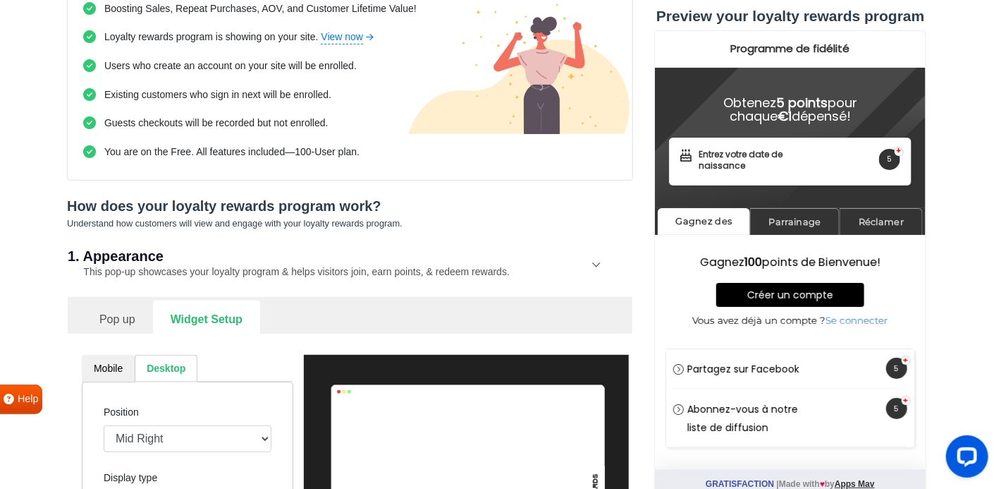
scroll to position [178, 0]
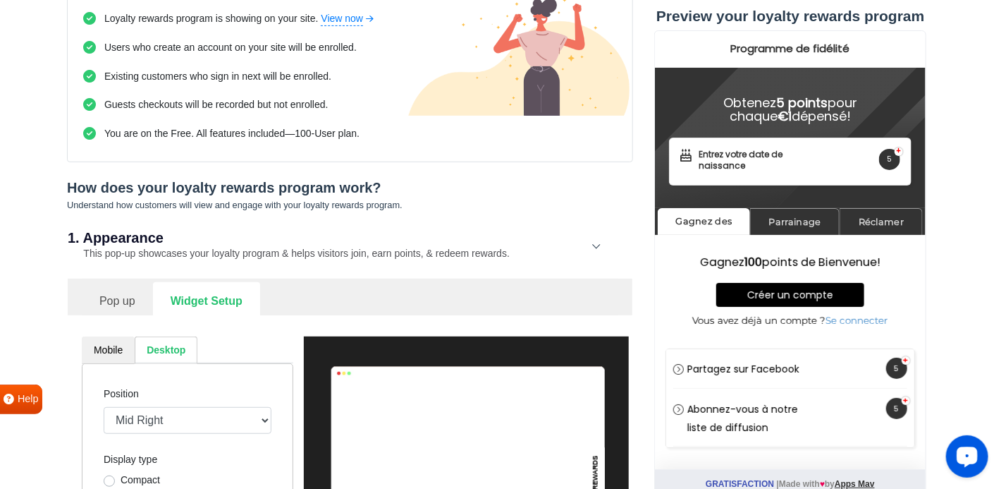
click at [211, 300] on link "Widget Setup" at bounding box center [206, 299] width 107 height 35
click at [136, 296] on link "Pop up" at bounding box center [117, 299] width 71 height 35
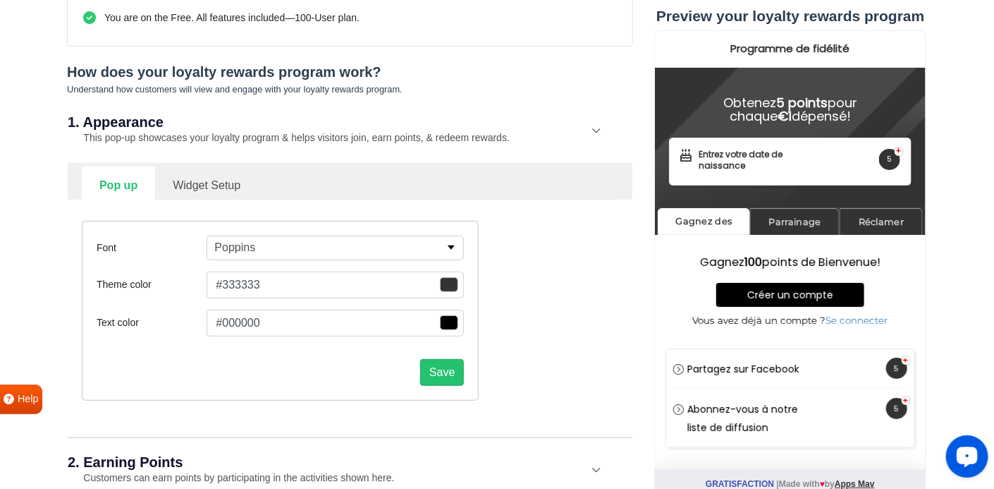
scroll to position [319, 0]
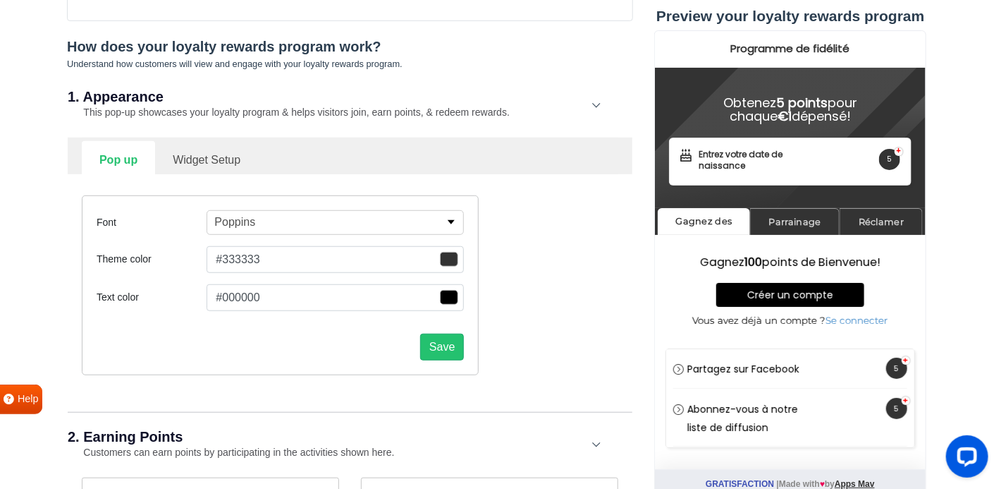
click at [450, 221] on p "button" at bounding box center [451, 222] width 10 height 4
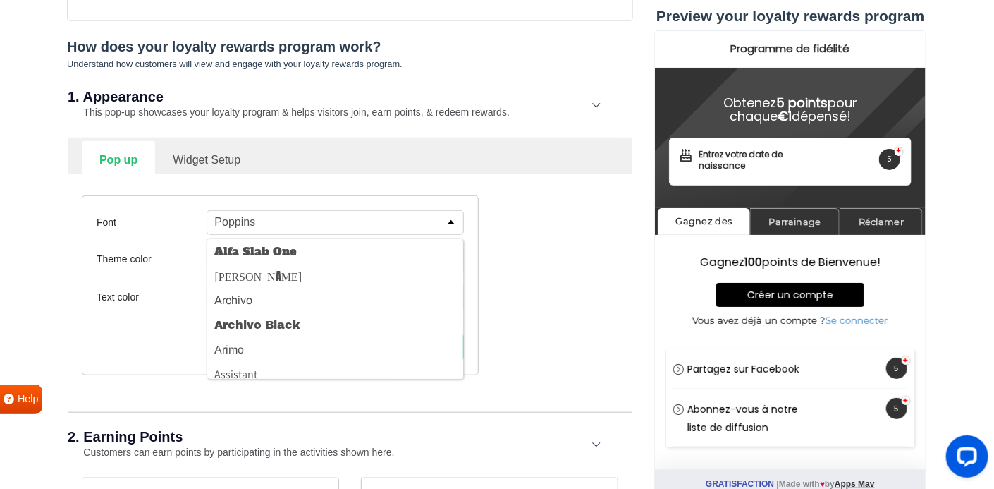
click at [450, 221] on p "button" at bounding box center [451, 222] width 10 height 4
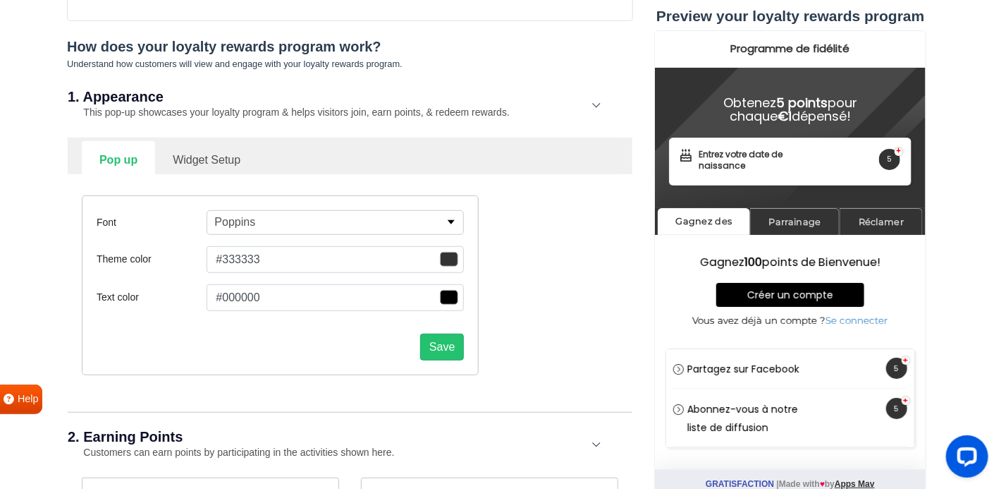
click at [198, 159] on link "Widget Setup" at bounding box center [206, 158] width 103 height 35
select select "mid"
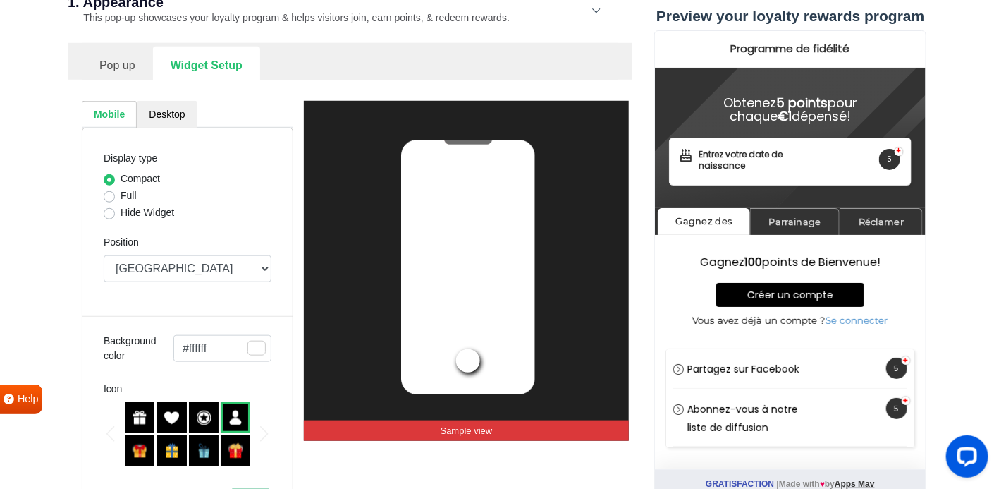
scroll to position [479, 0]
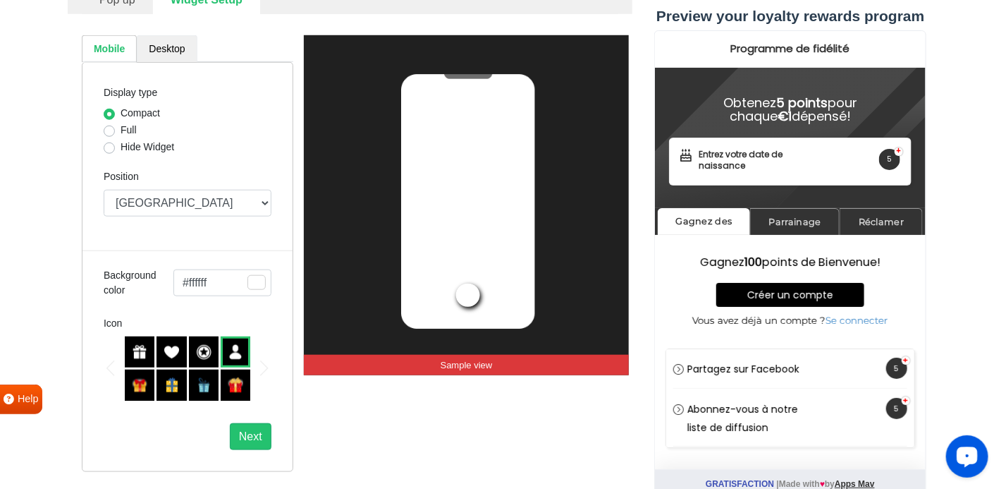
click at [173, 49] on link "Desktop" at bounding box center [167, 48] width 60 height 27
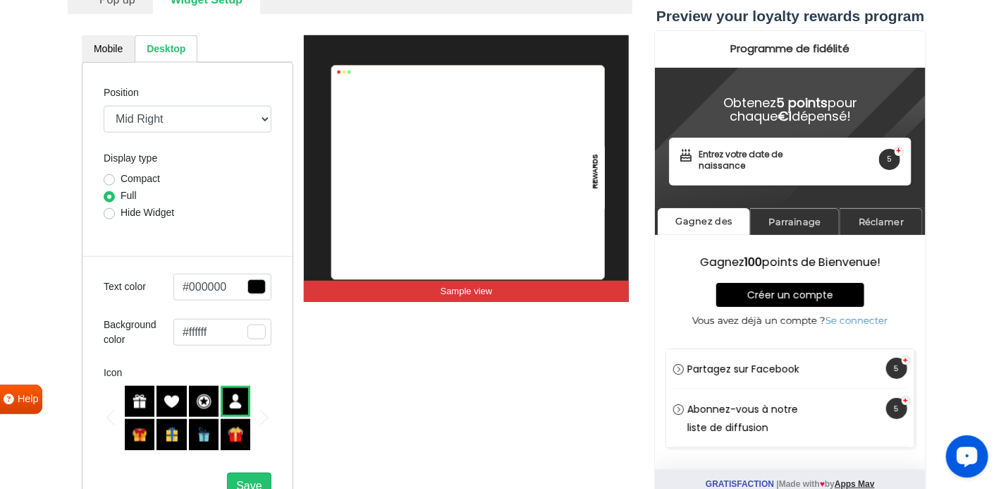
click at [152, 176] on label "Compact" at bounding box center [140, 178] width 39 height 15
click at [115, 176] on input "Compact" at bounding box center [109, 178] width 11 height 14
radio input "true"
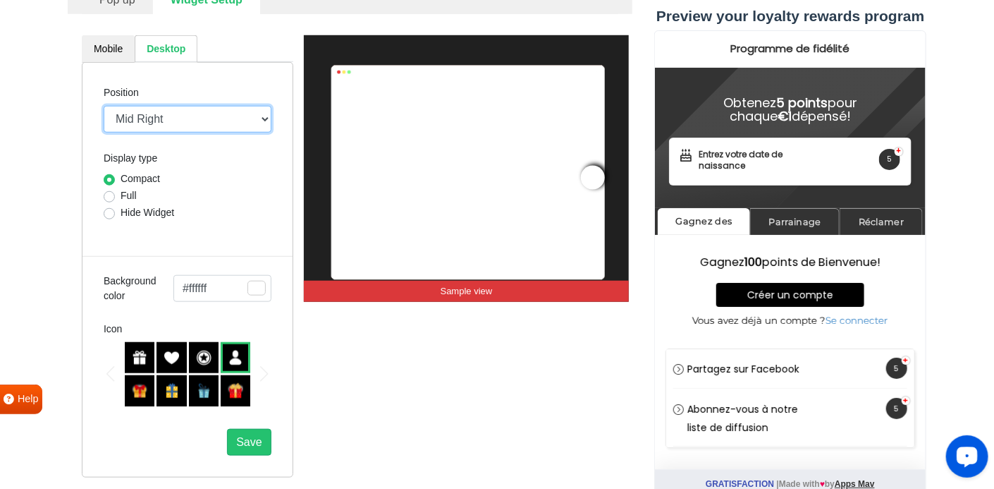
click at [258, 119] on select "Mid Right Mid Left Top Bar Top Left Top Right Top Center Bottom Bar Bottom Left…" at bounding box center [188, 119] width 168 height 27
select select "mid-bottom-bar"
click at [104, 106] on select "Mid Right Mid Left Top Bar Top Left Top Right Top Center Bottom Bar Bottom Left…" at bounding box center [188, 119] width 168 height 27
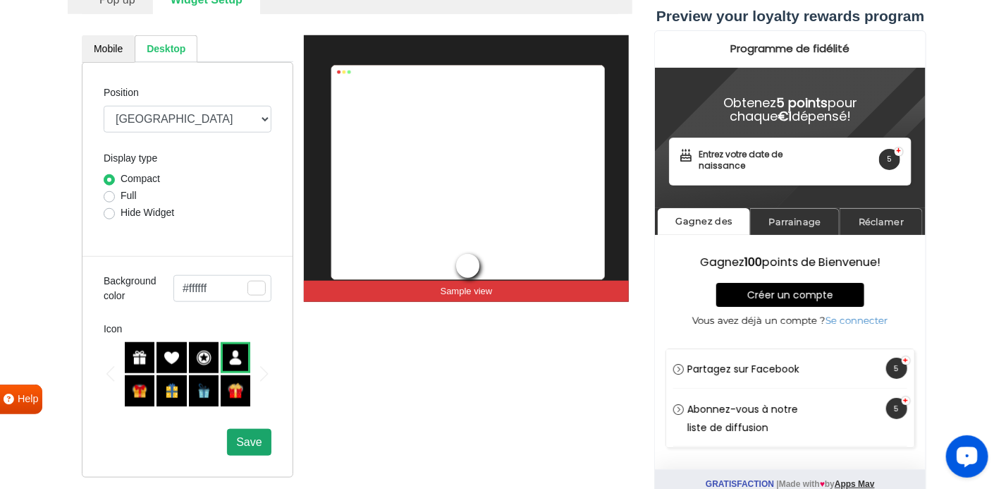
click at [258, 437] on span "Save" at bounding box center [248, 442] width 25 height 12
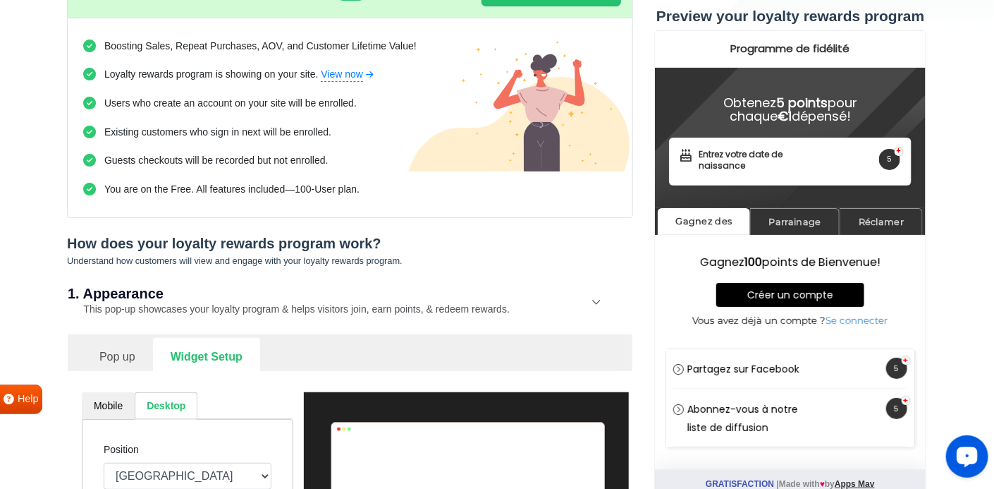
scroll to position [0, 0]
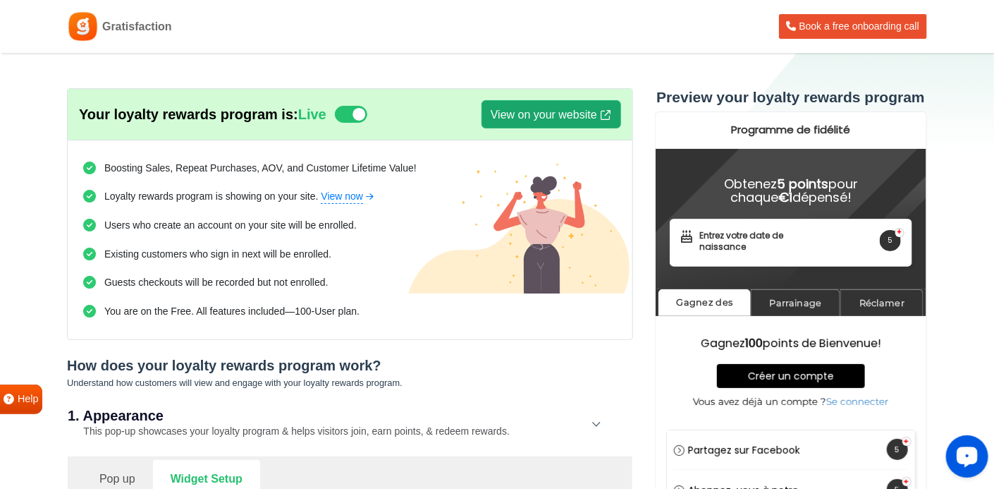
click at [540, 120] on link "View on your website" at bounding box center [551, 114] width 140 height 28
